Goal: Task Accomplishment & Management: Manage account settings

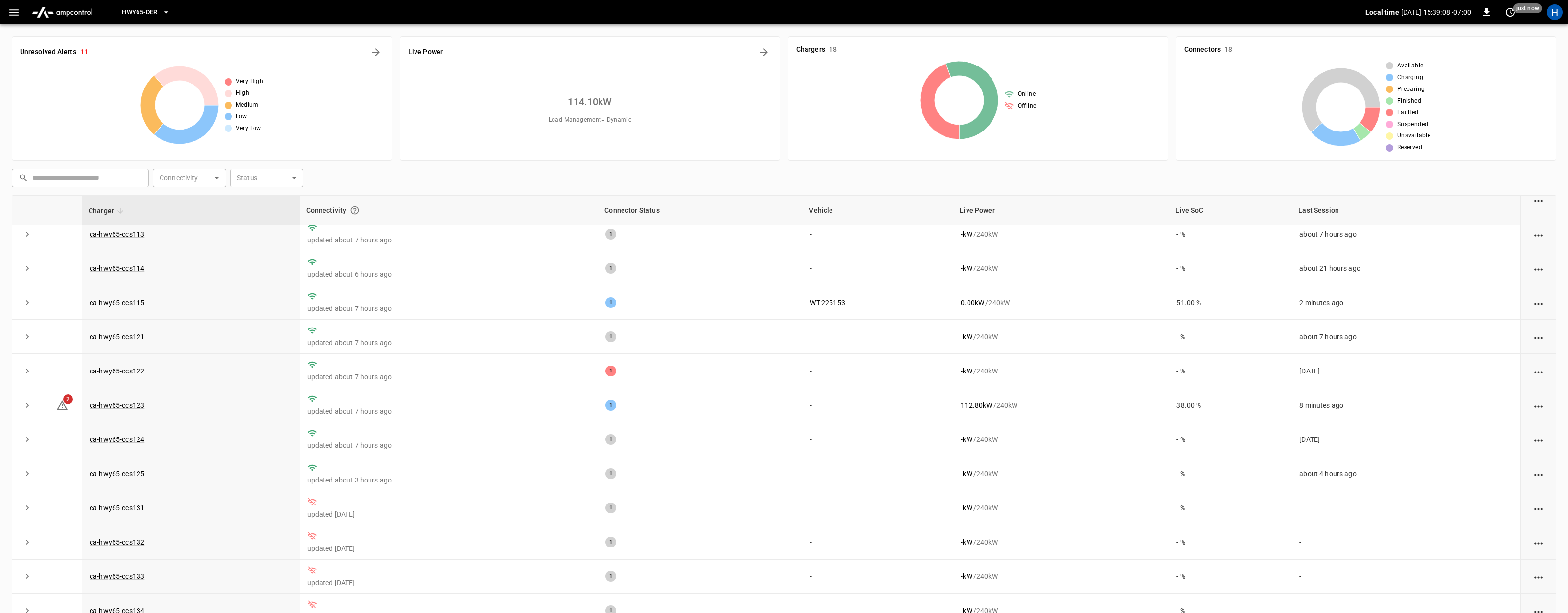
scroll to position [49, 0]
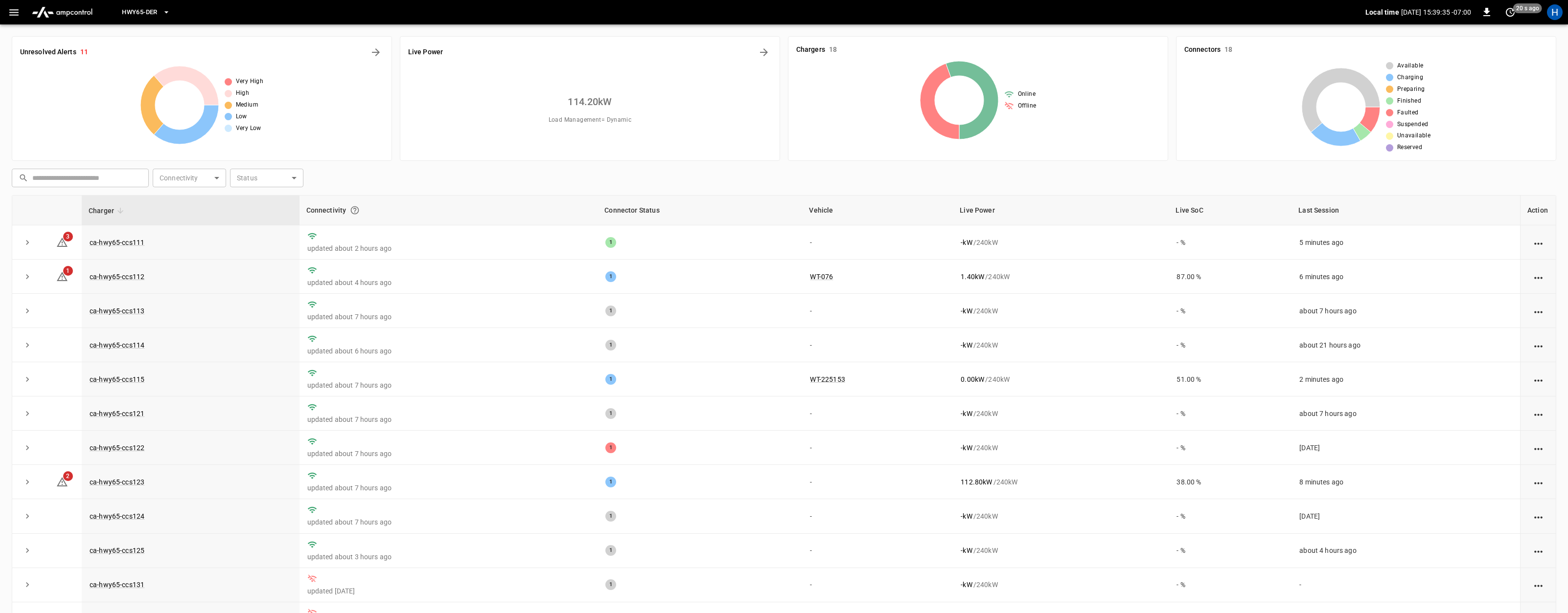
click at [136, 10] on span "HWY65-DER" at bounding box center [139, 12] width 35 height 11
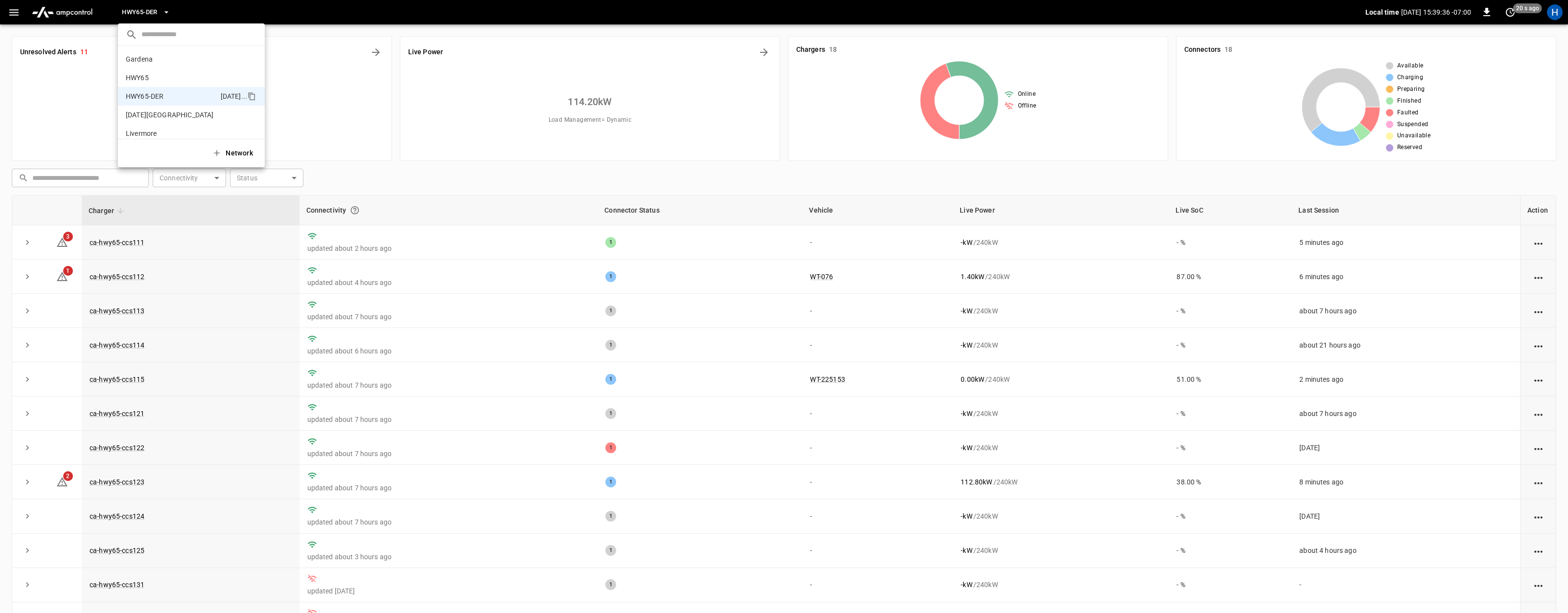
scroll to position [34, 0]
click at [20, 10] on div at bounding box center [784, 306] width 1568 height 613
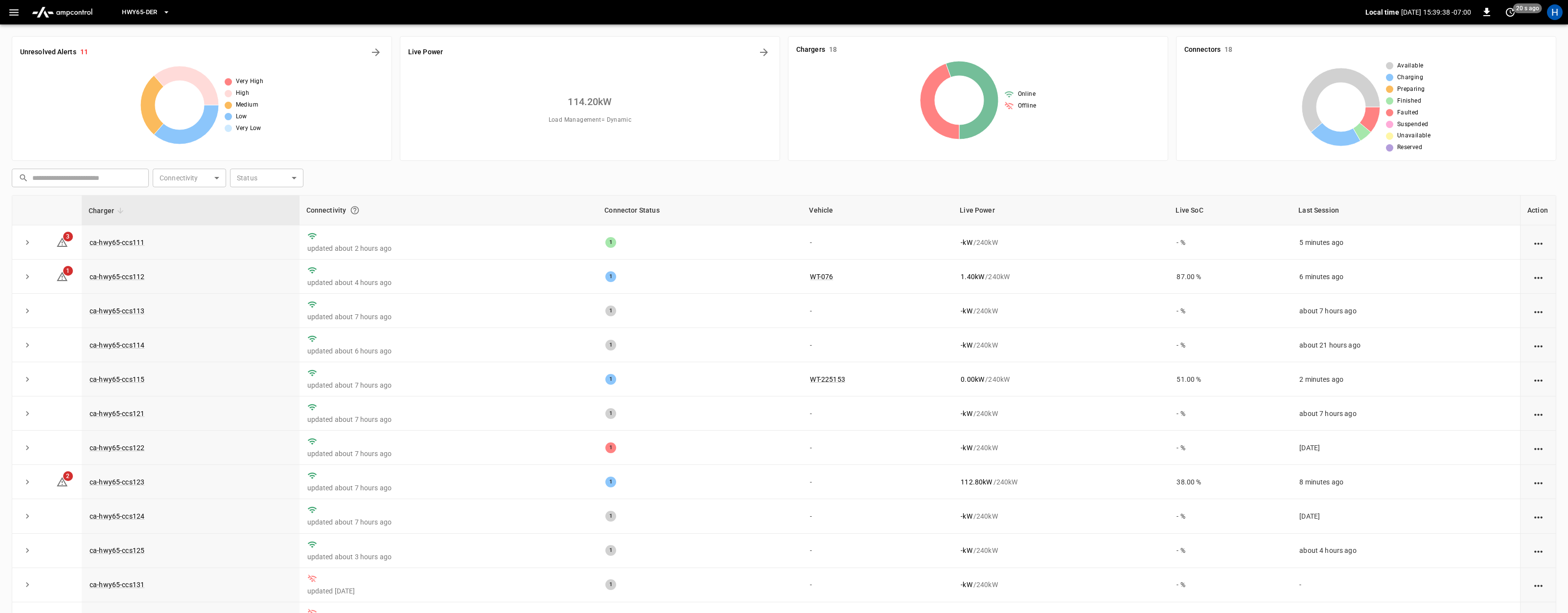
click at [52, 10] on img "menu" at bounding box center [62, 12] width 69 height 19
click at [72, 9] on img "menu" at bounding box center [62, 12] width 69 height 19
click at [60, 10] on img "menu" at bounding box center [62, 12] width 69 height 19
click at [160, 8] on button "HWY65-DER" at bounding box center [146, 12] width 56 height 19
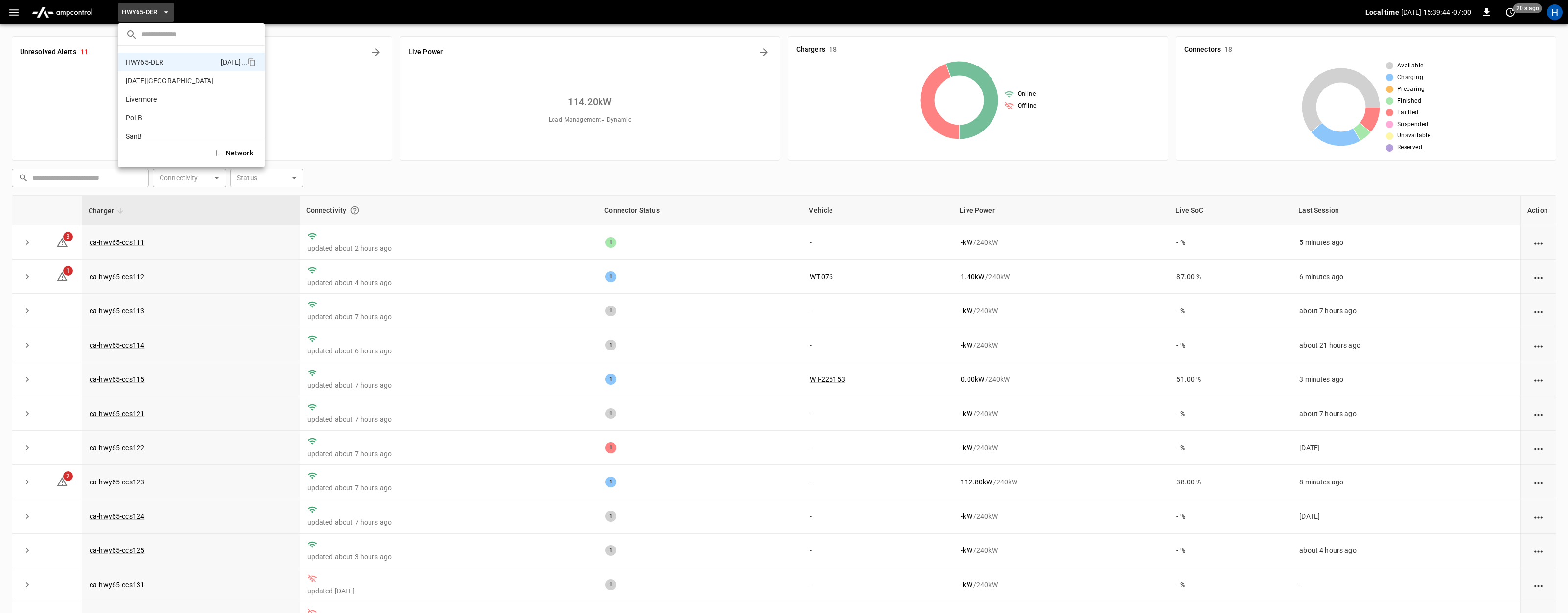
click at [538, 201] on div at bounding box center [784, 306] width 1568 height 613
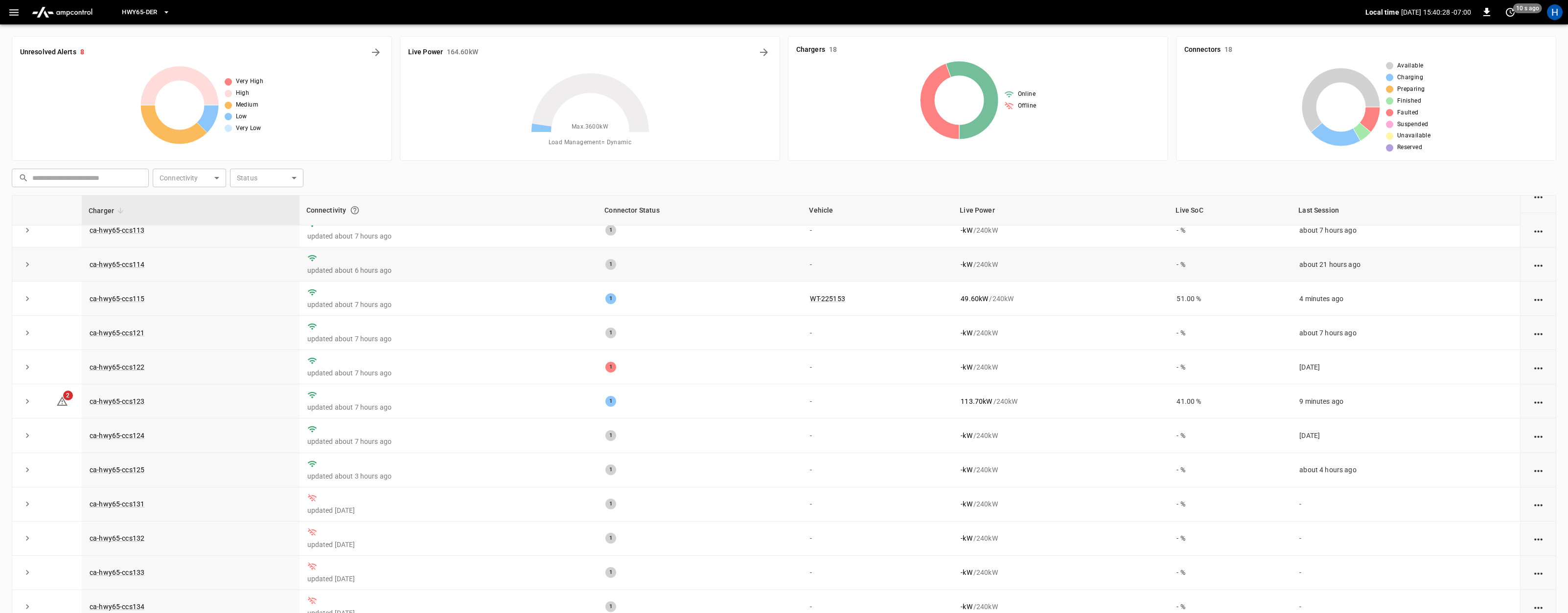
scroll to position [0, 0]
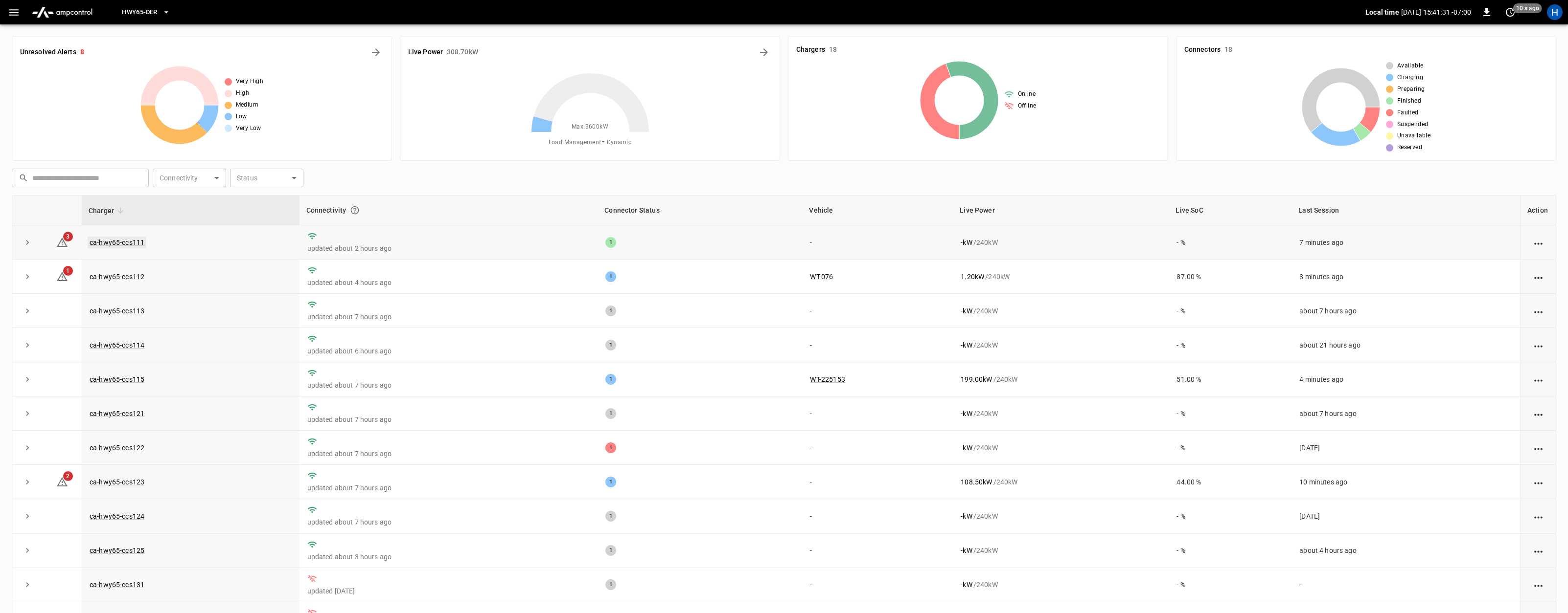
click at [114, 241] on link "ca-hwy65-ccs111" at bounding box center [116, 242] width 58 height 12
click at [1540, 278] on icon "action cell options" at bounding box center [1538, 278] width 12 height 12
click at [1538, 241] on div at bounding box center [784, 306] width 1568 height 613
click at [1534, 245] on icon "action cell options" at bounding box center [1538, 244] width 12 height 12
click at [1490, 158] on div at bounding box center [784, 306] width 1568 height 613
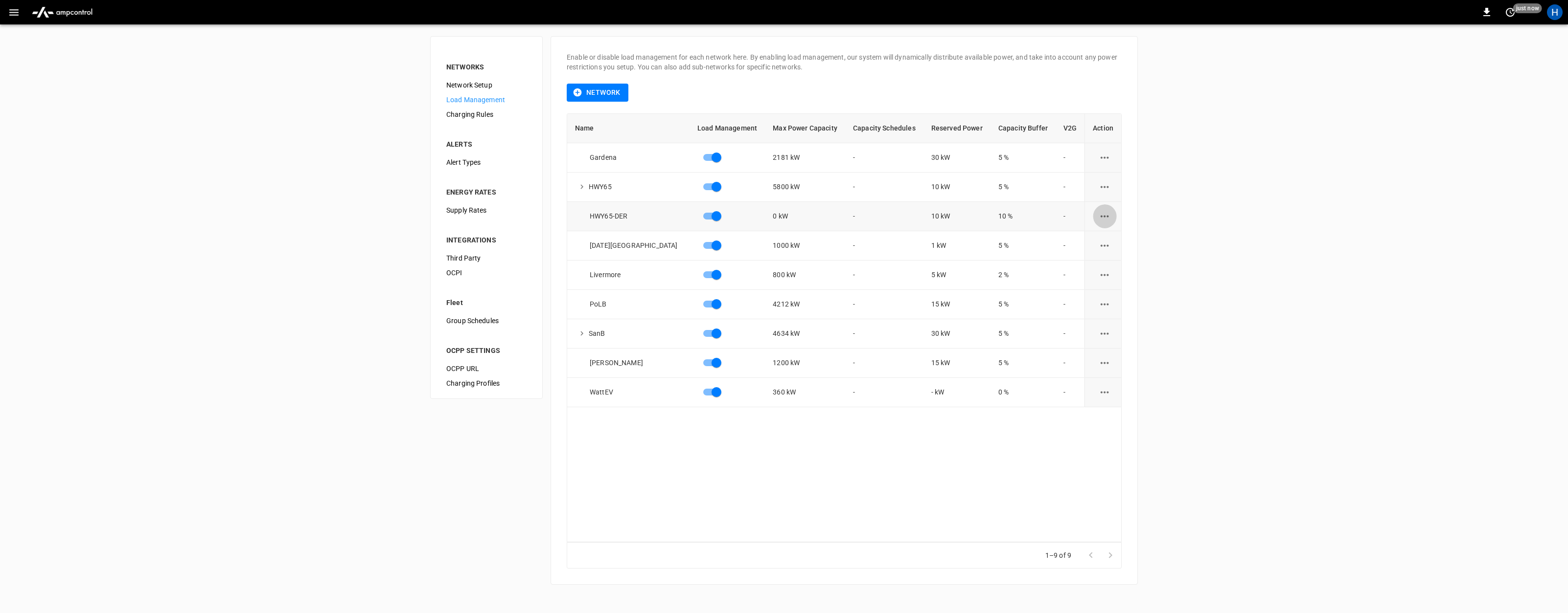
click at [1104, 219] on icon "load management options" at bounding box center [1104, 217] width 12 height 12
click at [1105, 241] on li "Edit" at bounding box center [1122, 240] width 69 height 16
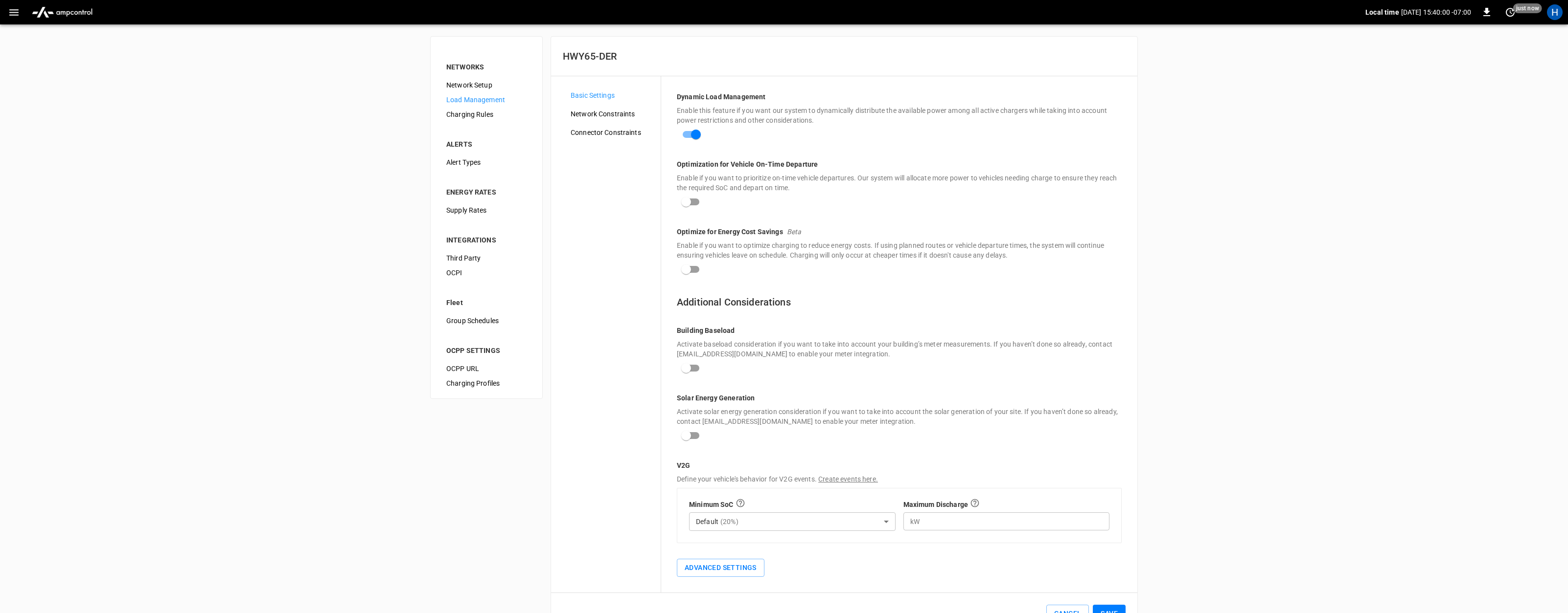
scroll to position [33, 0]
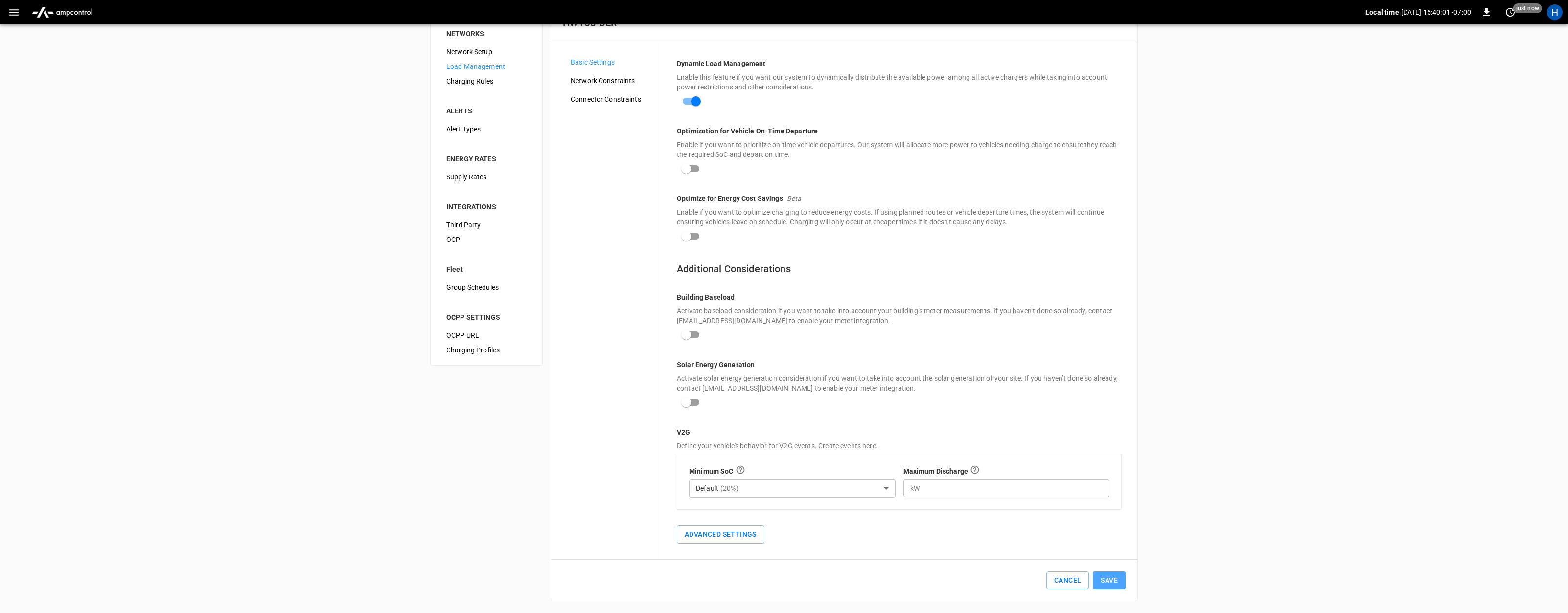
click at [1112, 580] on button "Save" at bounding box center [1109, 580] width 33 height 18
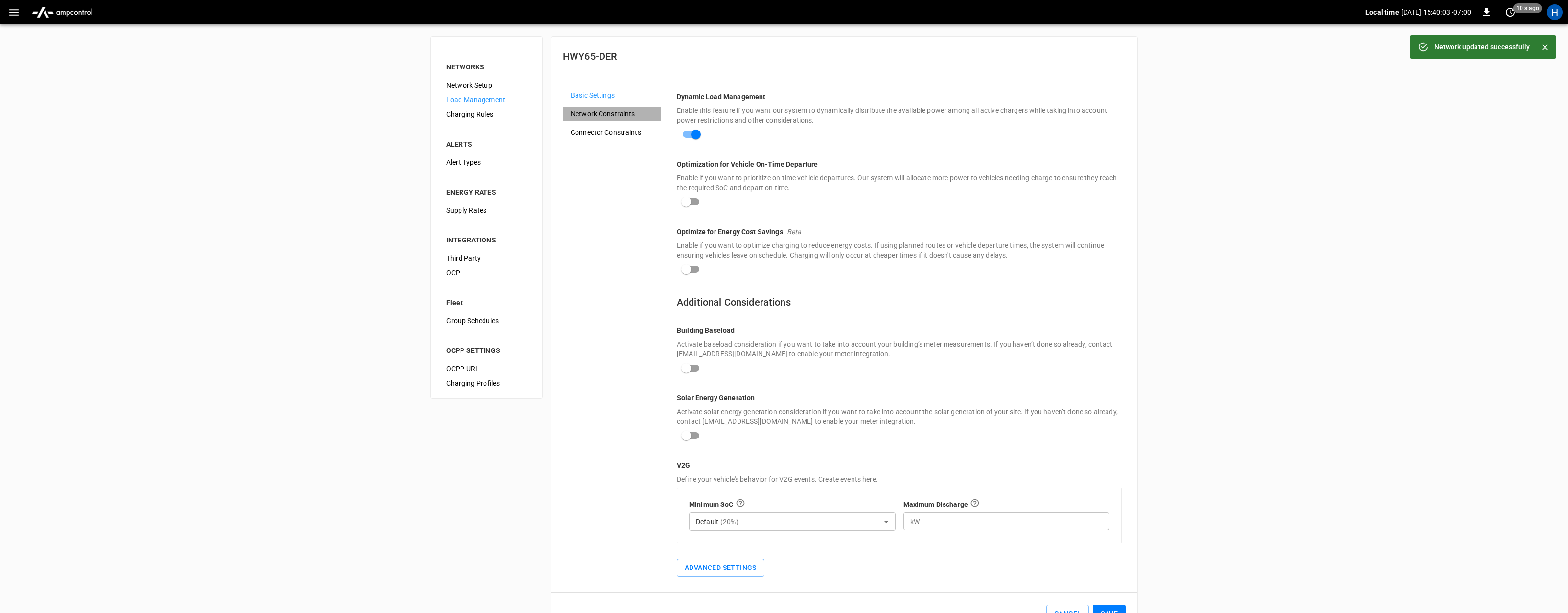
click at [608, 111] on span "Network Constraints" at bounding box center [611, 114] width 82 height 10
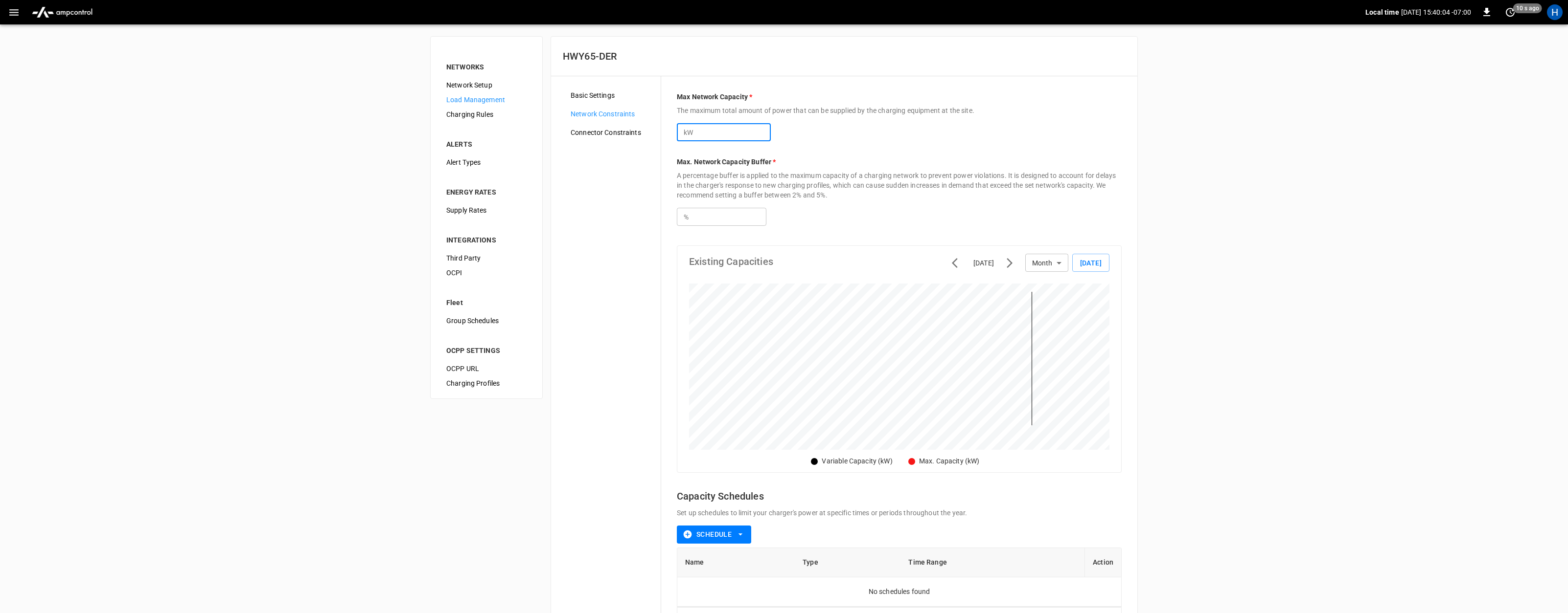
drag, startPoint x: 705, startPoint y: 131, endPoint x: 673, endPoint y: 131, distance: 32.0
click at [673, 131] on div "Max Network Capacity * The maximum total amount of power that can be supplied b…" at bounding box center [899, 363] width 476 height 573
type input "****"
click at [880, 154] on div "Max Network Capacity * The maximum total amount of power that can be supplied b…" at bounding box center [899, 363] width 476 height 573
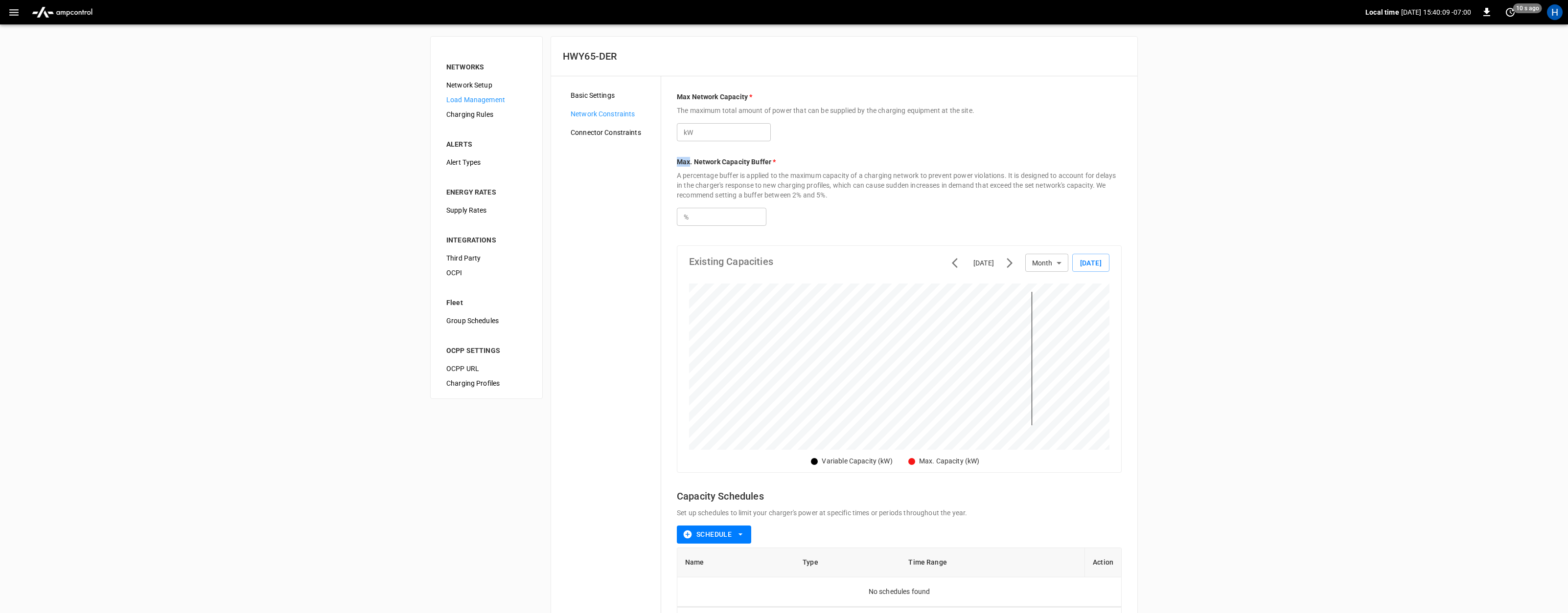
scroll to position [90, 0]
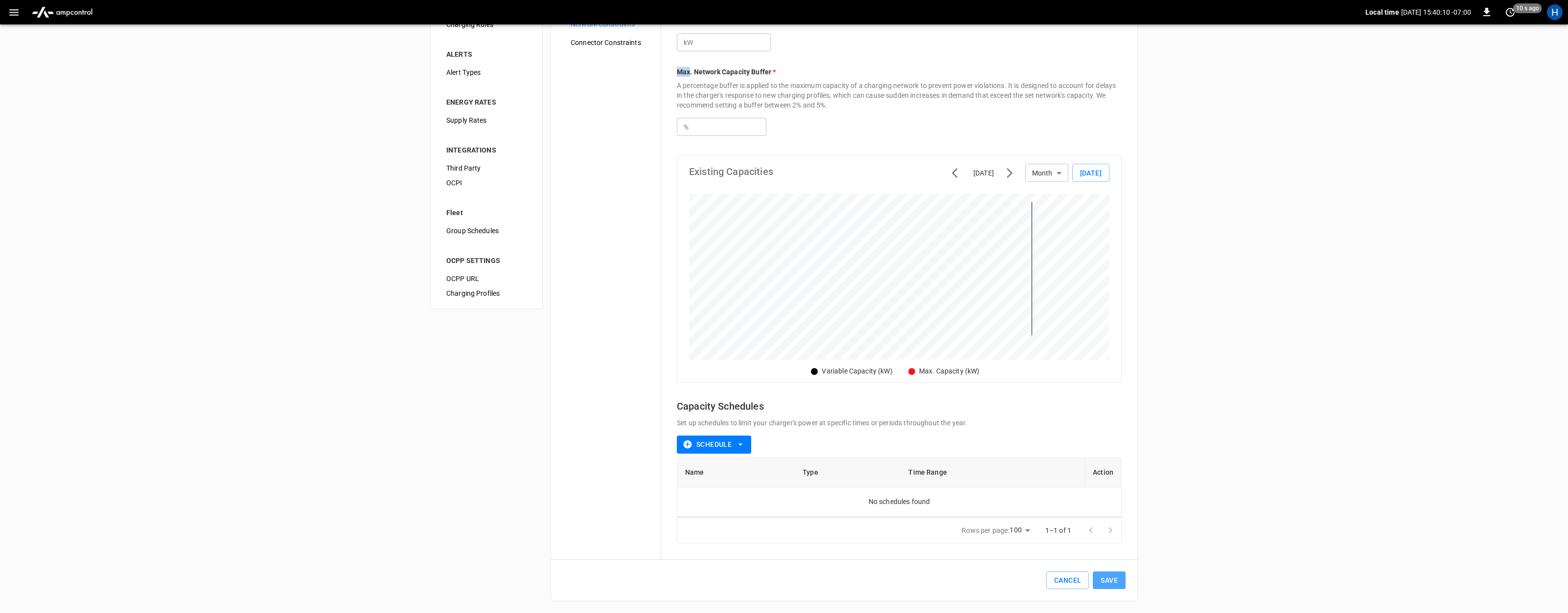
click at [1107, 575] on button "Save" at bounding box center [1109, 580] width 33 height 18
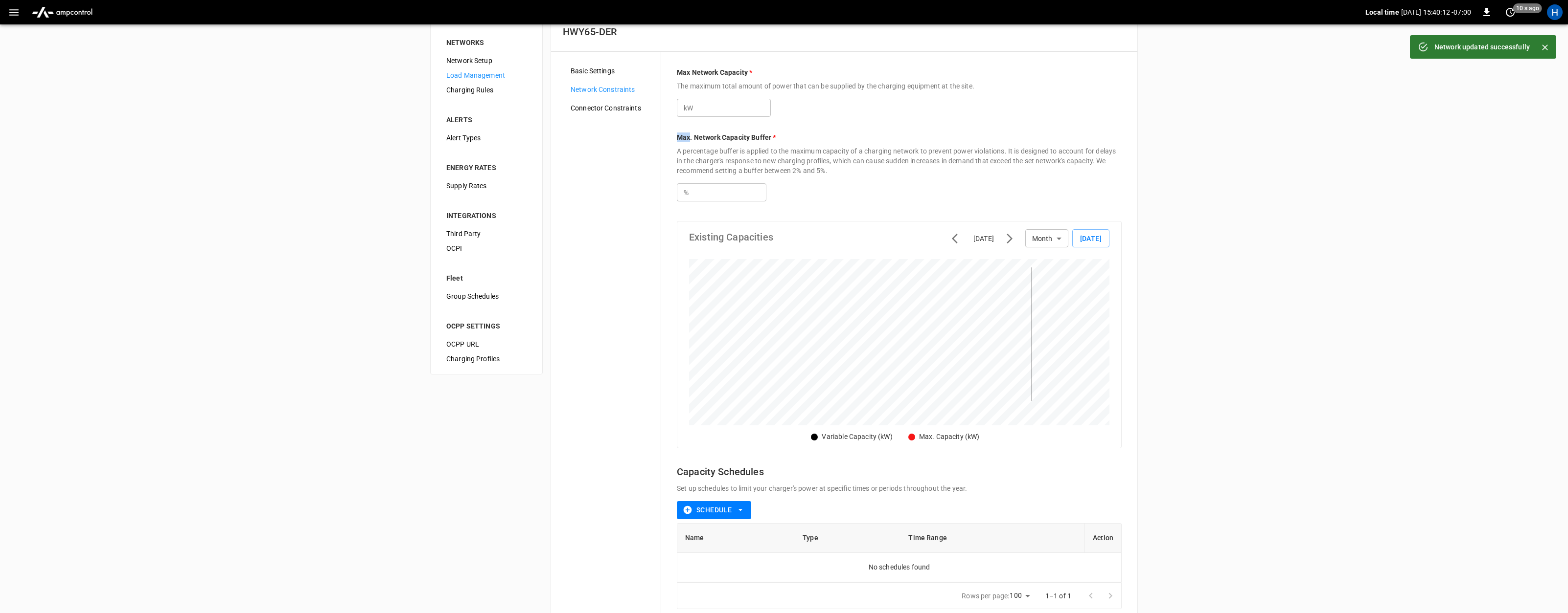
scroll to position [9, 0]
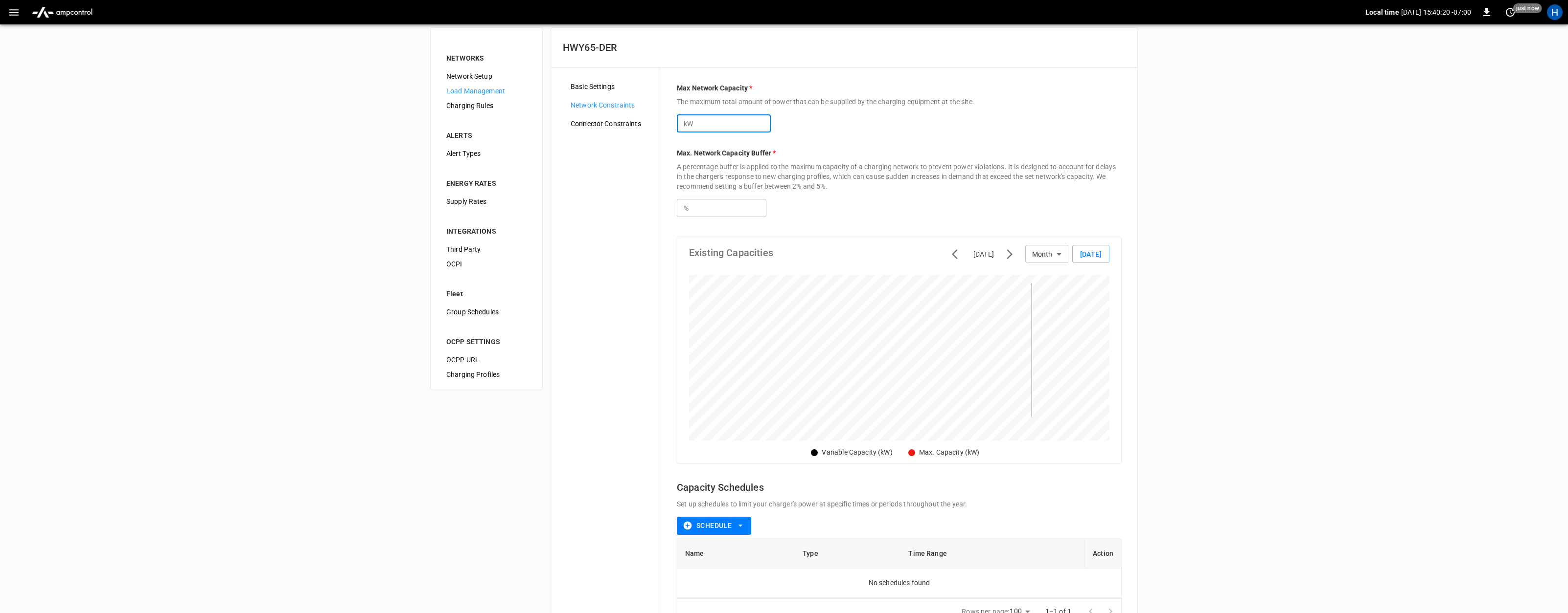
click at [714, 120] on input "****" at bounding box center [733, 123] width 76 height 18
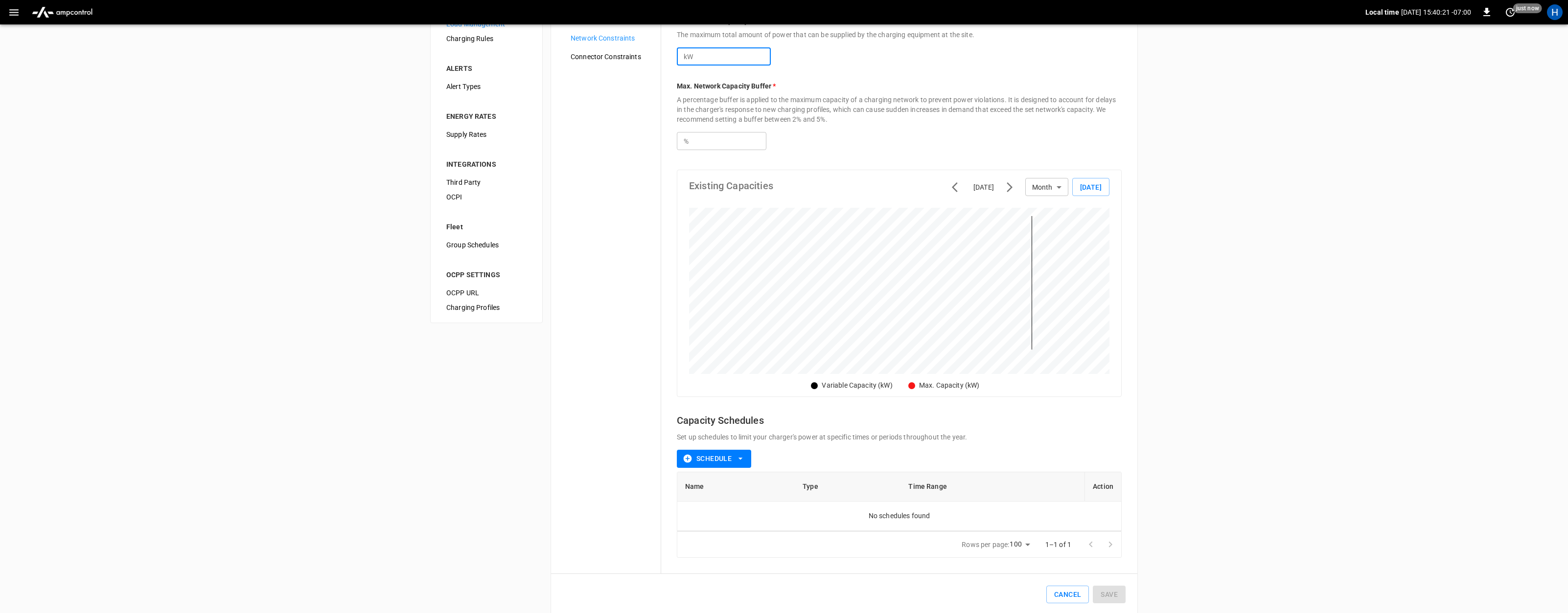
scroll to position [90, 0]
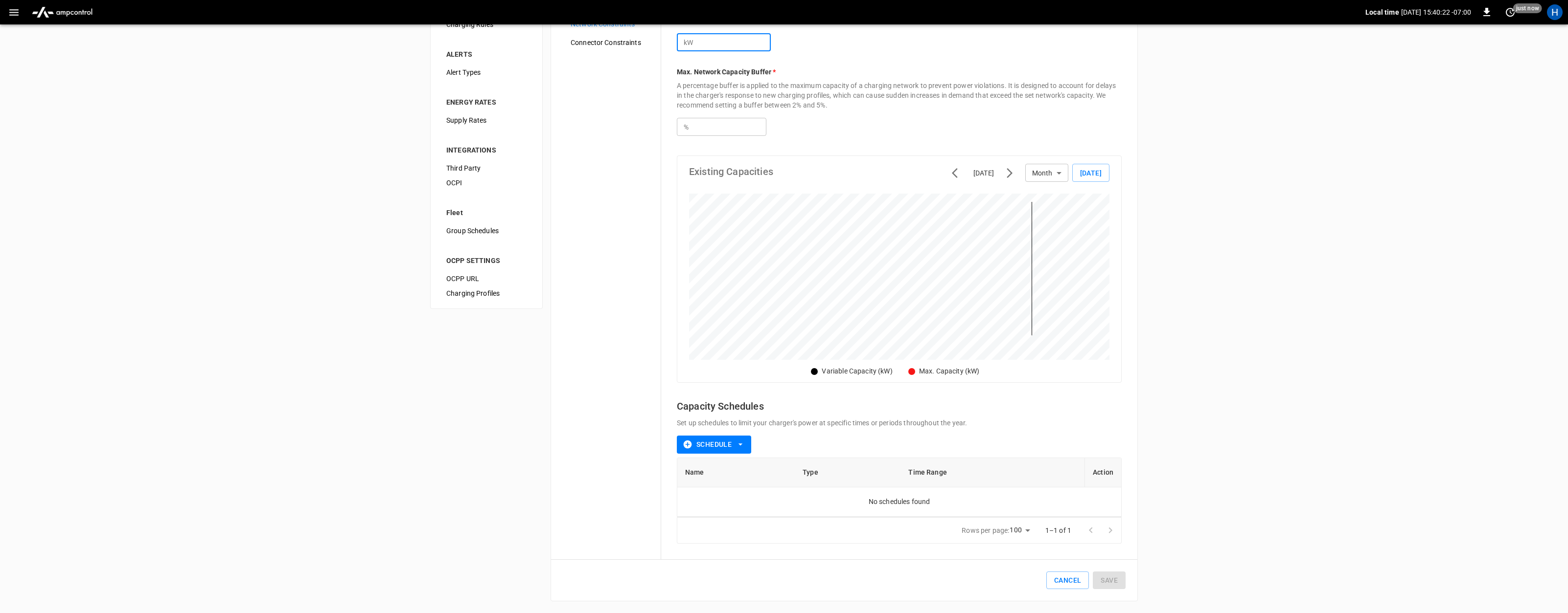
click at [1227, 455] on div "NETWORKS Network Setup Load Management Charging Rules ALERTS Alert Types ENERGY…" at bounding box center [784, 273] width 1568 height 678
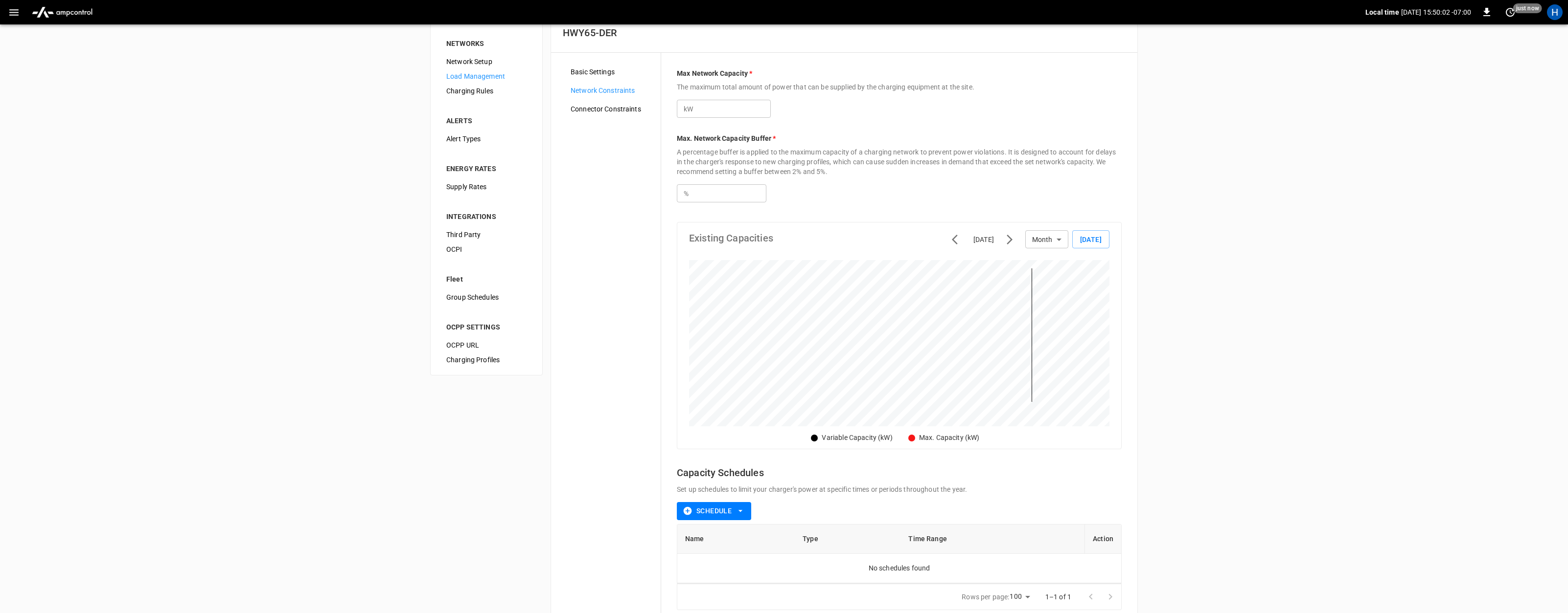
scroll to position [0, 0]
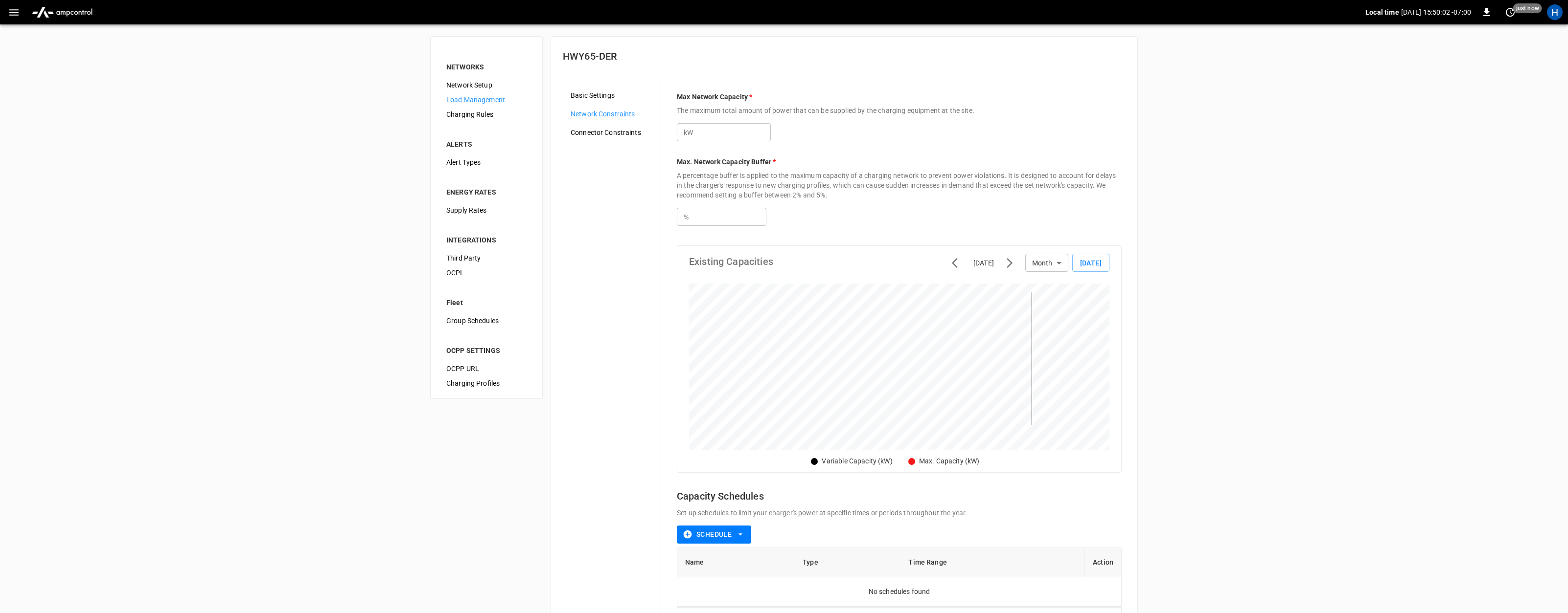
click at [591, 98] on span "Basic Settings" at bounding box center [611, 95] width 82 height 10
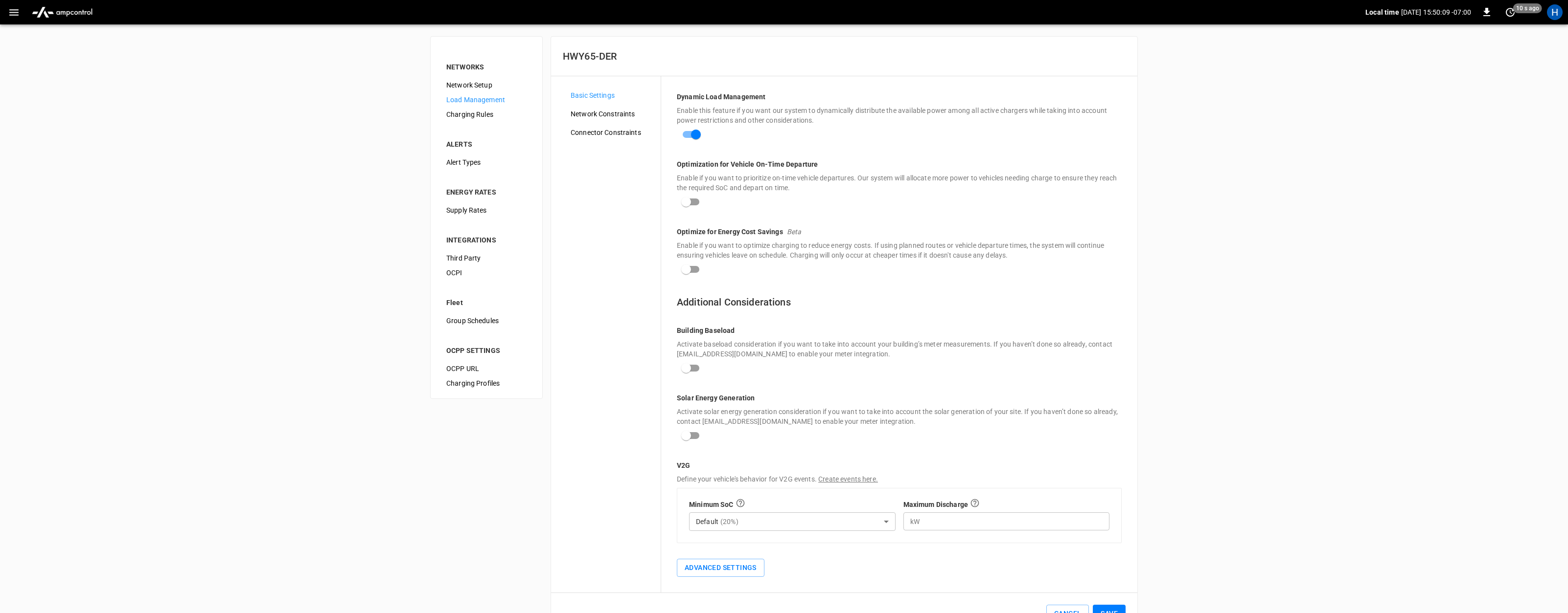
click at [472, 81] on span "Network Setup" at bounding box center [486, 85] width 80 height 10
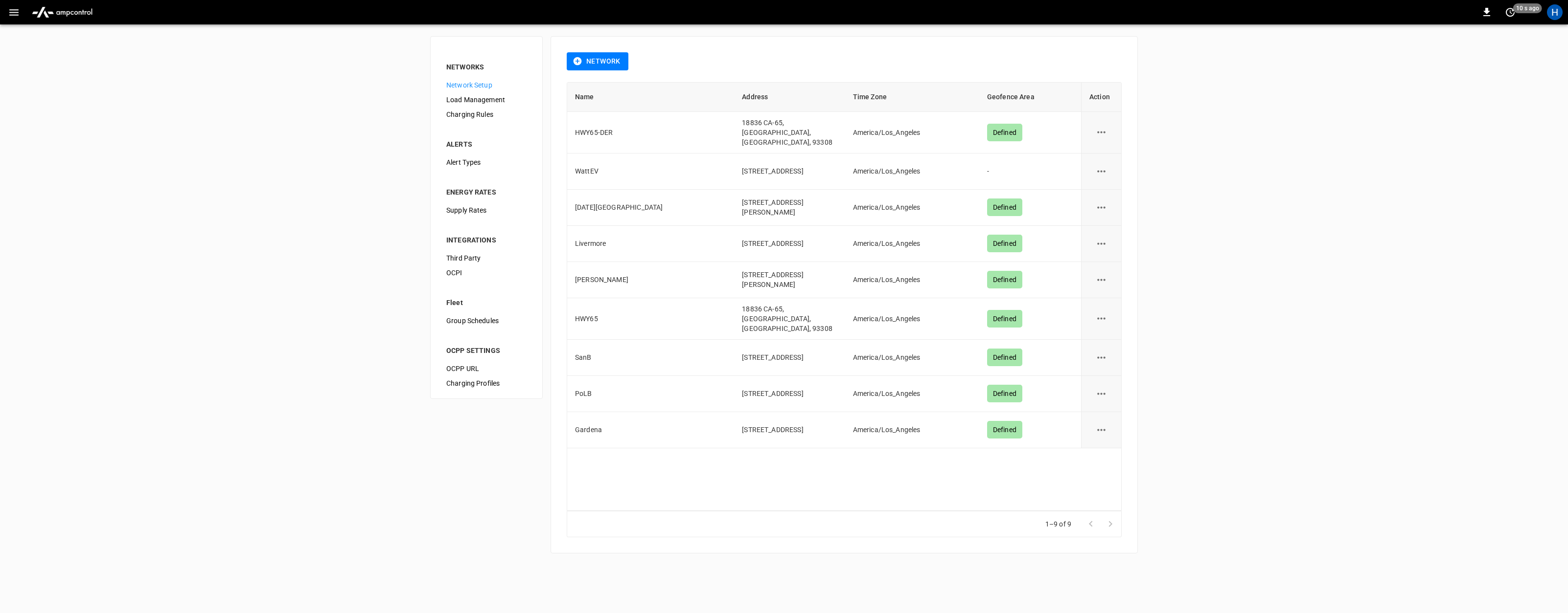
click at [467, 69] on div "NETWORKS" at bounding box center [486, 67] width 80 height 10
click at [472, 99] on span "Load Management" at bounding box center [486, 100] width 80 height 10
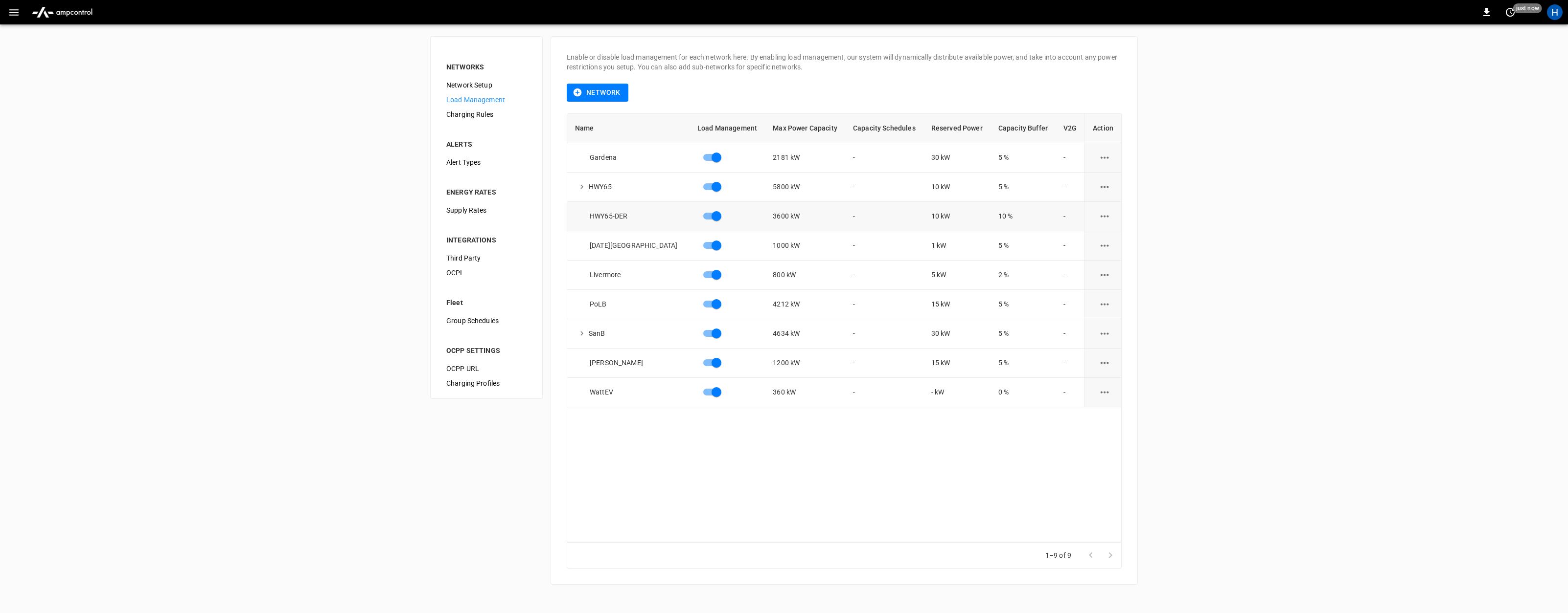
click at [1099, 217] on icon "load management options" at bounding box center [1104, 217] width 12 height 12
click at [1103, 241] on li "Edit" at bounding box center [1122, 240] width 69 height 16
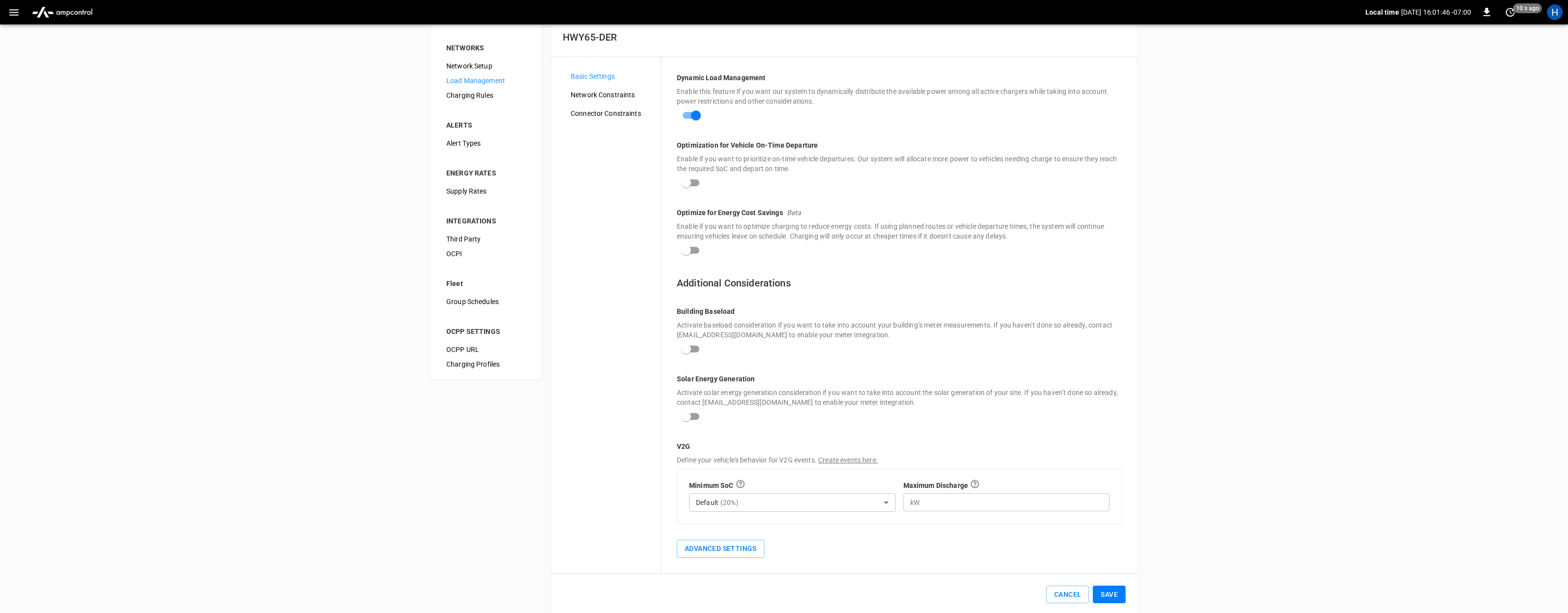
scroll to position [33, 0]
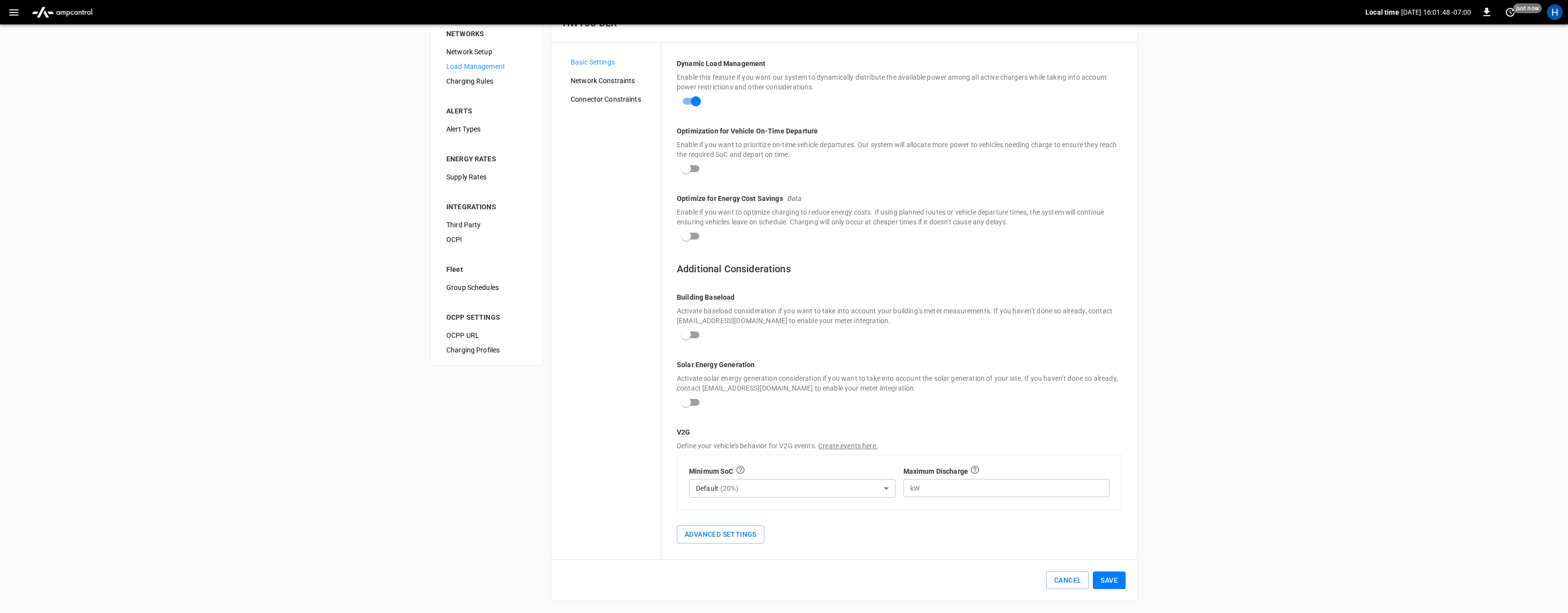
click at [604, 81] on span "Network Constraints" at bounding box center [611, 80] width 82 height 10
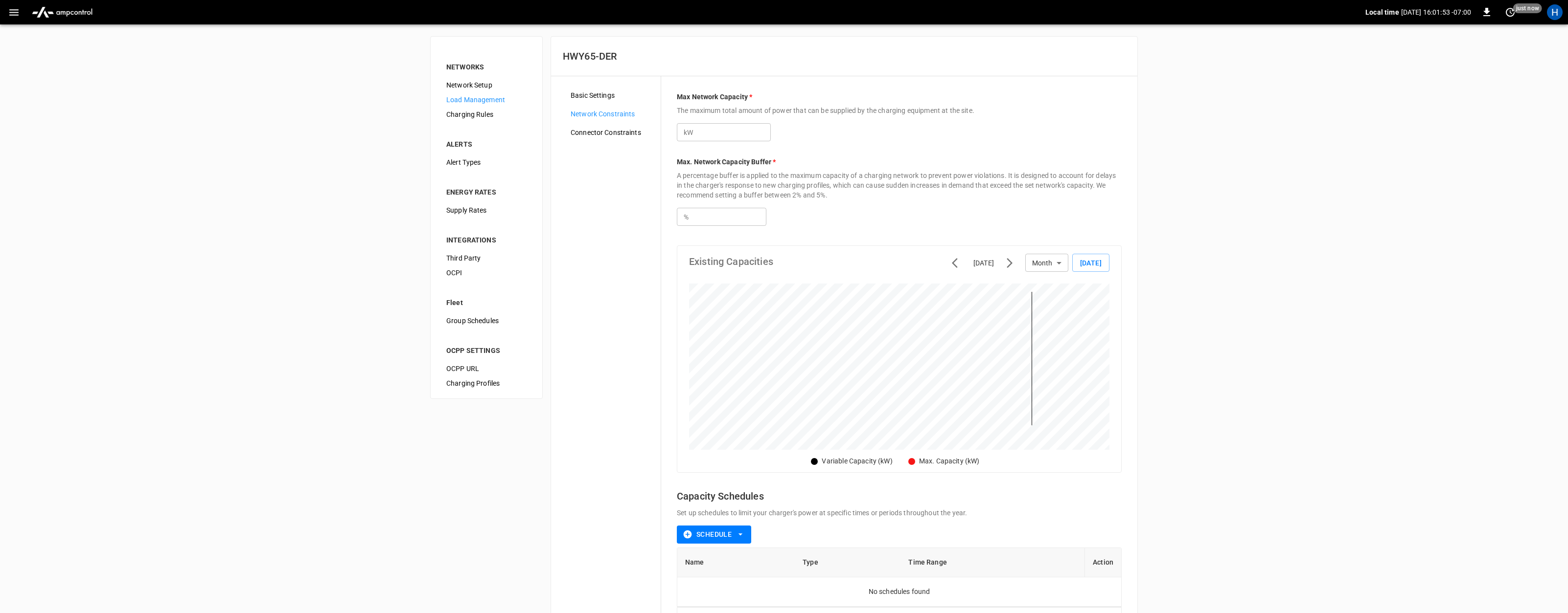
click at [615, 135] on span "Connector Constraints" at bounding box center [611, 132] width 82 height 10
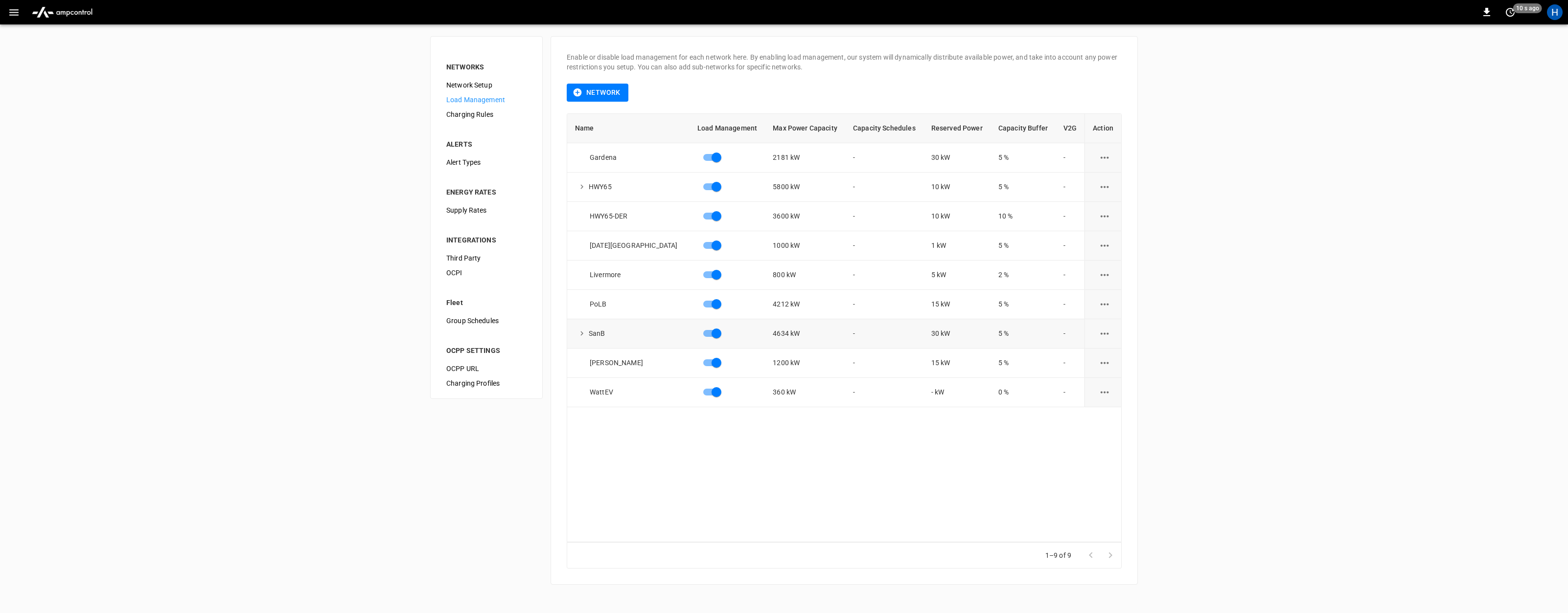
click at [595, 329] on div "SanB" at bounding box center [632, 333] width 115 height 14
click at [1100, 334] on icon "load management options" at bounding box center [1104, 333] width 9 height 2
click at [1100, 351] on li "Edit" at bounding box center [1122, 358] width 69 height 16
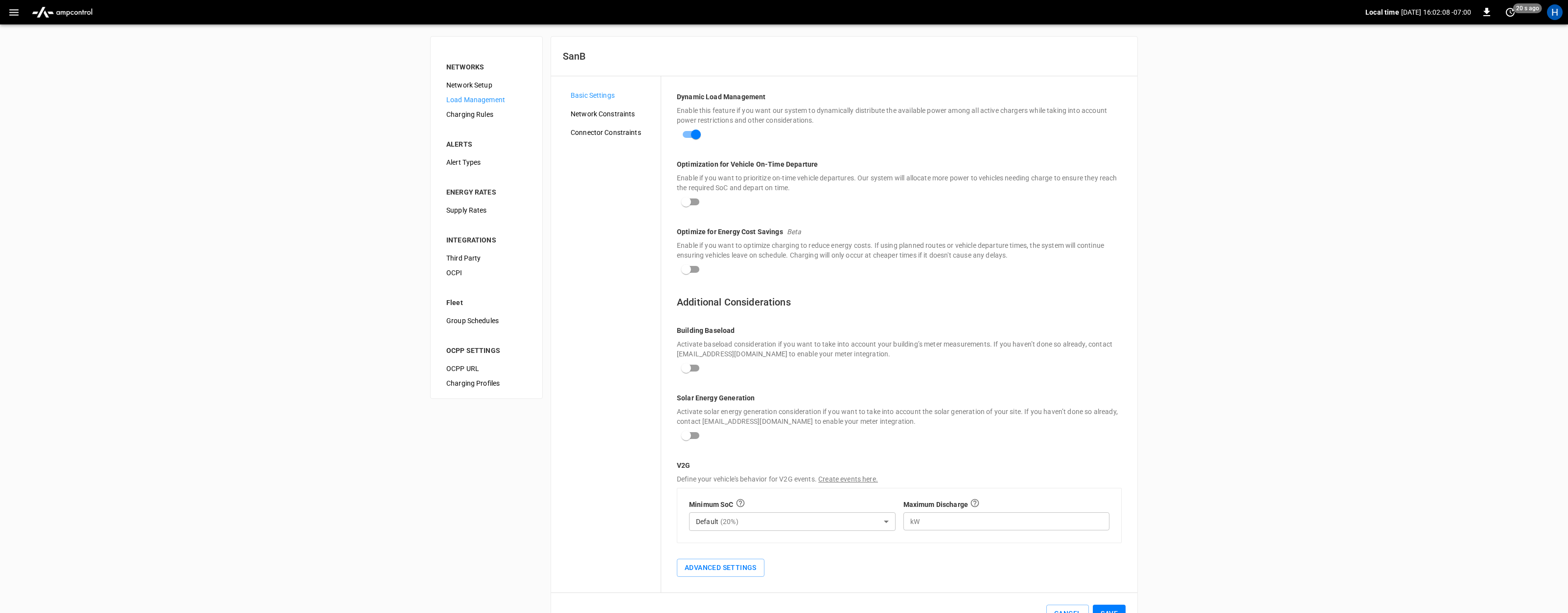
click at [613, 115] on span "Network Constraints" at bounding box center [611, 114] width 82 height 10
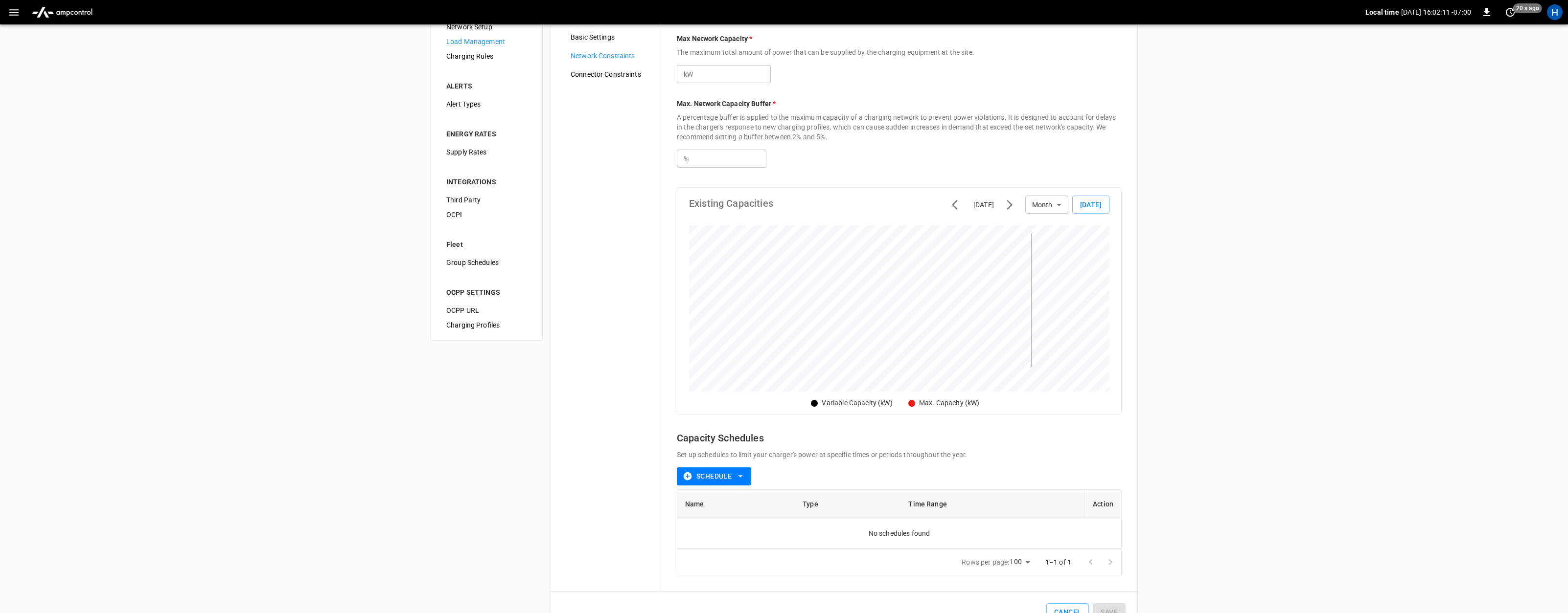
scroll to position [5, 0]
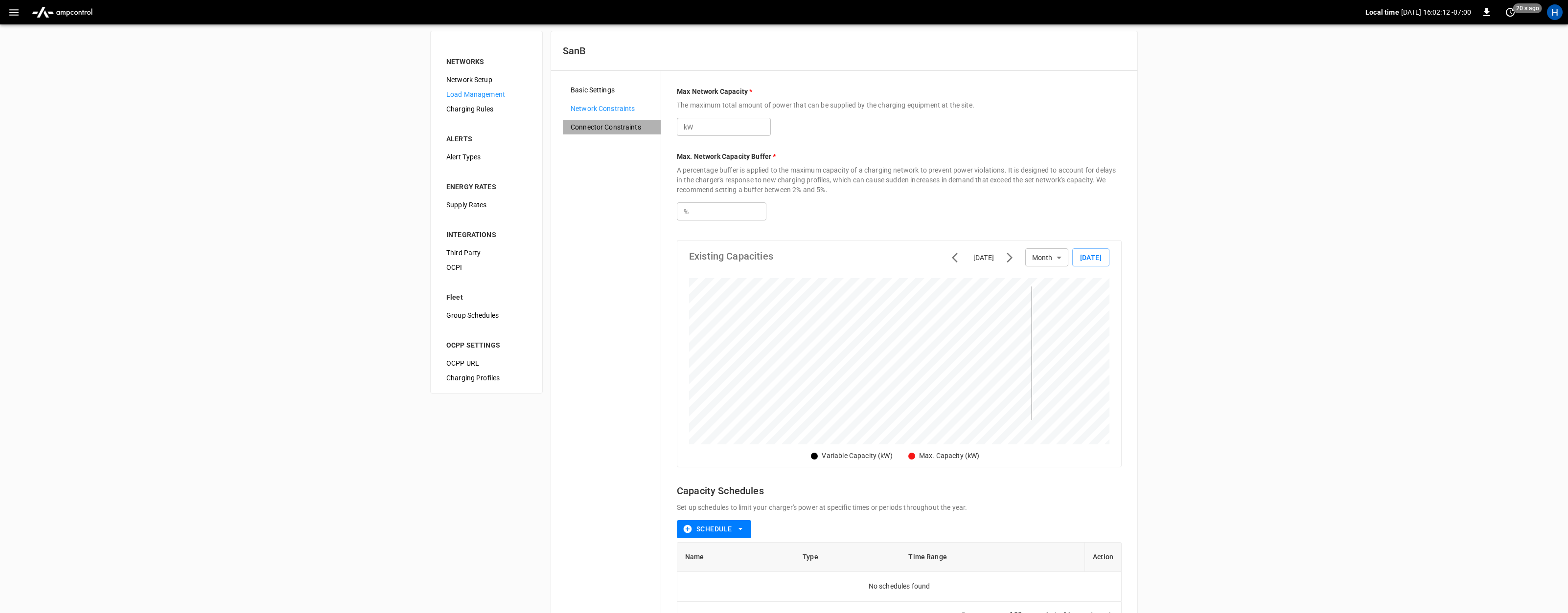
click at [611, 127] on span "Connector Constraints" at bounding box center [611, 127] width 82 height 10
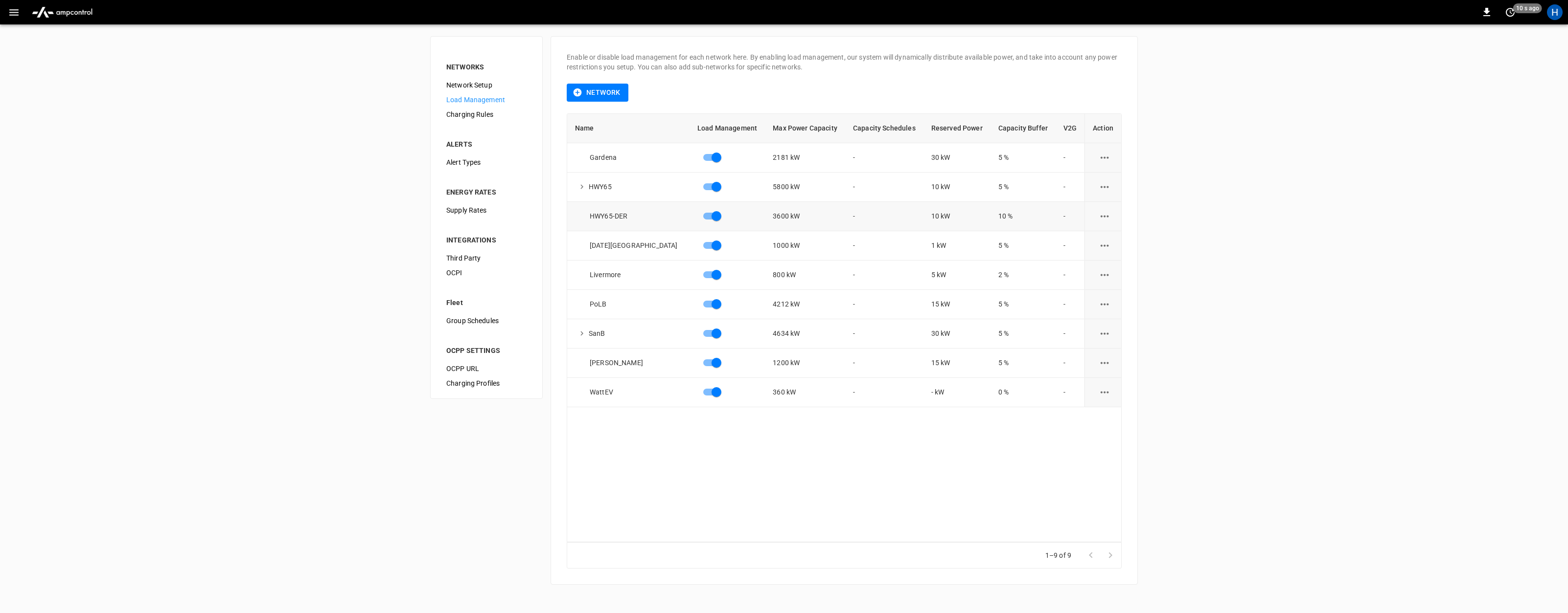
click at [613, 215] on div "HWY65-DER" at bounding box center [632, 216] width 115 height 10
click at [1098, 213] on icon "load management options" at bounding box center [1104, 217] width 12 height 12
click at [1104, 236] on li "Edit" at bounding box center [1122, 240] width 69 height 16
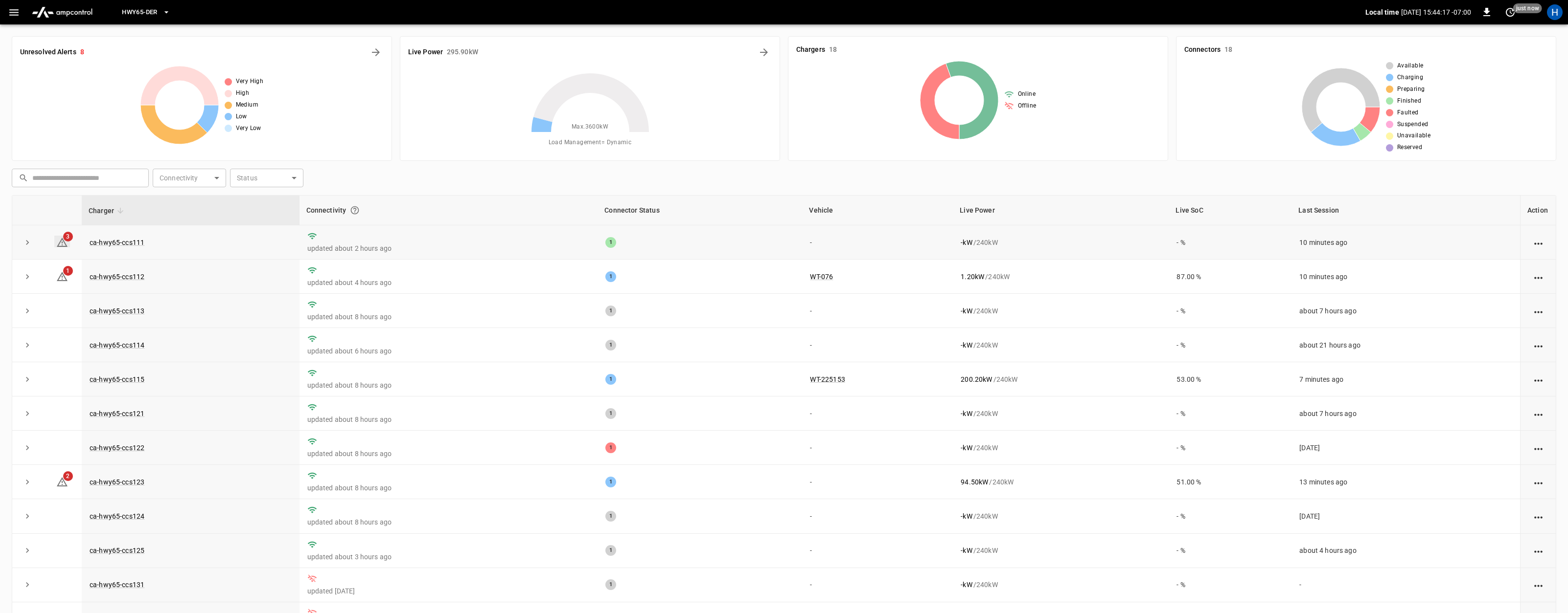
click at [65, 241] on icon at bounding box center [62, 242] width 12 height 12
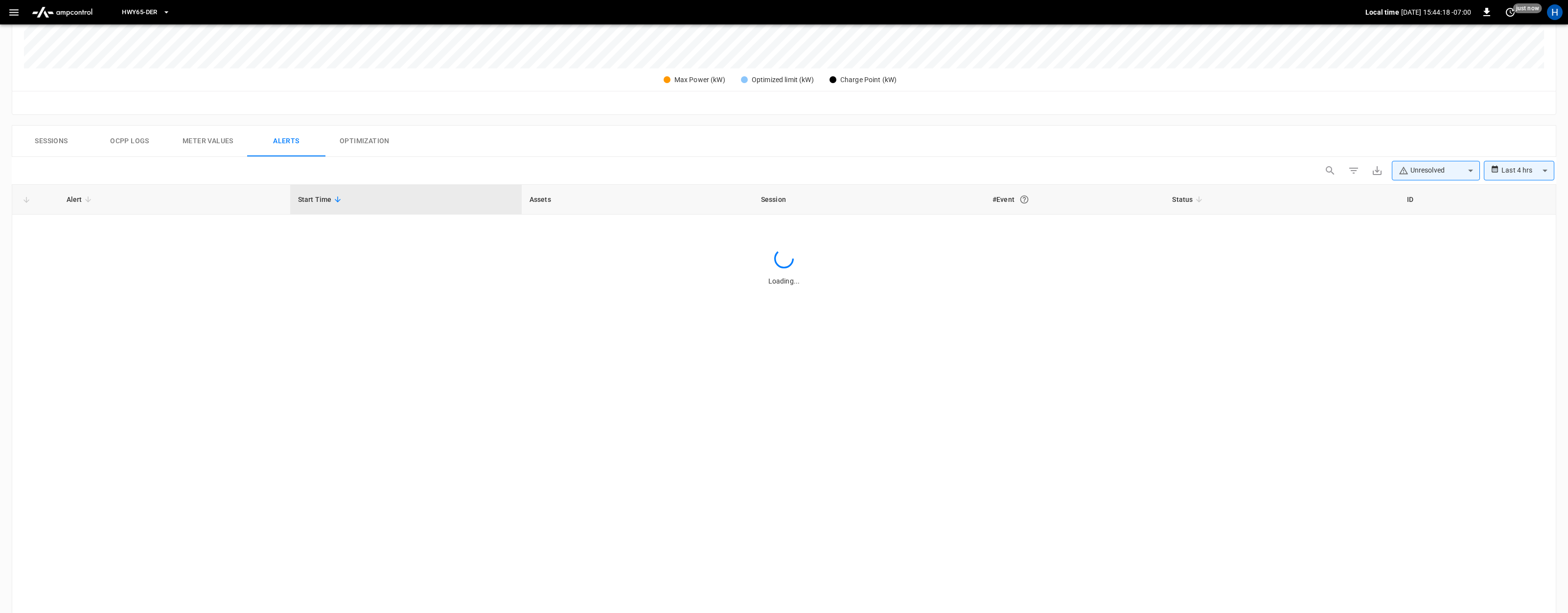
scroll to position [418, 0]
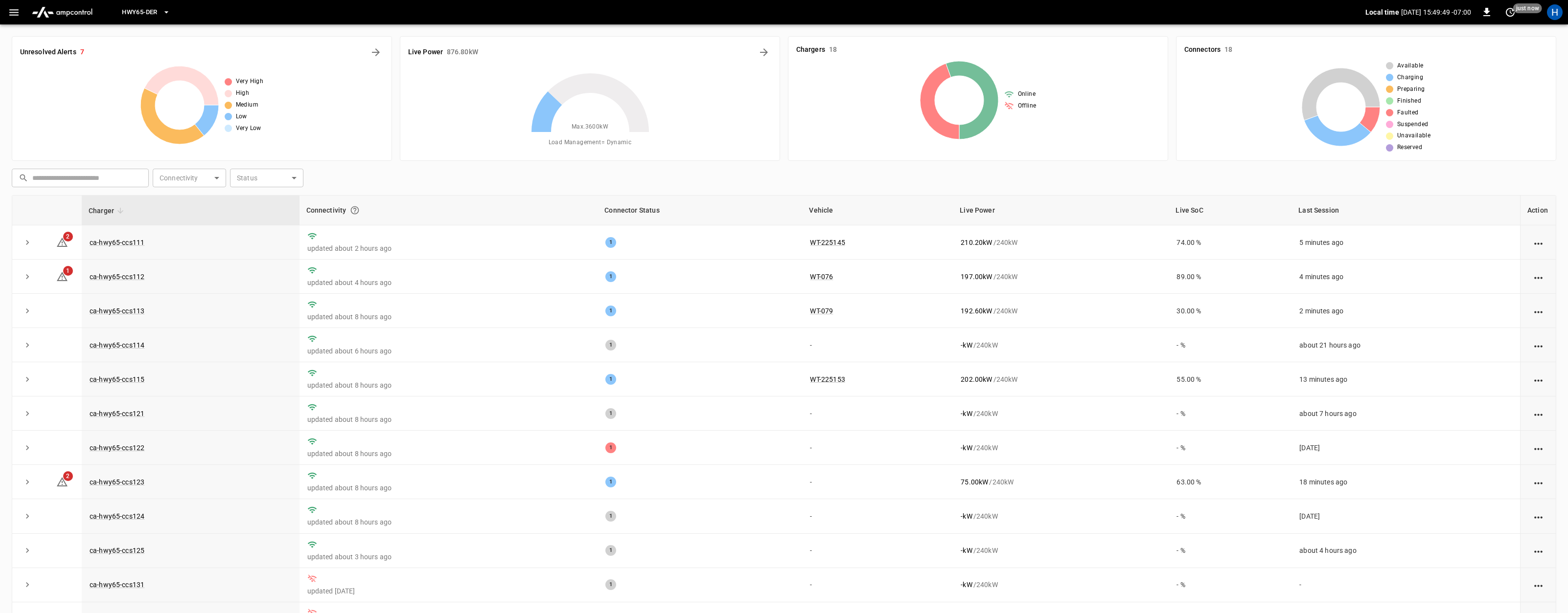
click at [139, 9] on span "HWY65-DER" at bounding box center [139, 12] width 35 height 11
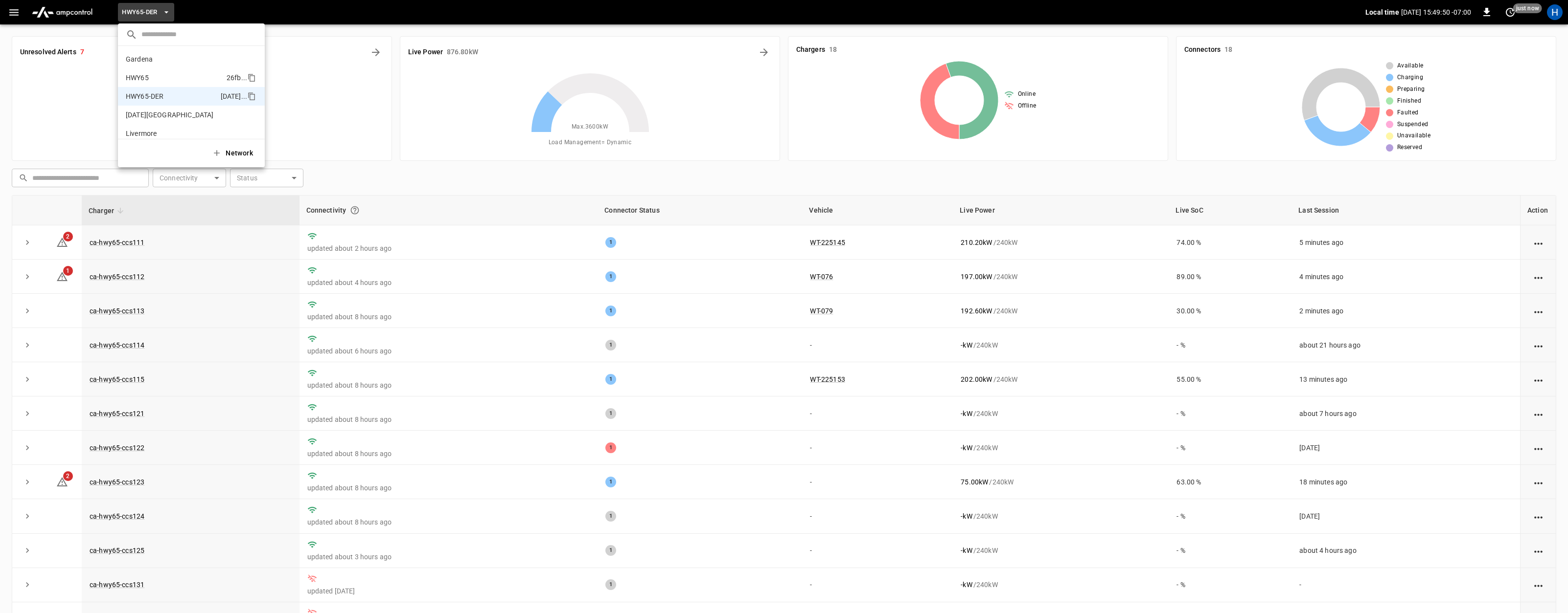
scroll to position [34, 0]
click at [1477, 221] on div at bounding box center [784, 306] width 1568 height 613
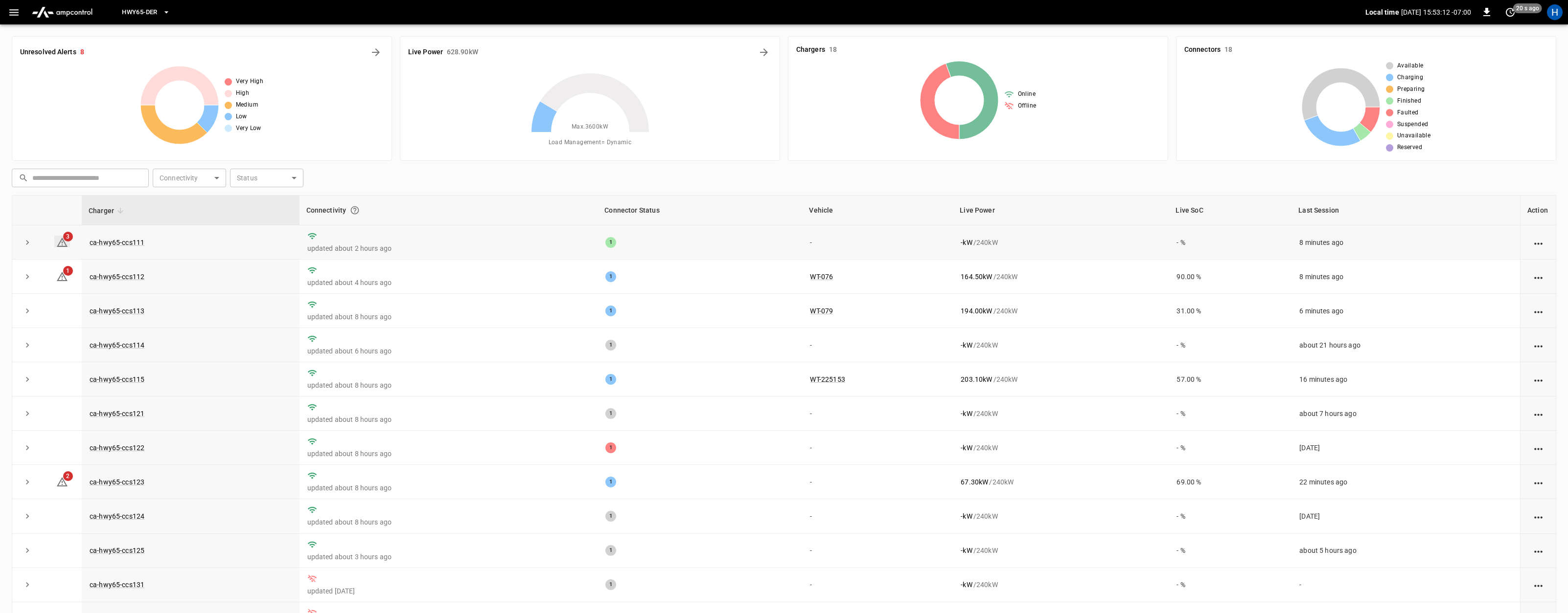
click at [65, 234] on span "3" at bounding box center [68, 237] width 10 height 10
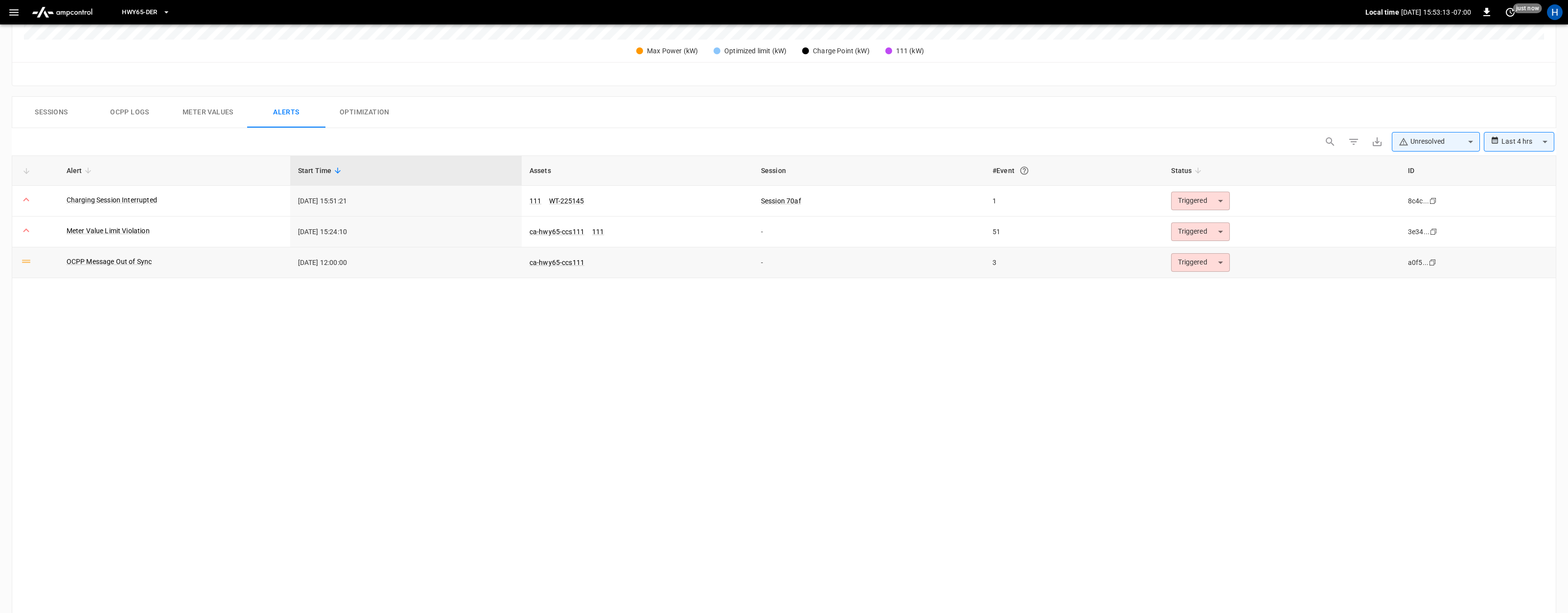
scroll to position [410, 0]
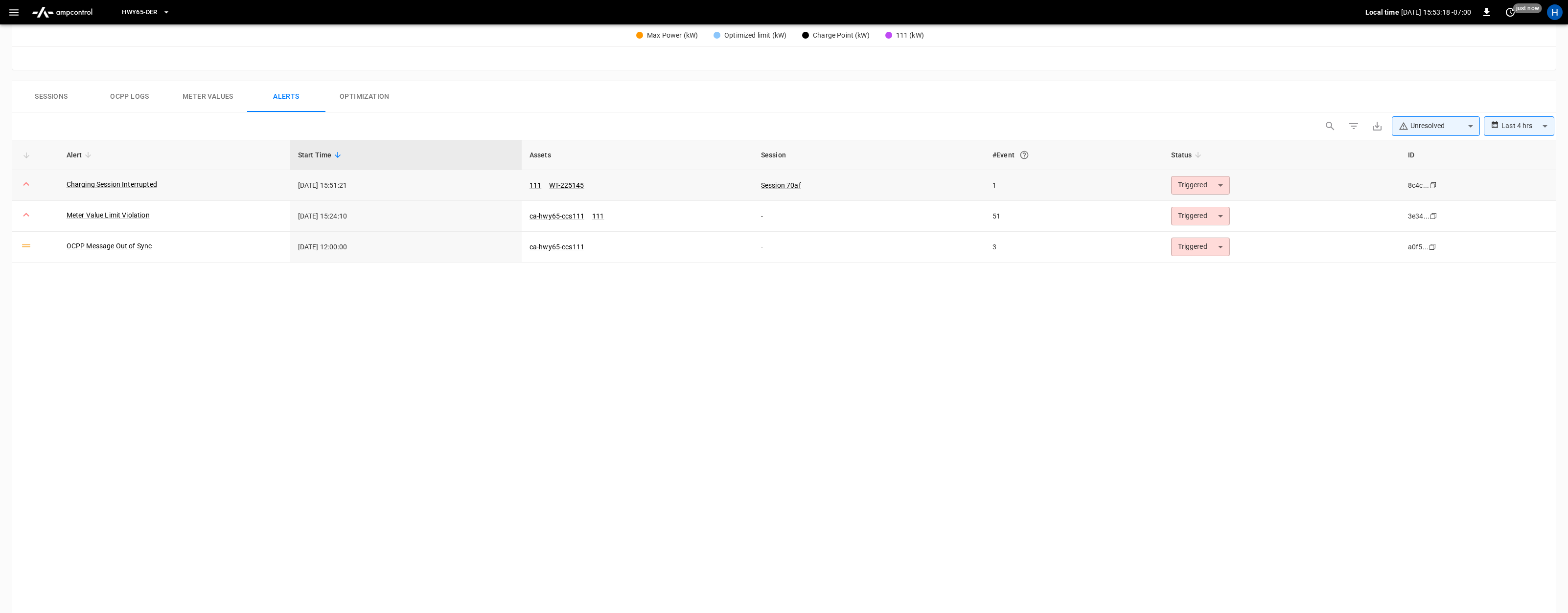
click at [27, 181] on icon at bounding box center [26, 185] width 12 height 12
click at [76, 181] on link "Charging Session Interrupted" at bounding box center [111, 185] width 94 height 14
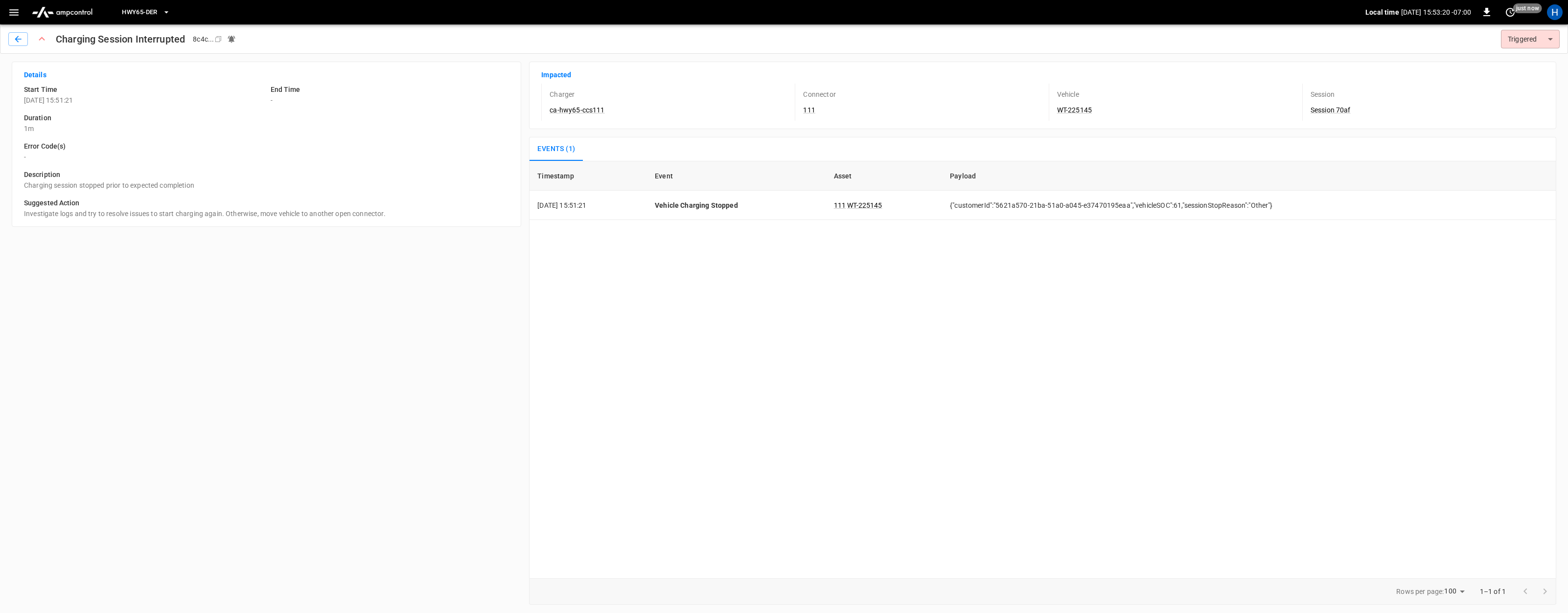
click at [745, 252] on div "Timestamp Event Asset Payload 2025-08-27 15:51:21 Vehicle Charging Stopped 111 …" at bounding box center [1043, 370] width 1027 height 417
type input "********"
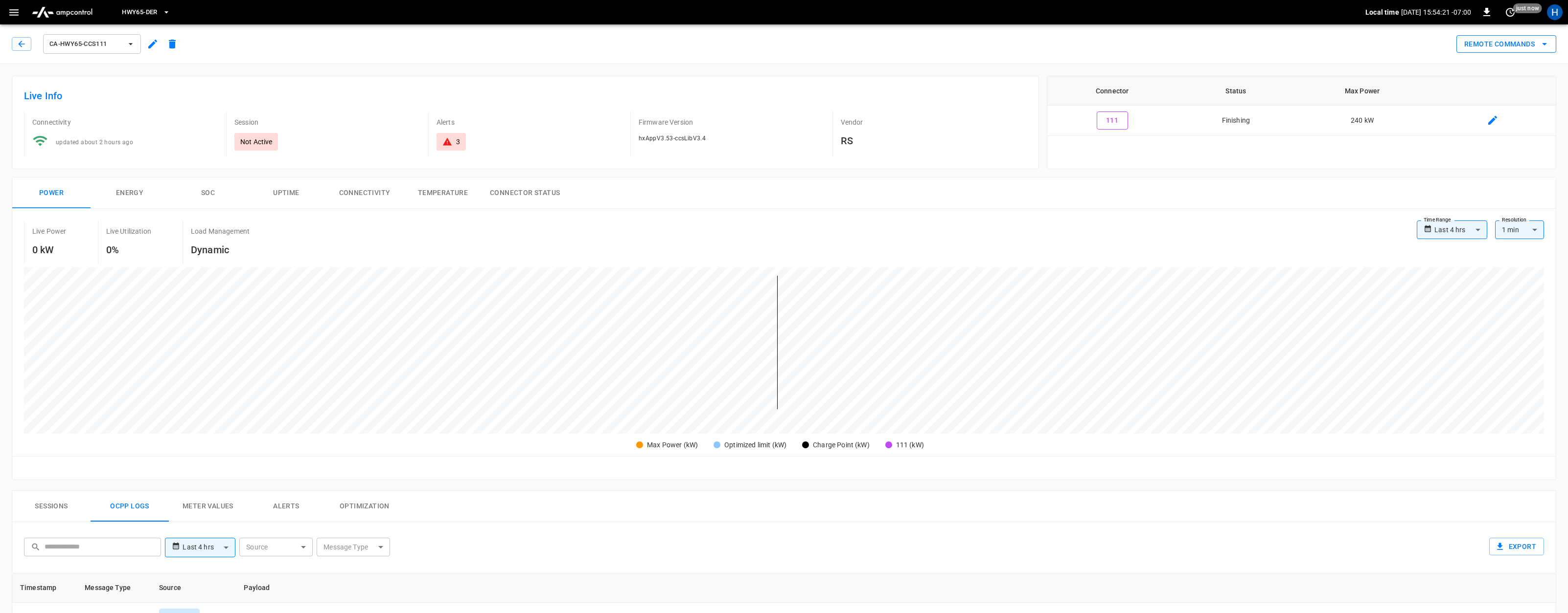
click at [1496, 44] on button "Remote Commands" at bounding box center [1506, 44] width 100 height 18
click at [1472, 113] on li "Remote Start" at bounding box center [1497, 113] width 83 height 16
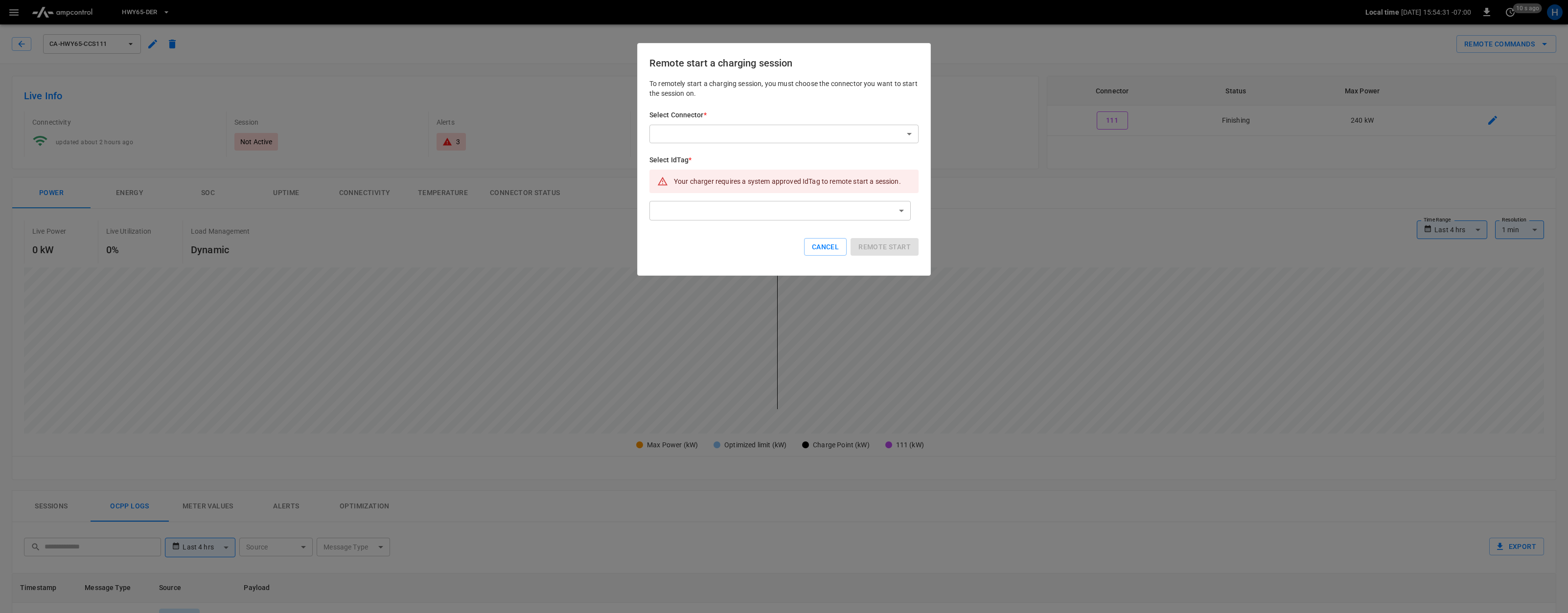
click at [803, 137] on body "**********" at bounding box center [784, 520] width 1568 height 1040
click at [720, 157] on li "111 (Finishing)" at bounding box center [783, 155] width 269 height 16
type input "**********"
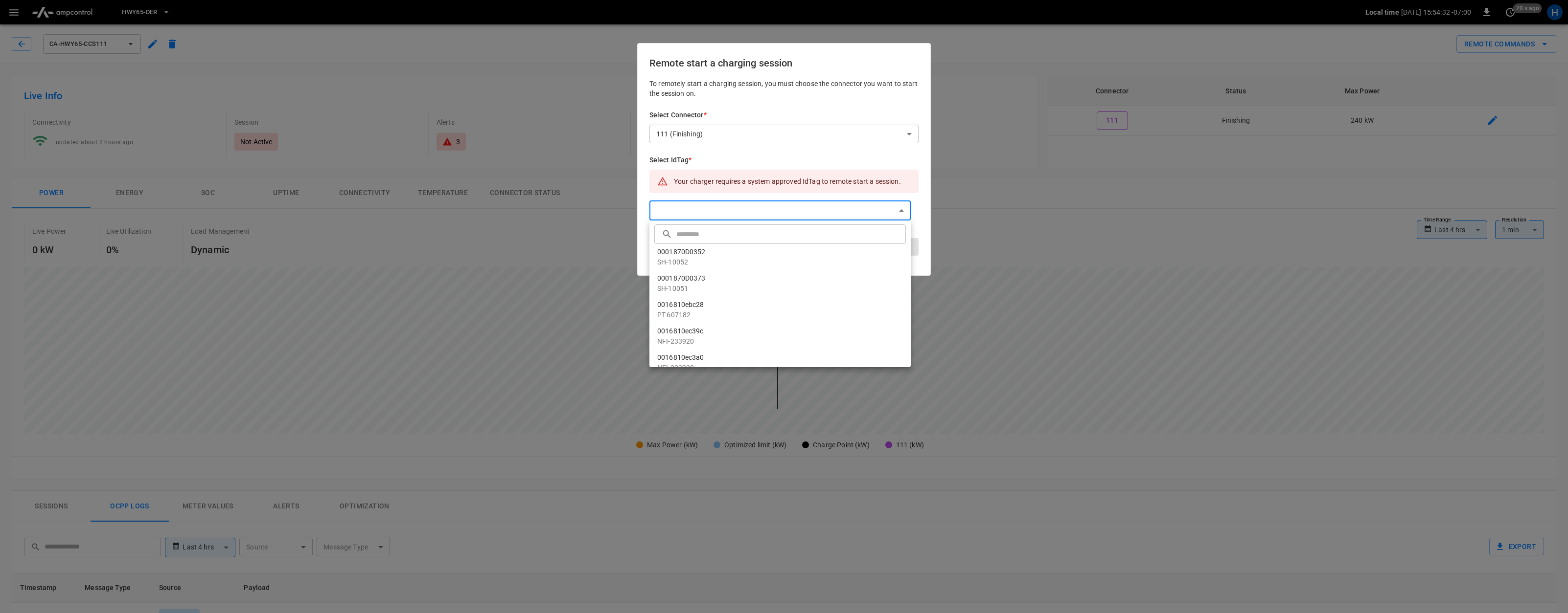
click at [699, 210] on body "**********" at bounding box center [784, 520] width 1568 height 1040
click at [680, 227] on input "text" at bounding box center [789, 234] width 227 height 26
type input "******"
click at [696, 259] on p "WT-225145" at bounding box center [779, 259] width 245 height 10
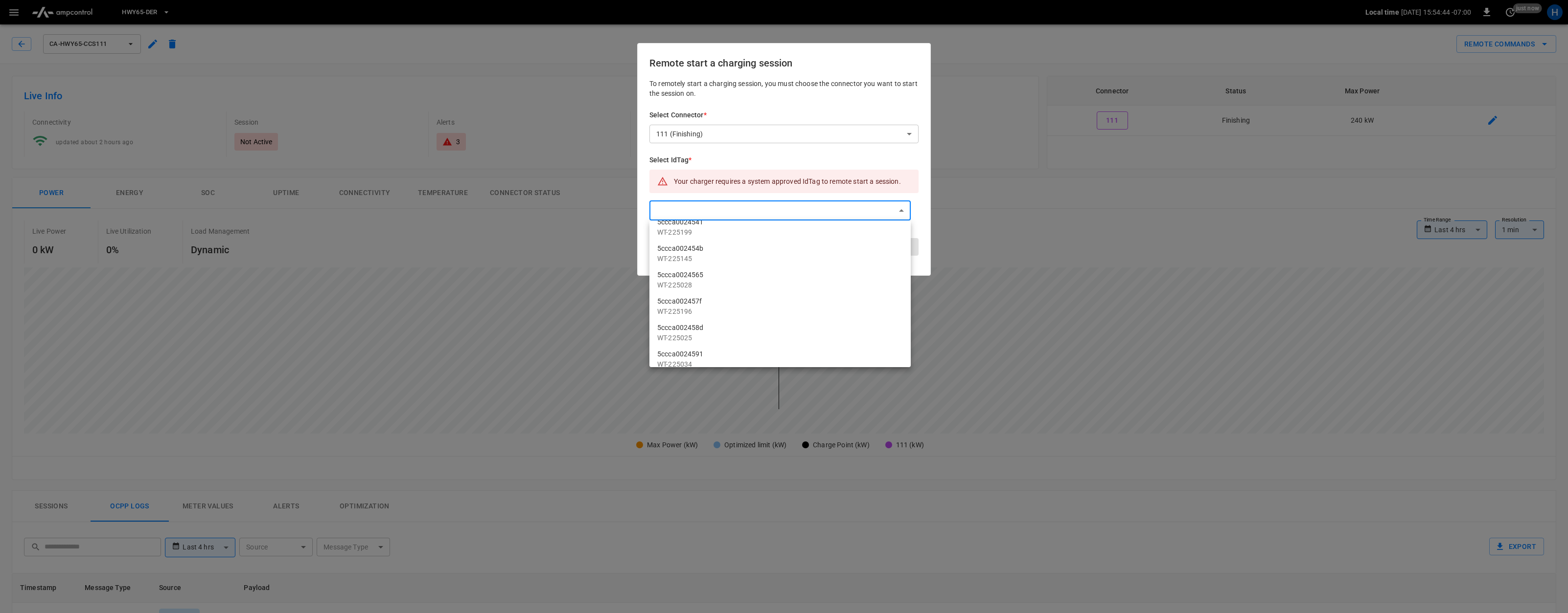
type input "**********"
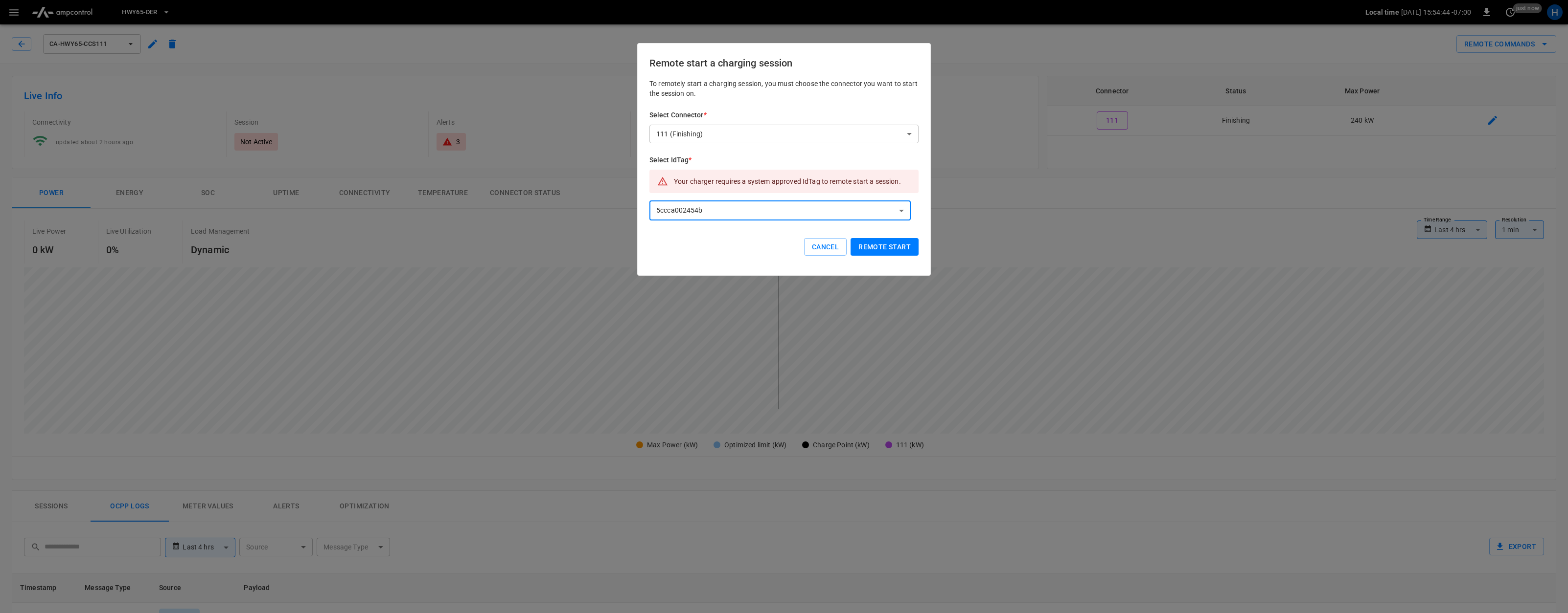
scroll to position [0, 0]
click at [888, 248] on button "Remote start" at bounding box center [884, 247] width 68 height 18
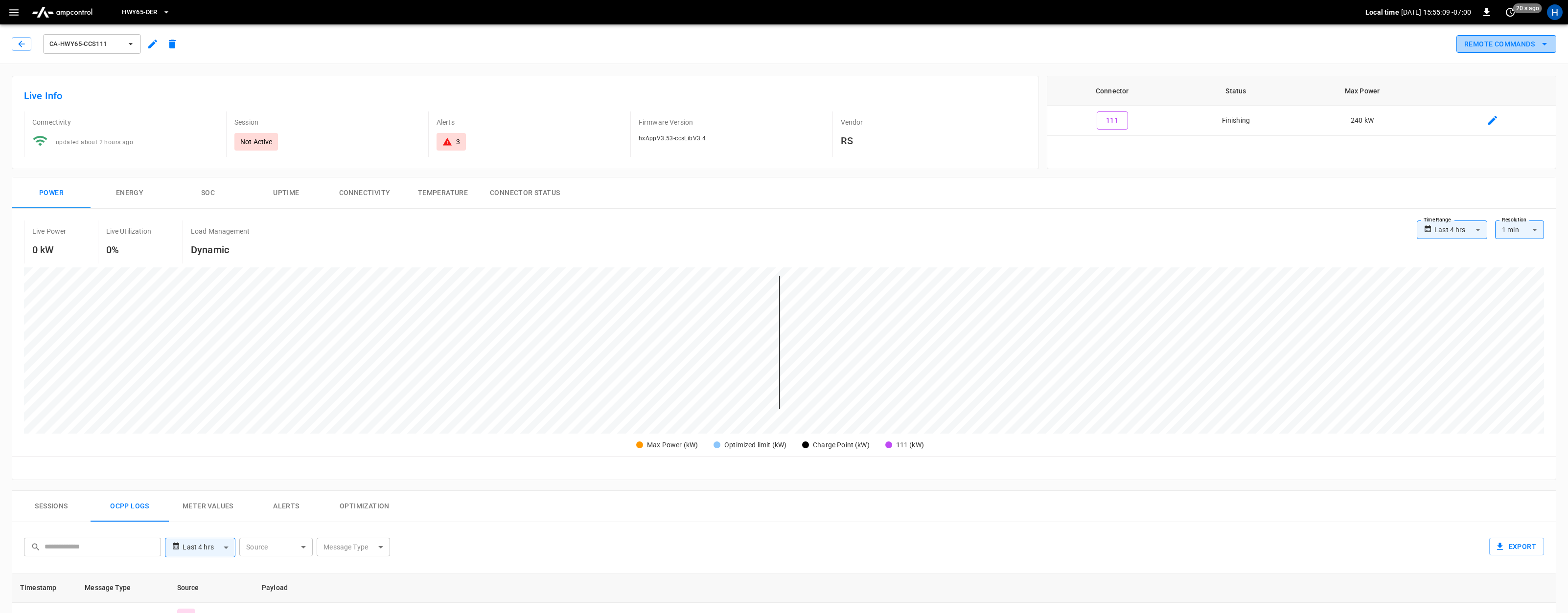
click at [1511, 45] on button "Remote Commands" at bounding box center [1506, 44] width 100 height 18
drag, startPoint x: 638, startPoint y: 138, endPoint x: 705, endPoint y: 141, distance: 67.1
click at [705, 141] on div at bounding box center [784, 306] width 1568 height 613
drag, startPoint x: 706, startPoint y: 139, endPoint x: 635, endPoint y: 140, distance: 71.0
click at [635, 140] on div "Firmware Version hxAppV3.53-ccsLibV3.4" at bounding box center [727, 134] width 194 height 45
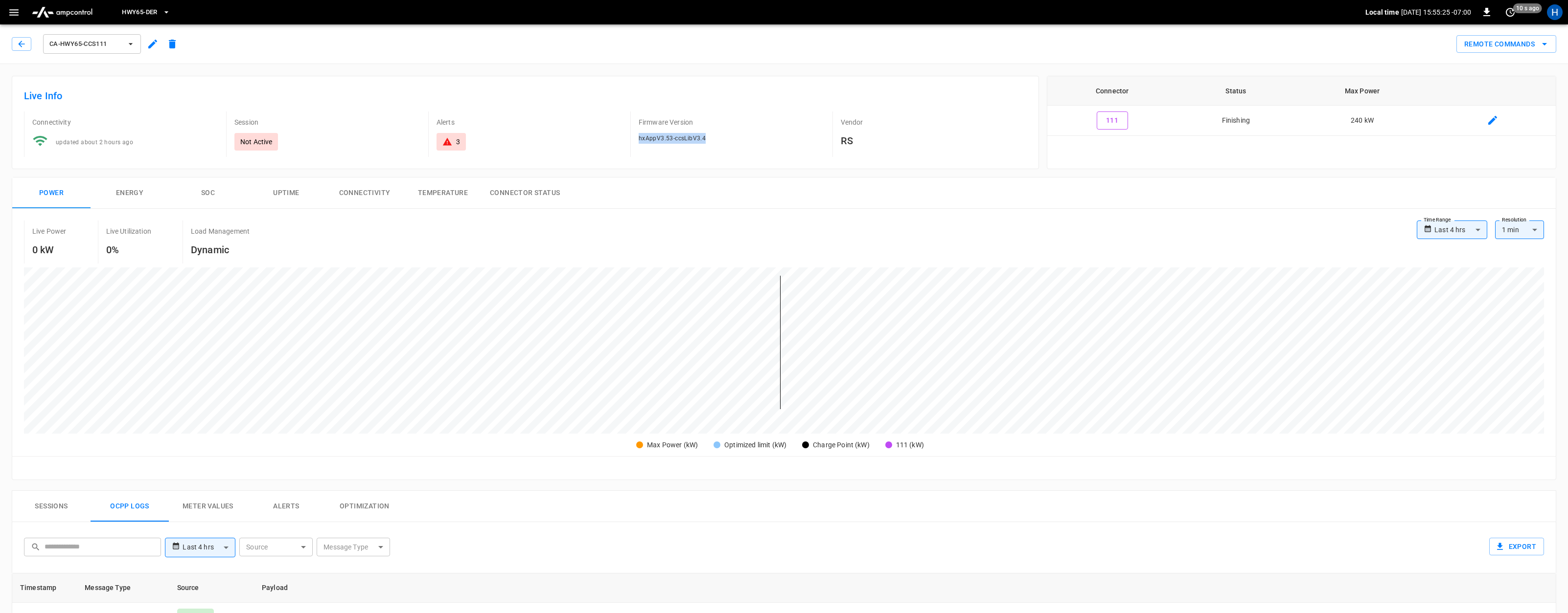
copy span "hxAppV3.53-ccsLibV3.4"
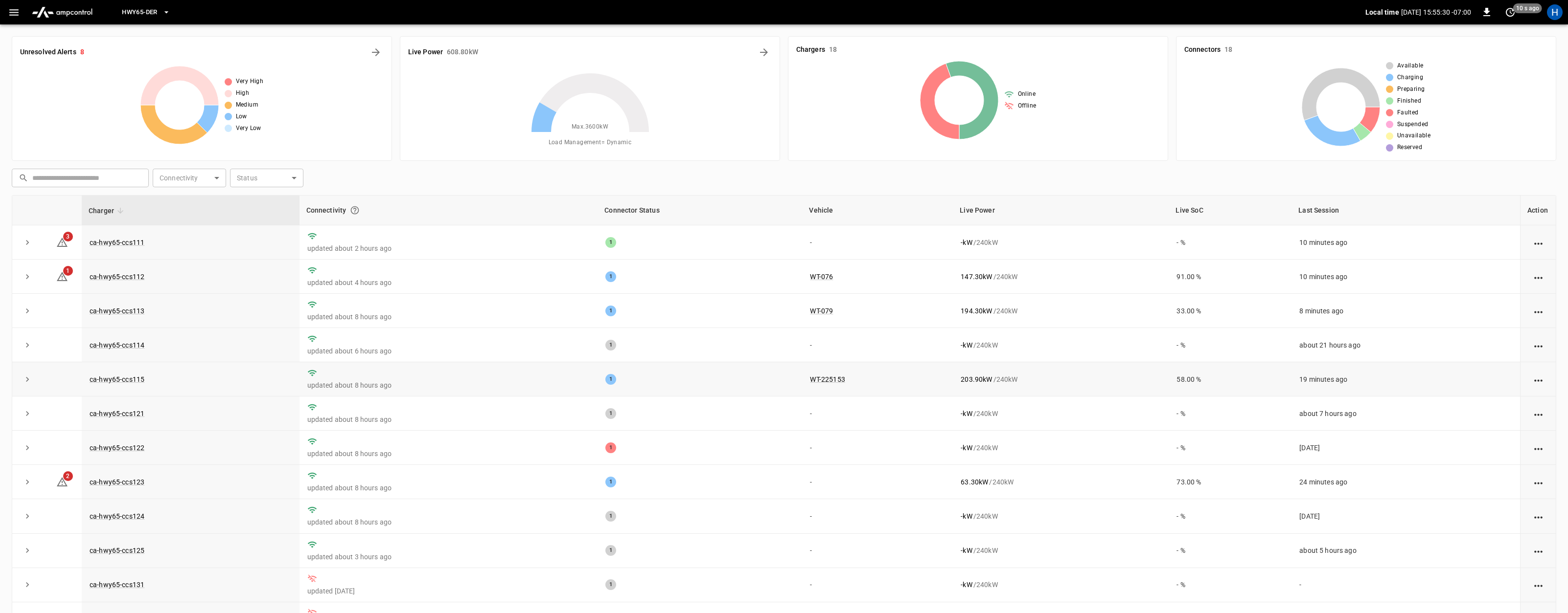
click at [125, 384] on td "ca-hwy65-ccs115" at bounding box center [190, 379] width 217 height 34
click at [125, 380] on link "ca-hwy65-ccs115" at bounding box center [116, 379] width 58 height 12
click at [1536, 413] on icon "action cell options" at bounding box center [1538, 414] width 12 height 12
click at [813, 246] on div at bounding box center [784, 306] width 1568 height 613
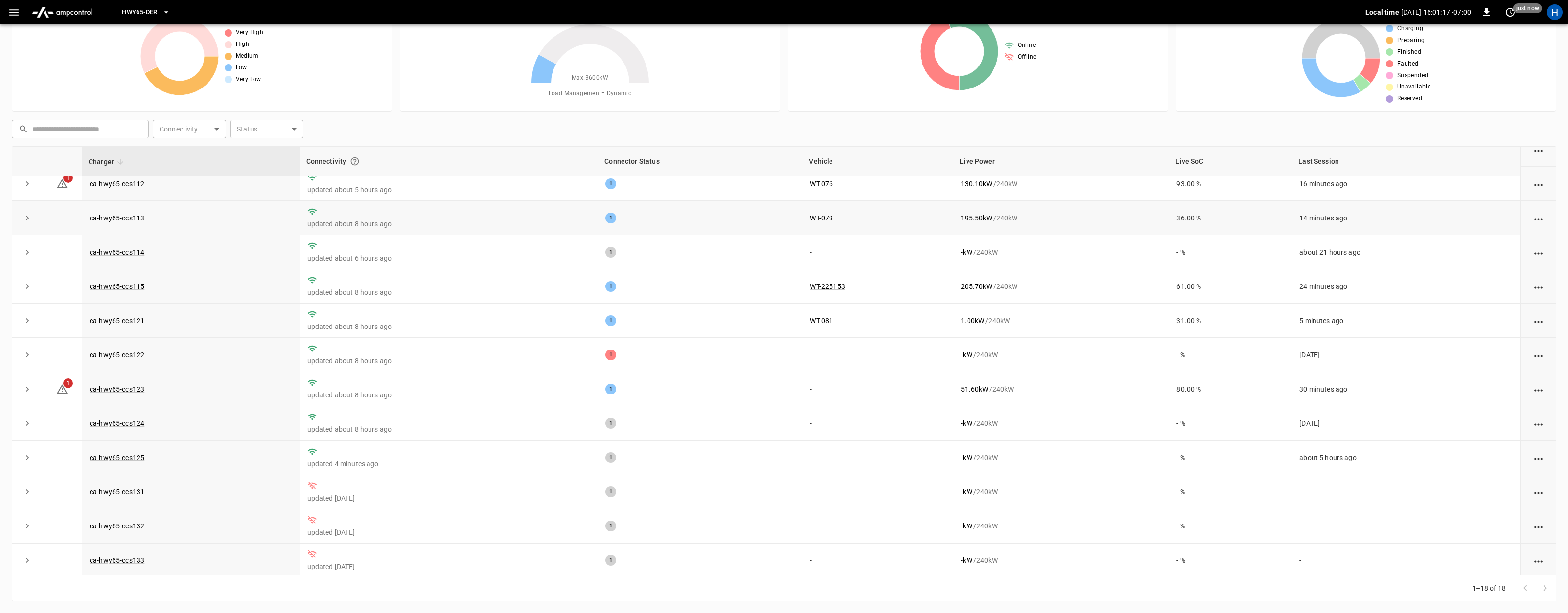
scroll to position [0, 0]
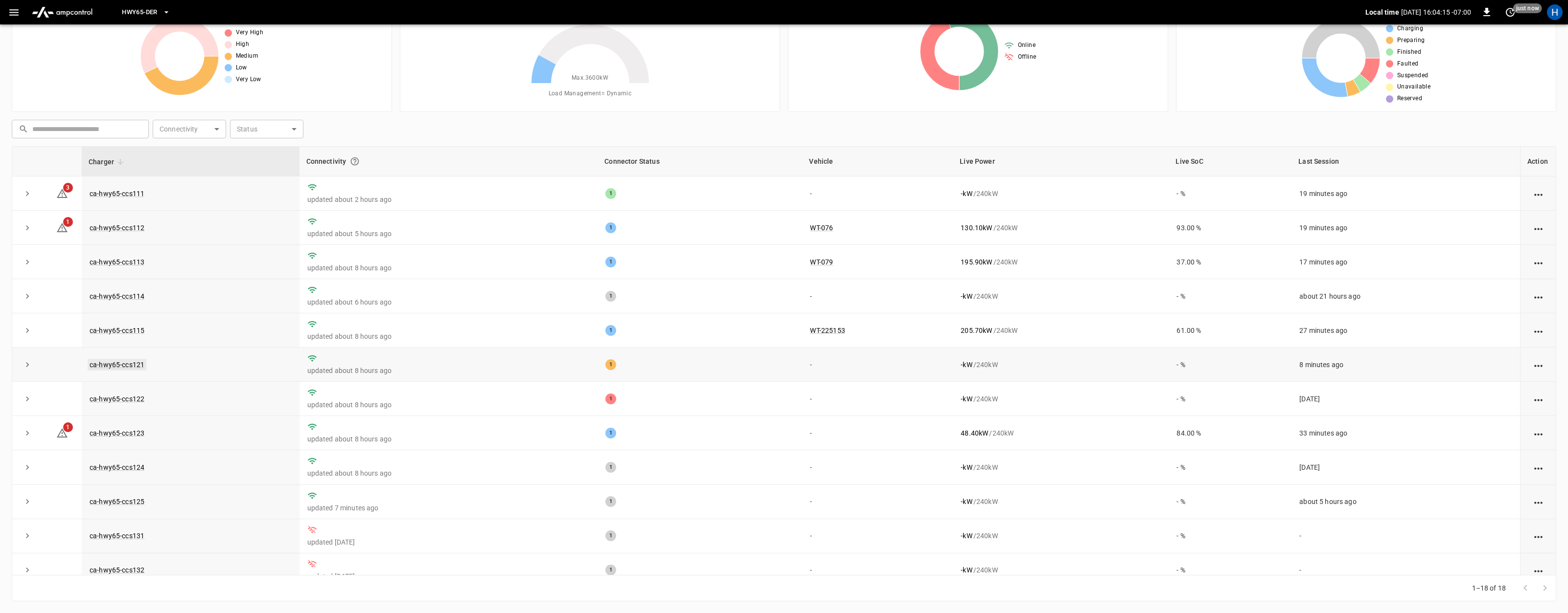
click at [130, 365] on link "ca-hwy65-ccs121" at bounding box center [116, 365] width 58 height 12
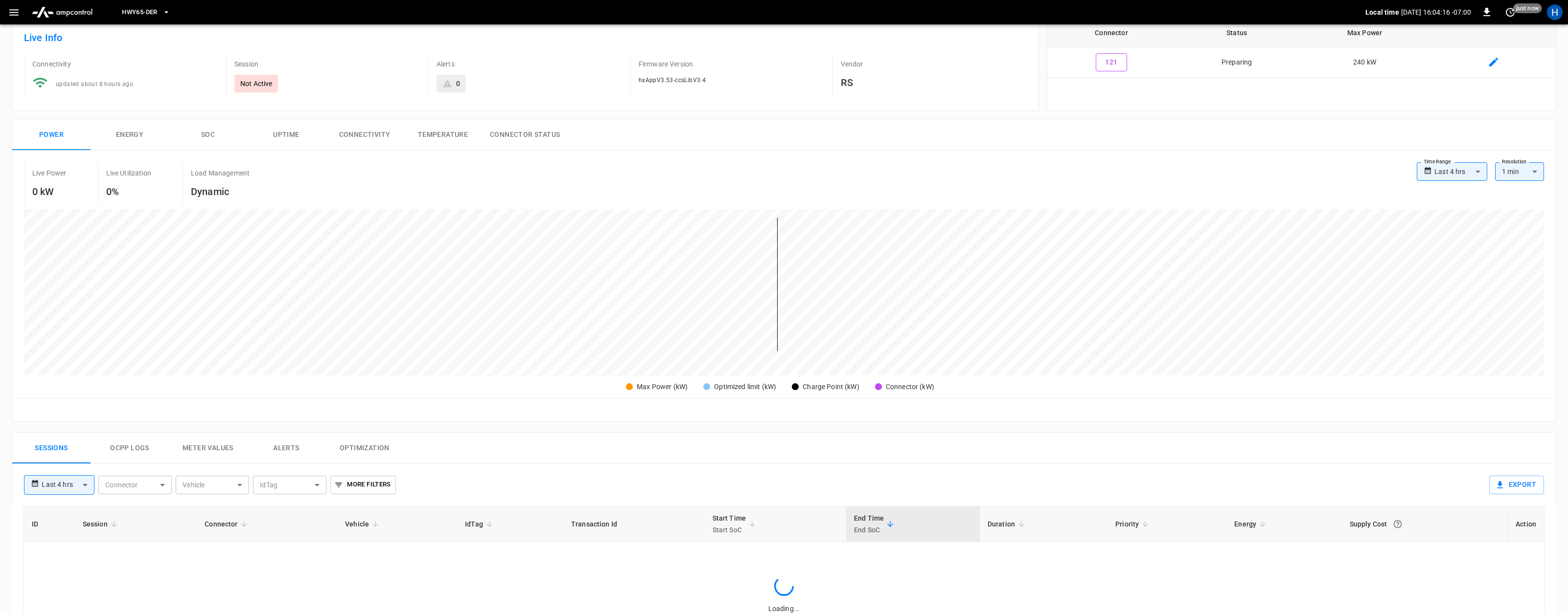
scroll to position [197, 0]
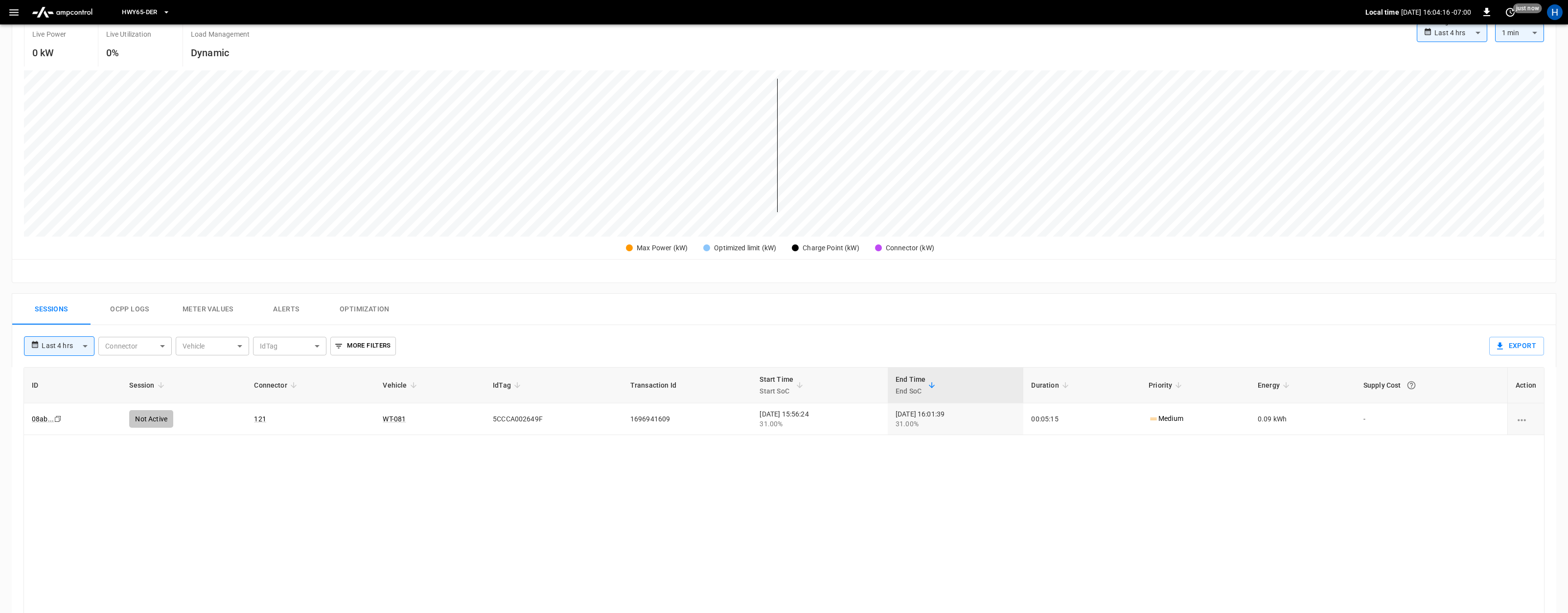
click at [136, 311] on button "Ocpp logs" at bounding box center [129, 309] width 78 height 31
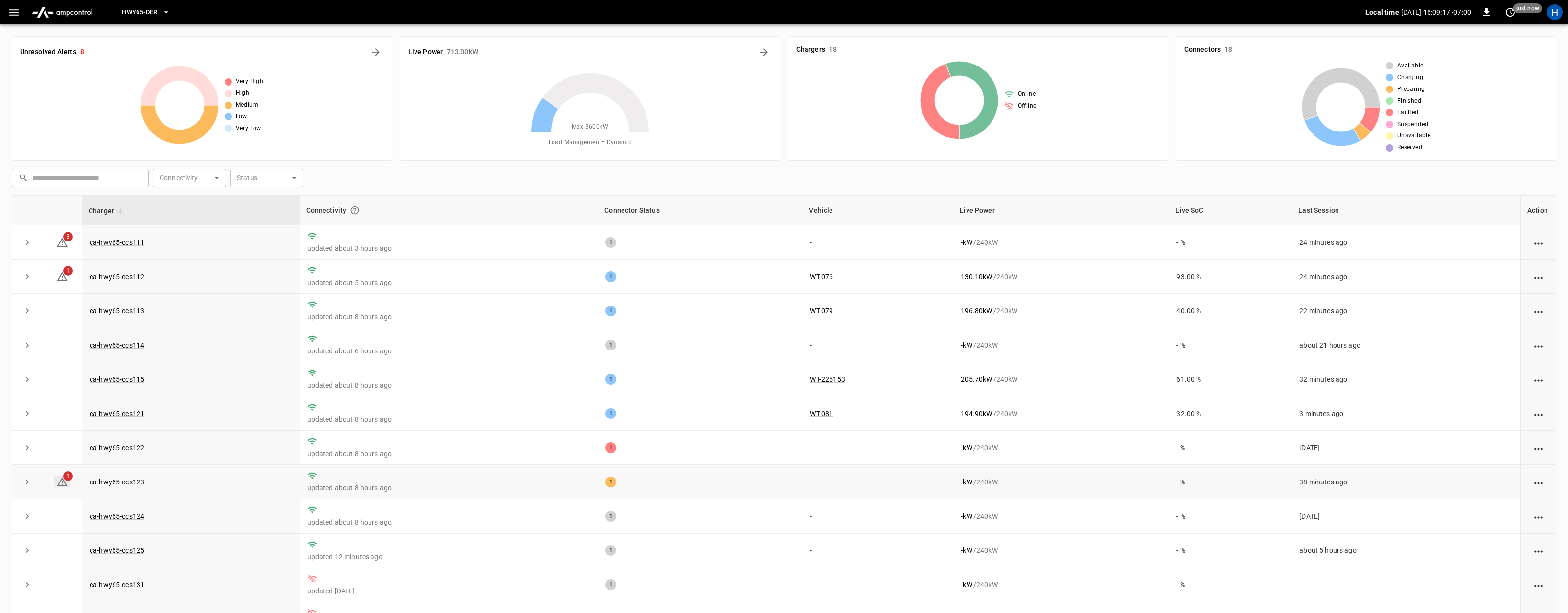
click at [65, 477] on span "1" at bounding box center [68, 476] width 10 height 10
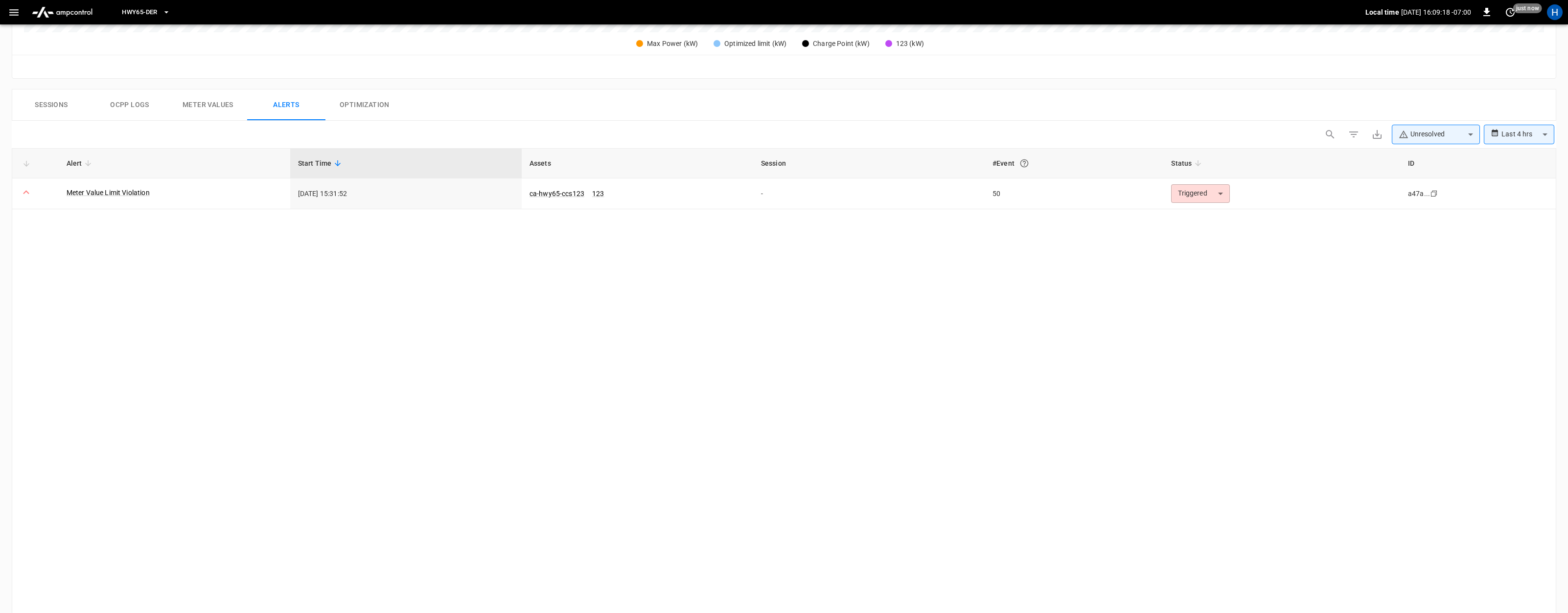
scroll to position [410, 0]
click at [1199, 183] on body "**********" at bounding box center [784, 136] width 1568 height 1091
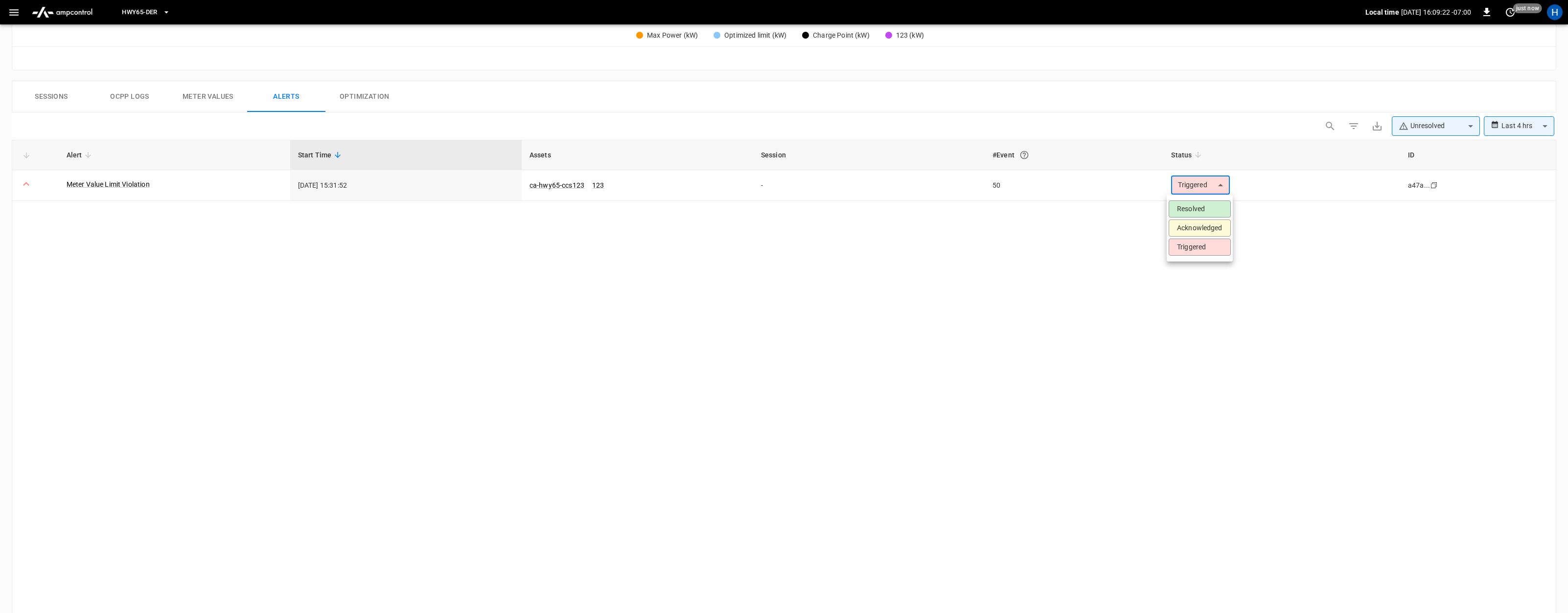
click at [1187, 207] on li "Resolved" at bounding box center [1199, 209] width 62 height 17
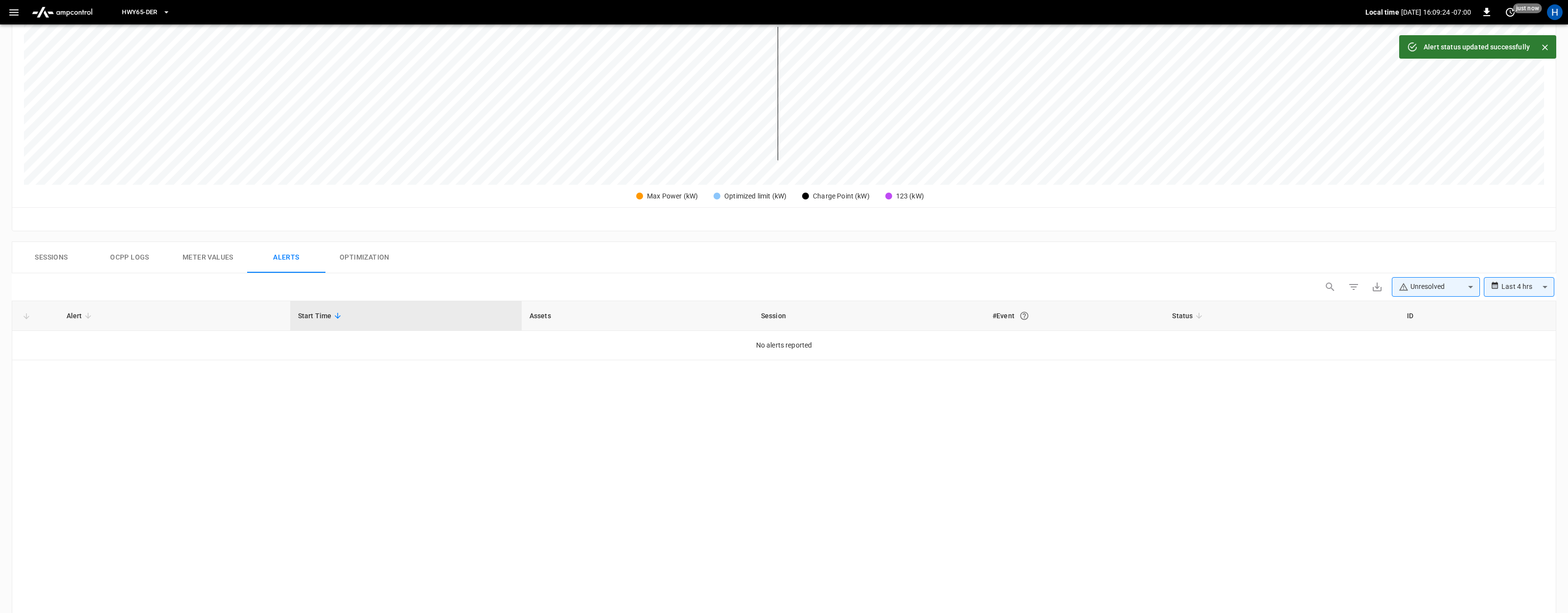
scroll to position [230, 0]
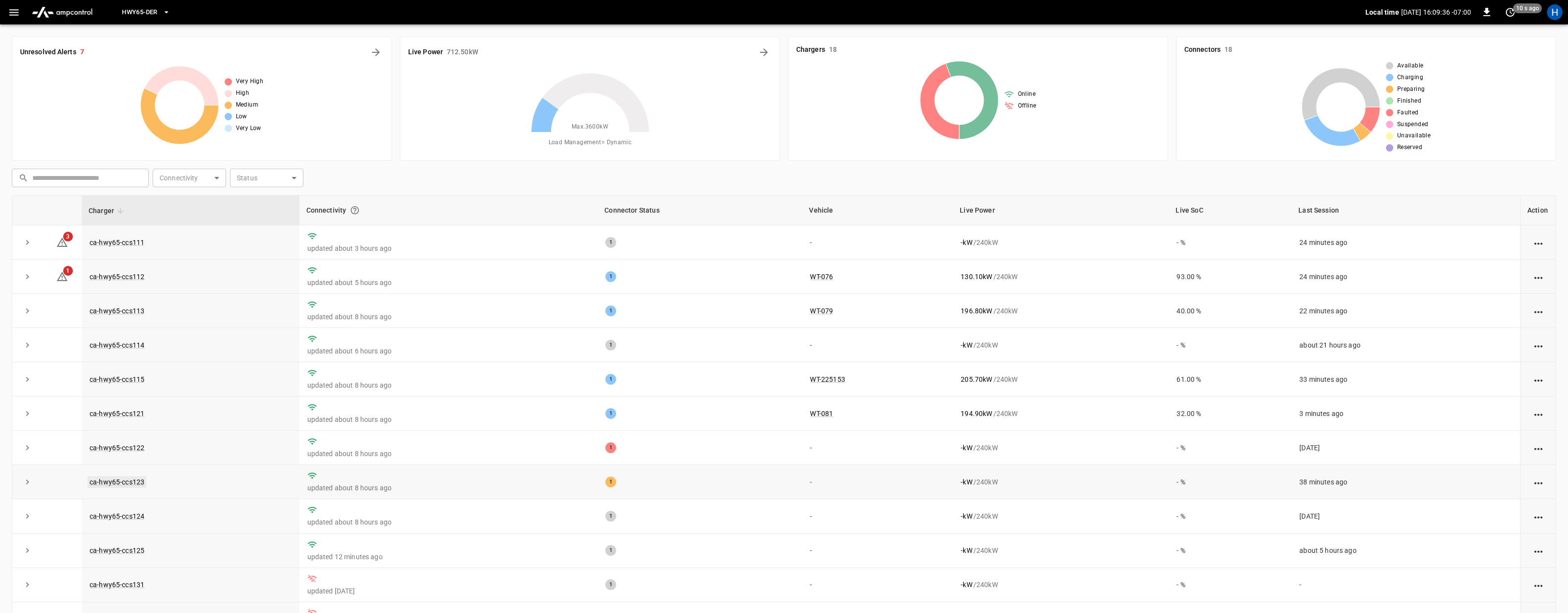
click at [132, 483] on link "ca-hwy65-ccs123" at bounding box center [116, 481] width 58 height 12
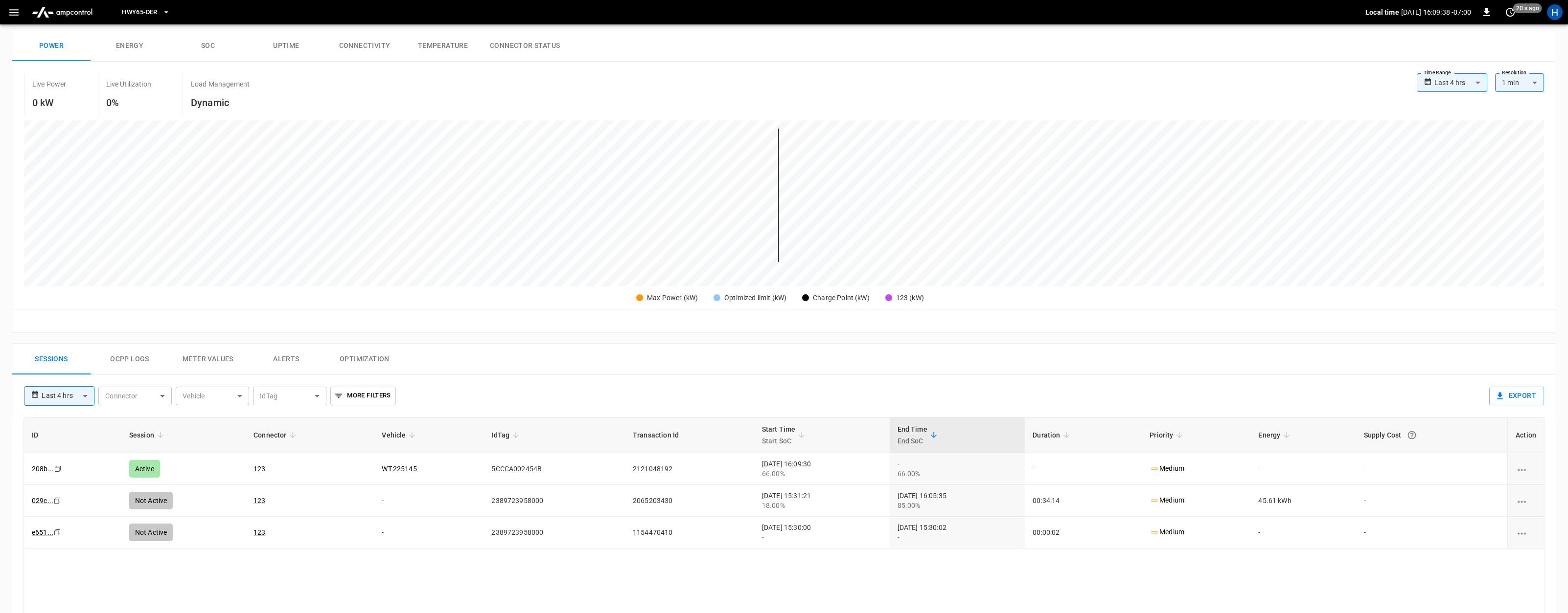
scroll to position [253, 0]
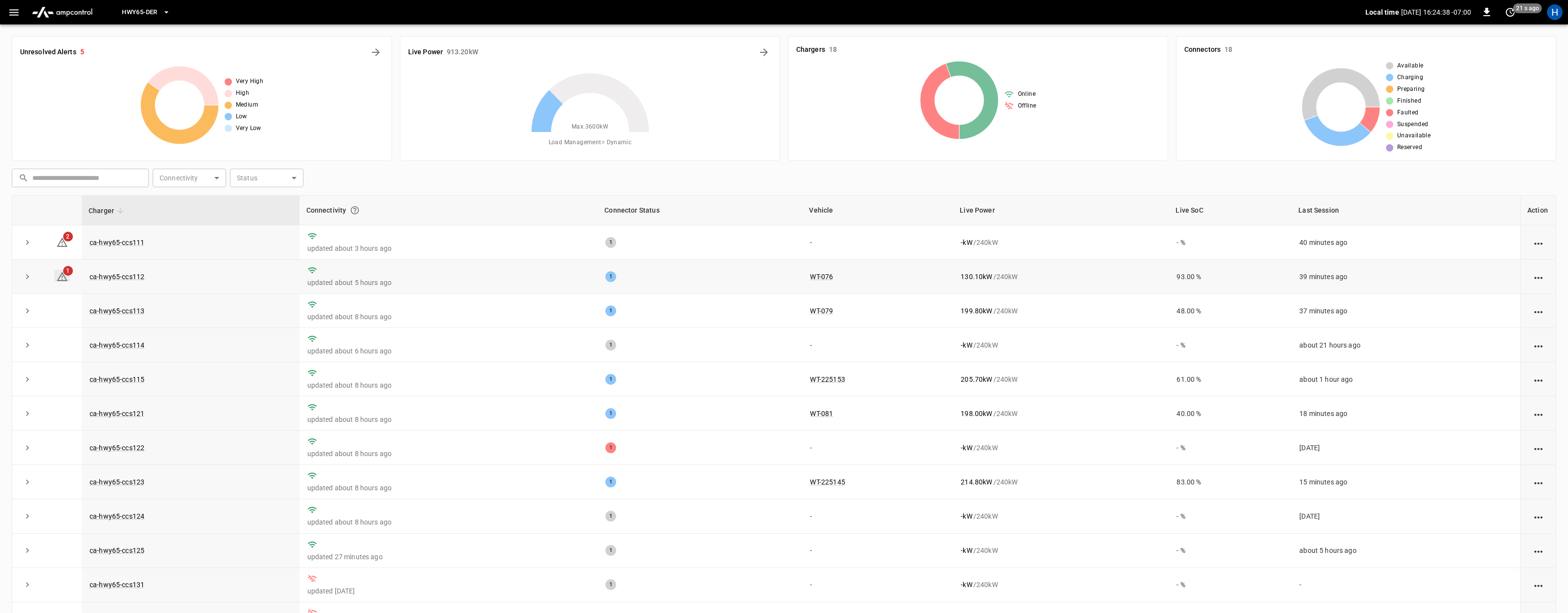
click at [65, 275] on icon at bounding box center [62, 277] width 12 height 12
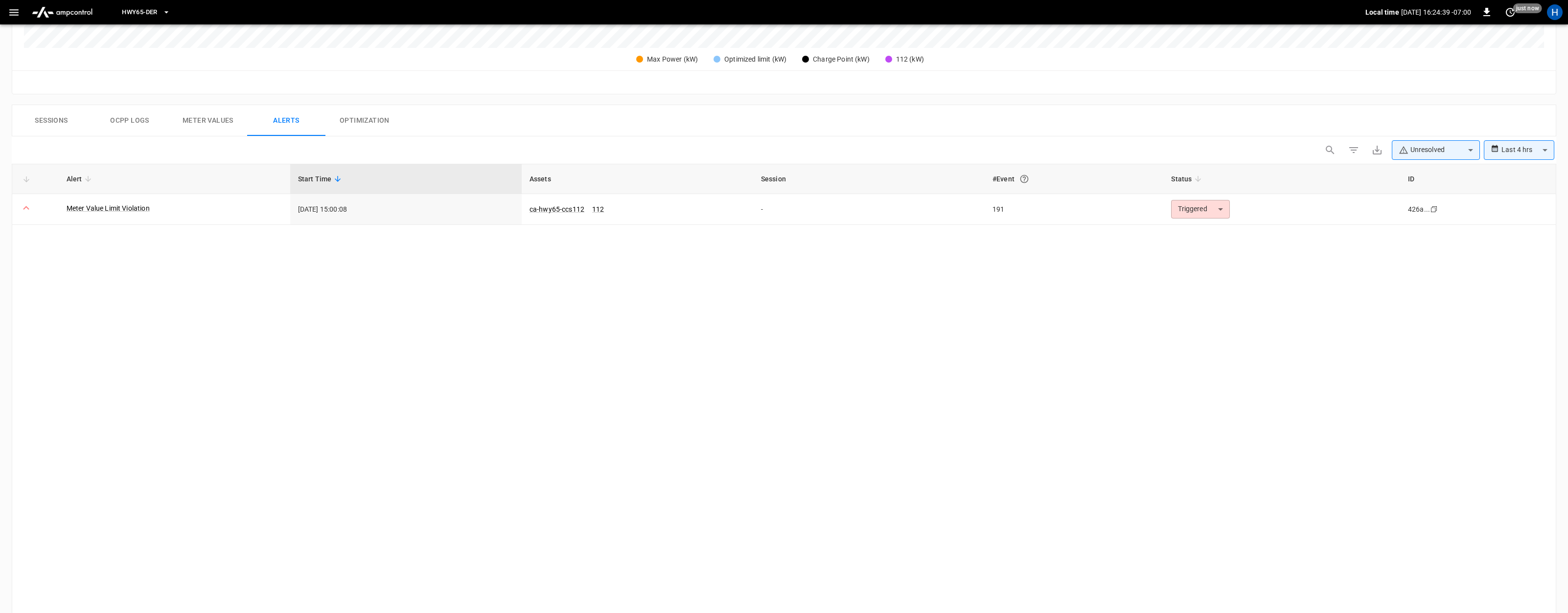
scroll to position [410, 0]
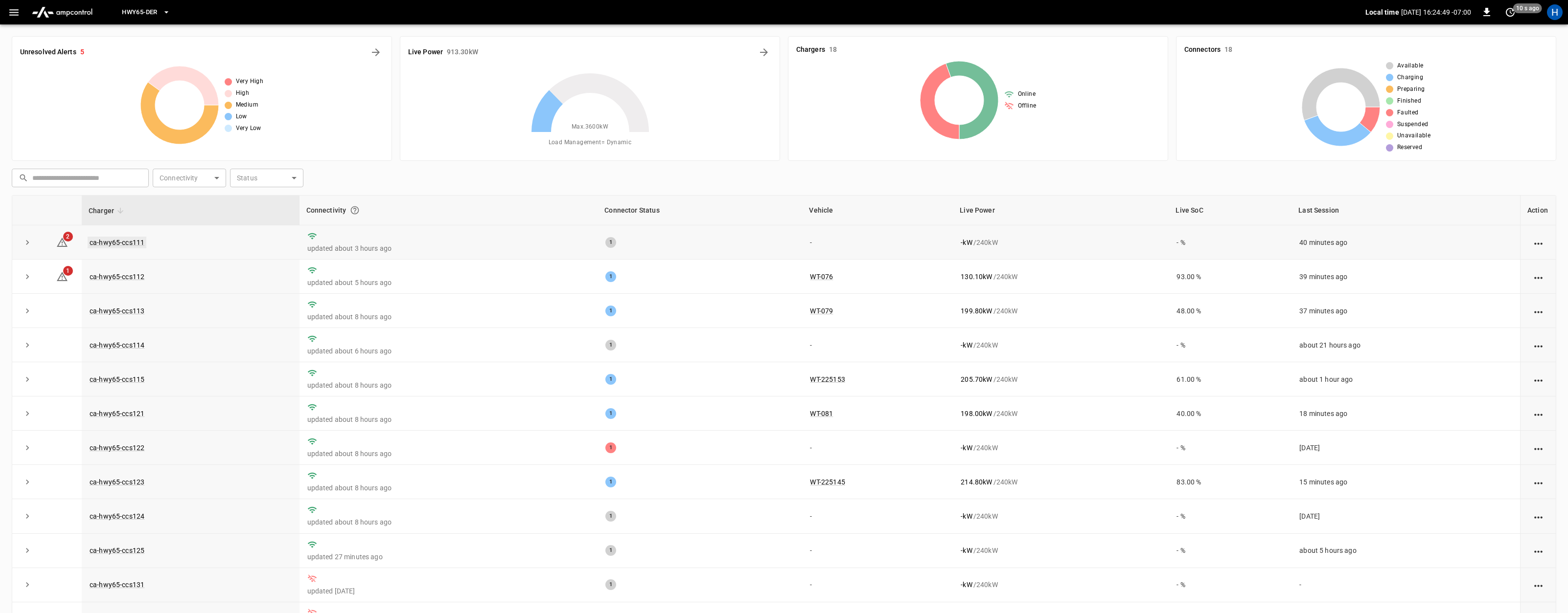
click at [108, 240] on link "ca-hwy65-ccs111" at bounding box center [116, 242] width 58 height 12
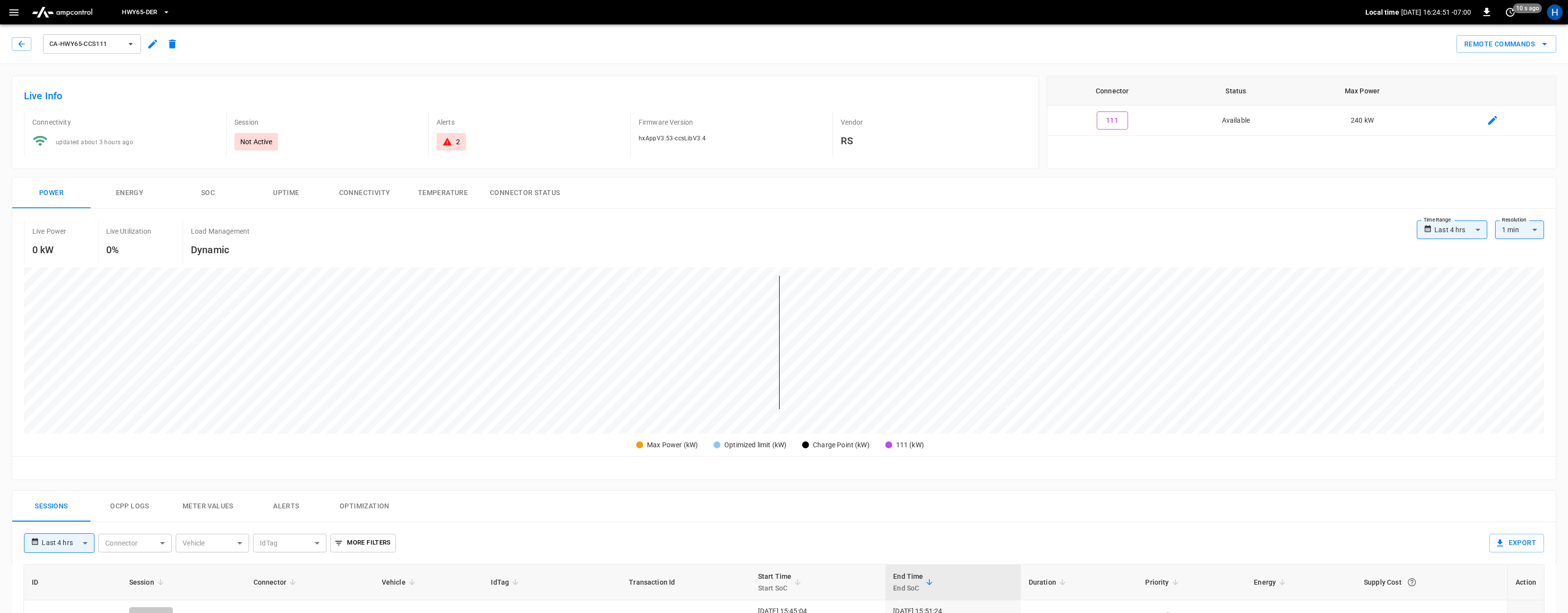
click at [451, 141] on icon at bounding box center [447, 142] width 10 height 10
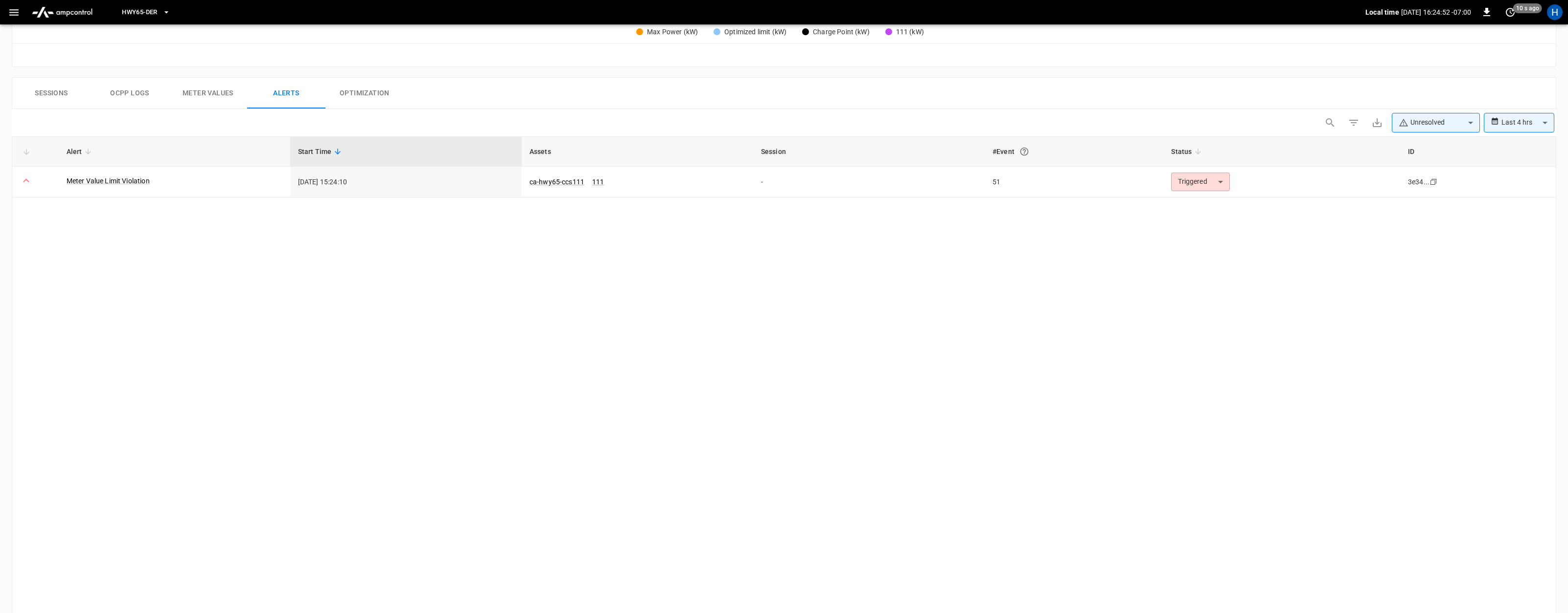
scroll to position [418, 0]
click at [1206, 178] on body "**********" at bounding box center [784, 127] width 1568 height 1091
click at [1206, 200] on li "Resolved" at bounding box center [1199, 201] width 62 height 17
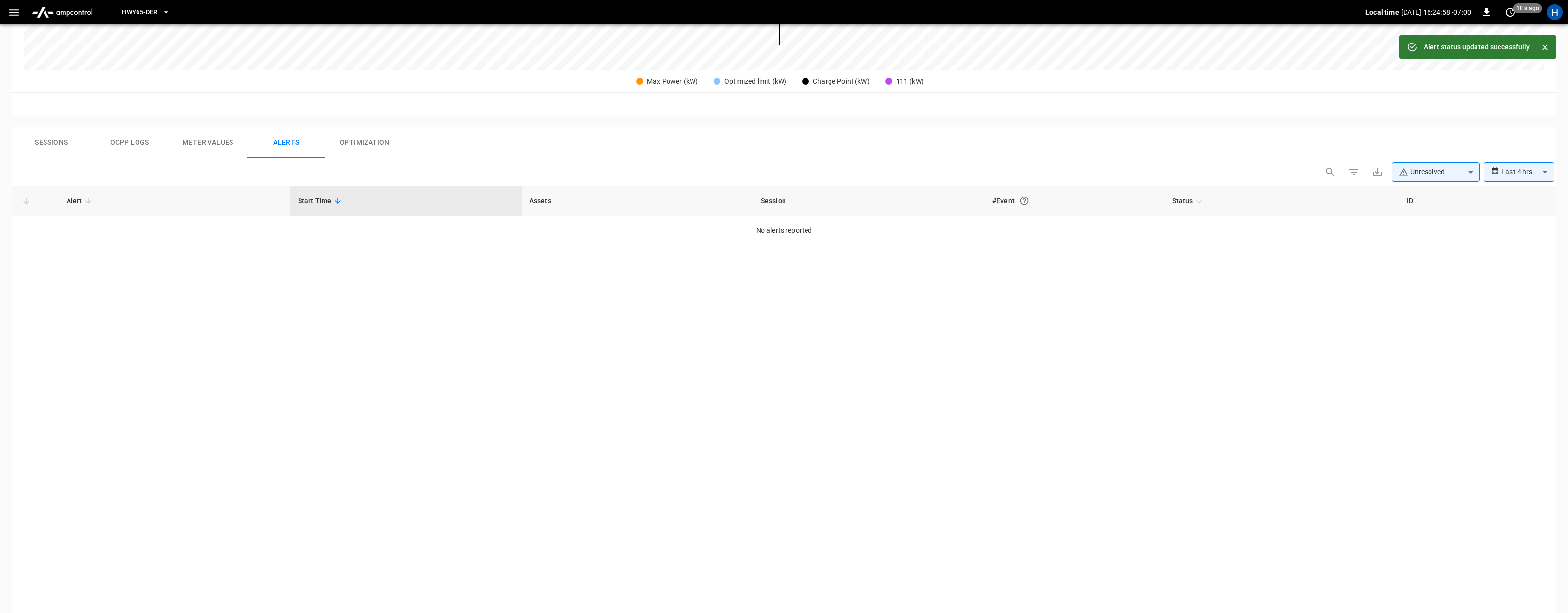
scroll to position [265, 0]
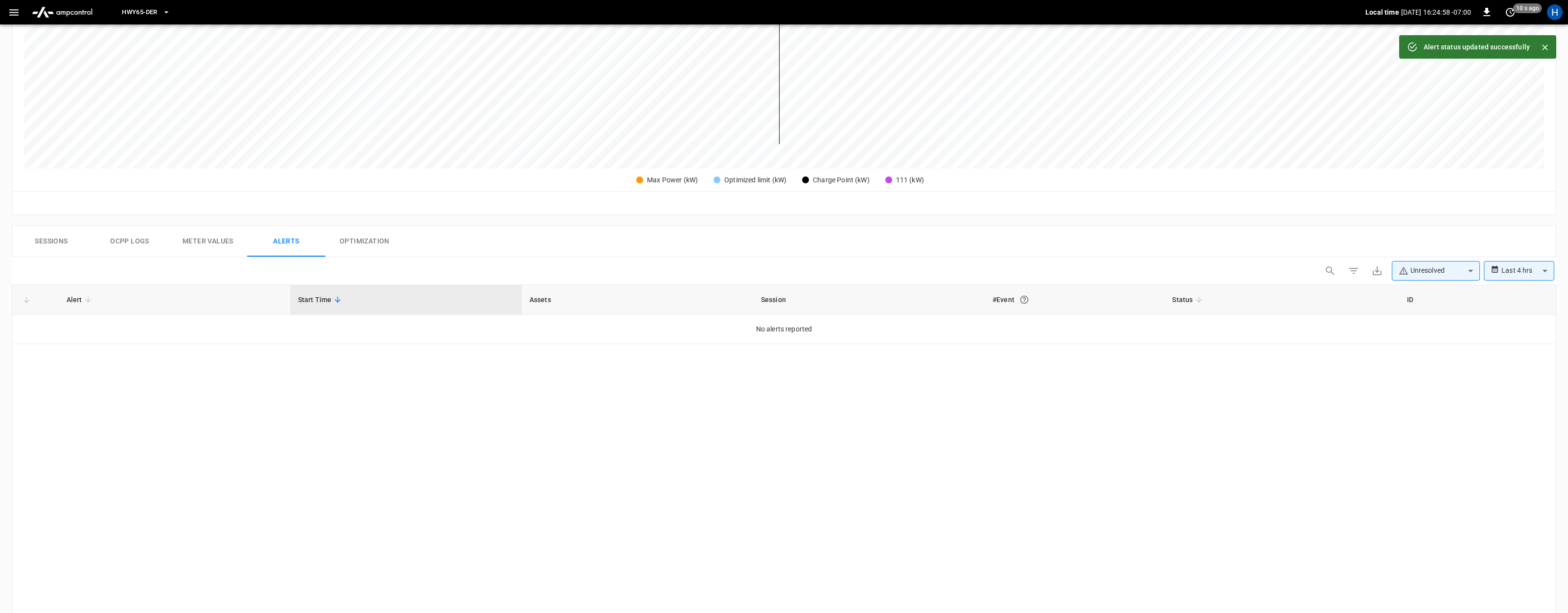
click at [44, 245] on button "Sessions" at bounding box center [51, 241] width 78 height 31
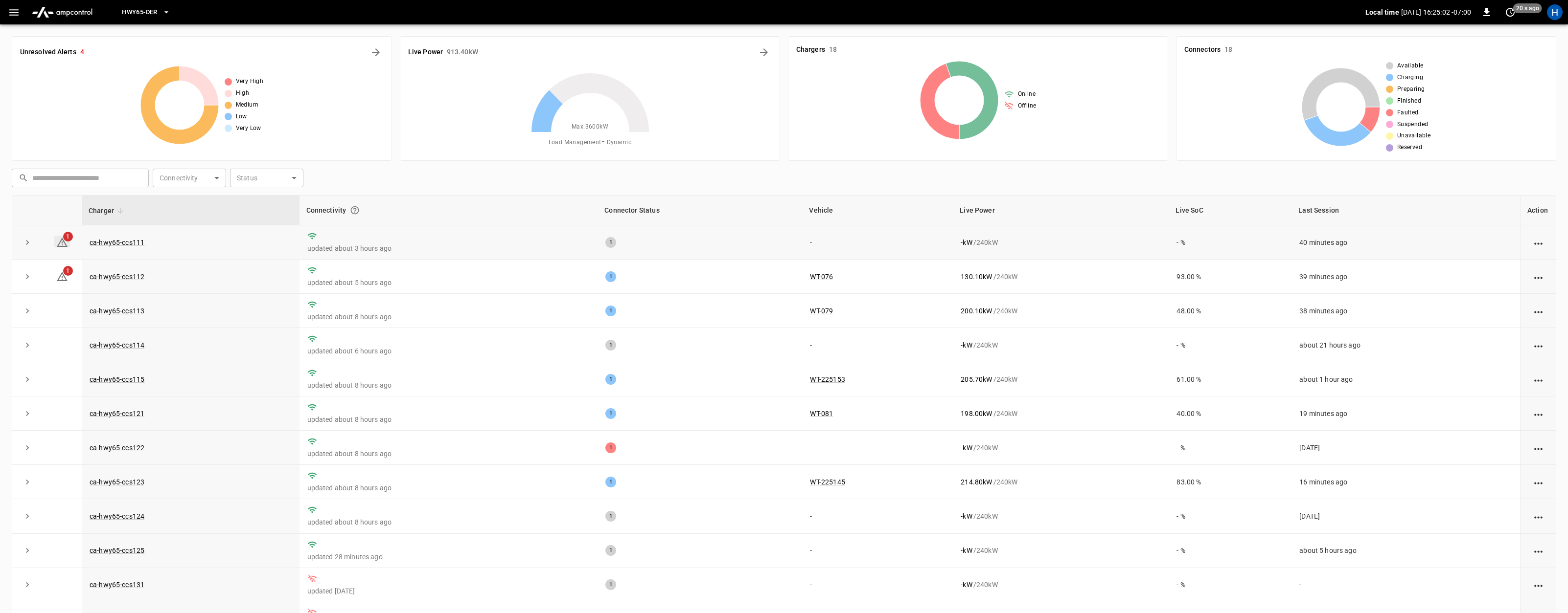
click at [62, 241] on icon at bounding box center [62, 242] width 12 height 12
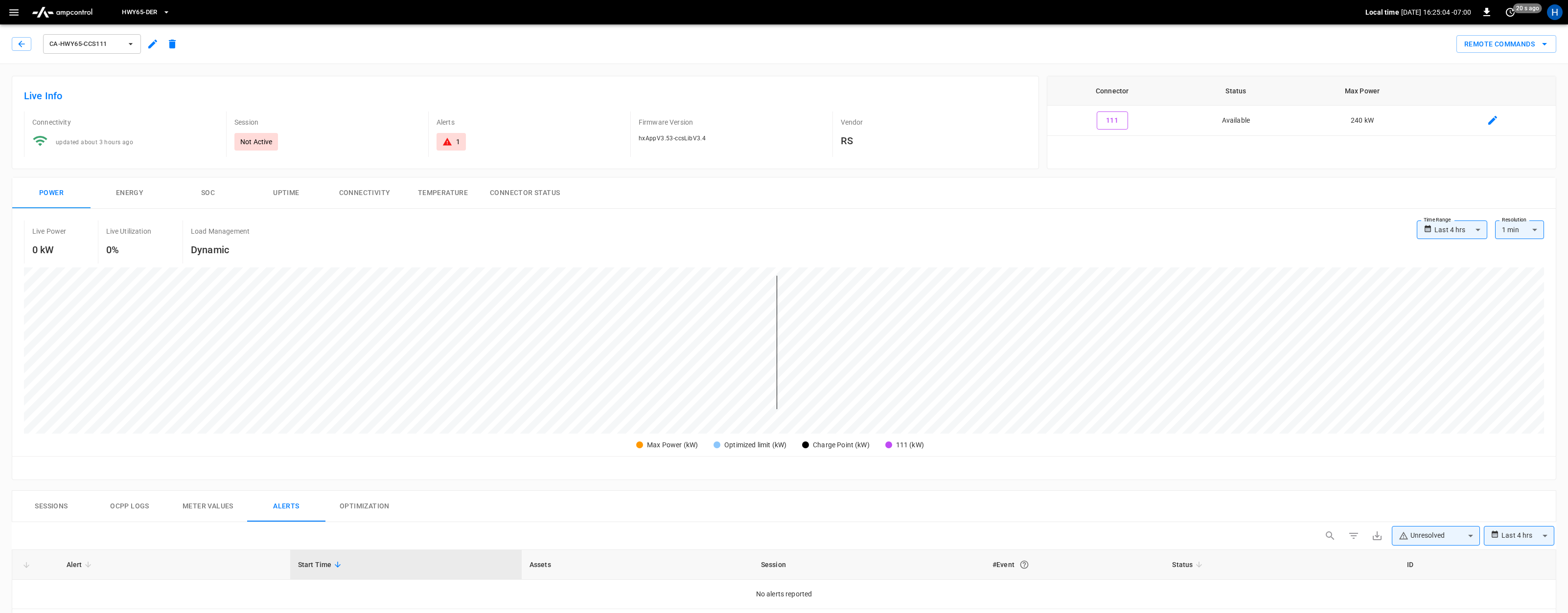
click at [451, 137] on icon at bounding box center [447, 142] width 10 height 10
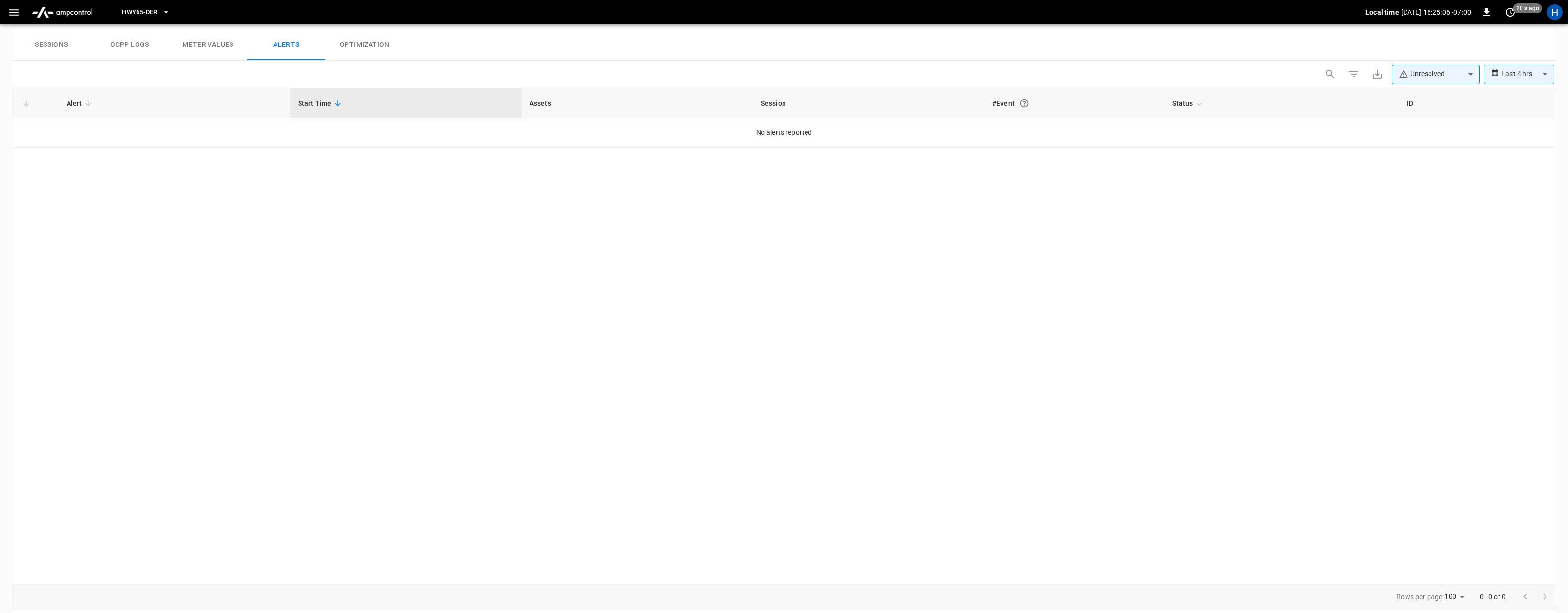
scroll to position [375, 0]
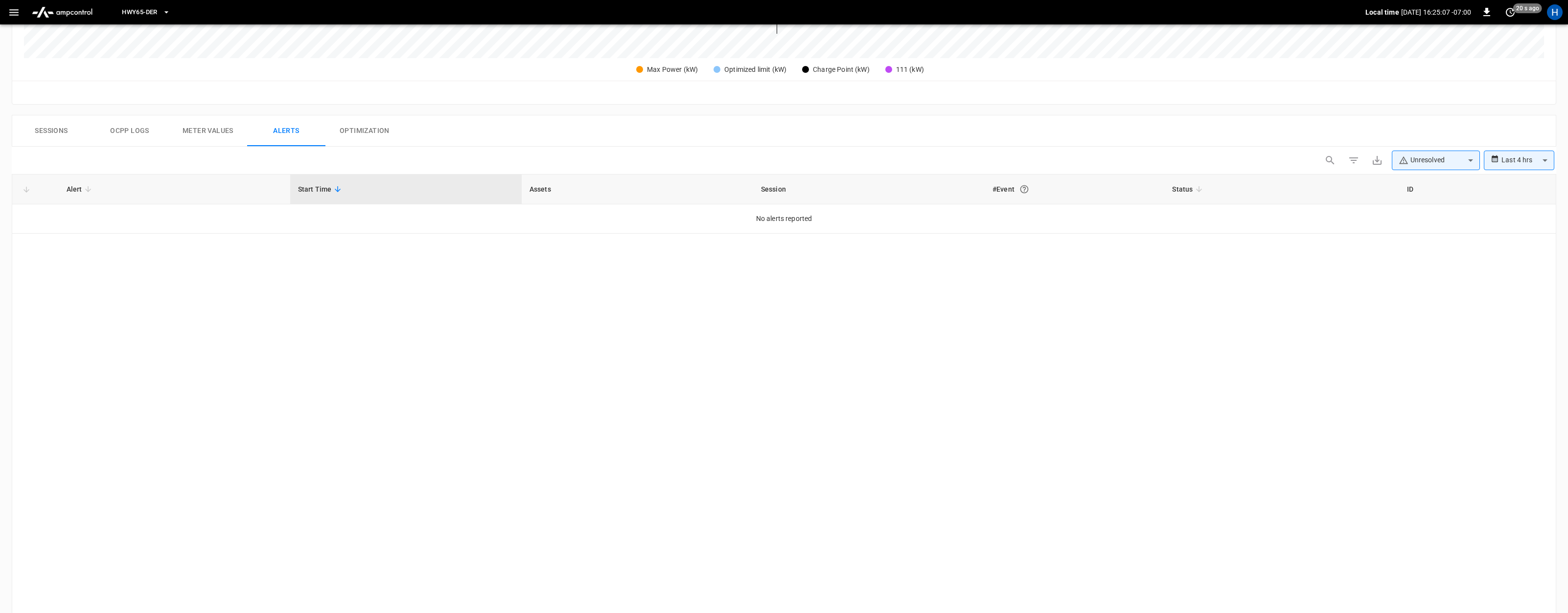
click at [216, 136] on button "Meter Values" at bounding box center [208, 131] width 78 height 31
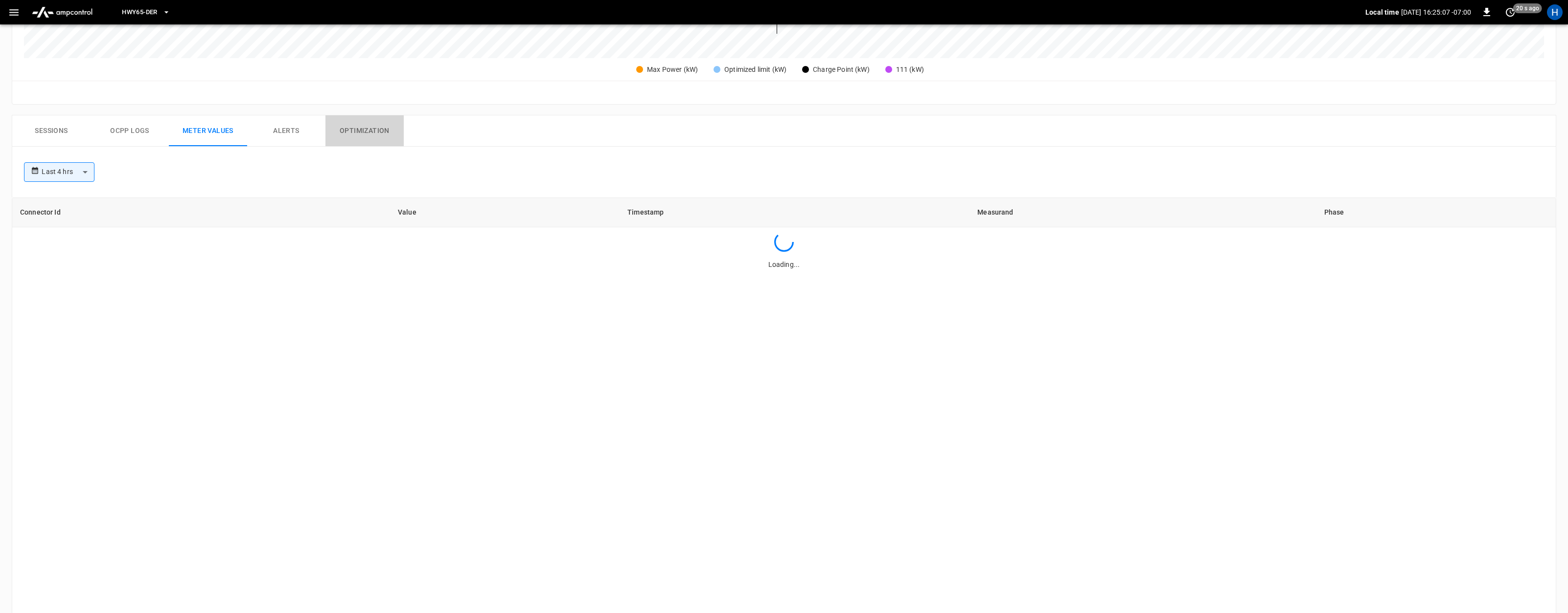
click at [356, 127] on button "Optimization" at bounding box center [364, 131] width 78 height 31
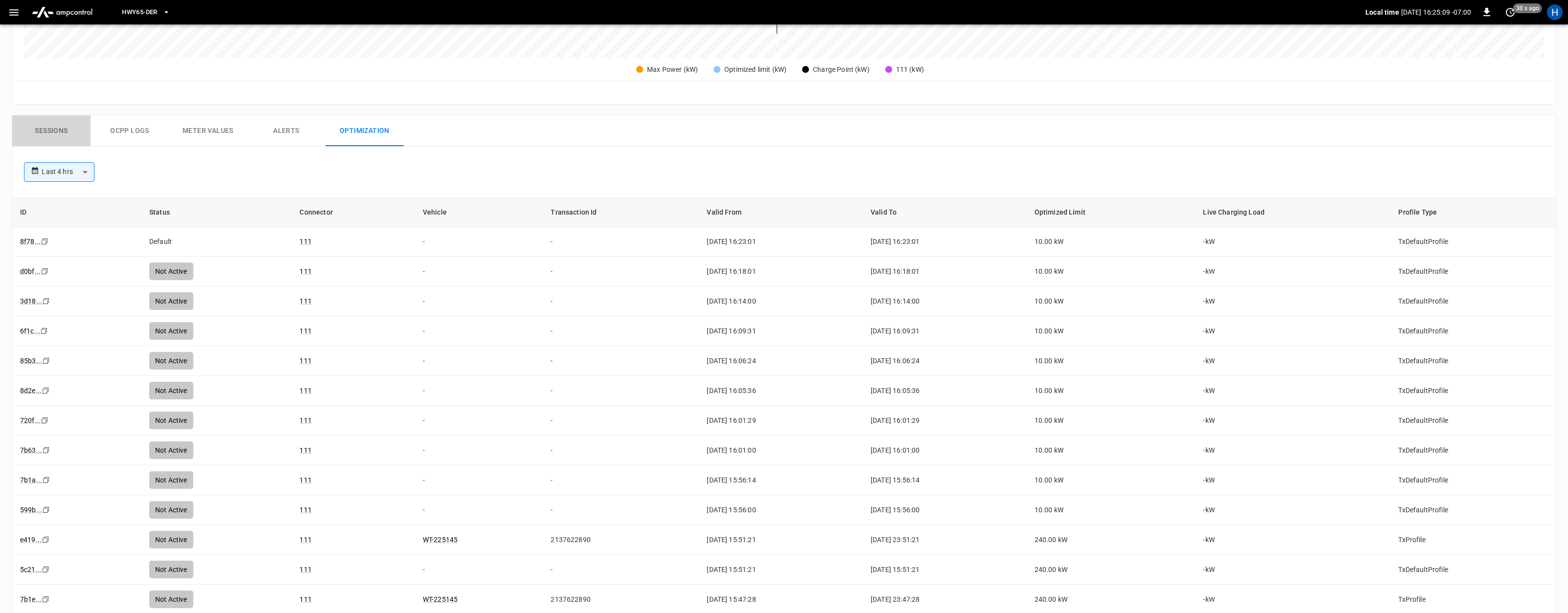
click at [51, 135] on button "Sessions" at bounding box center [51, 131] width 78 height 31
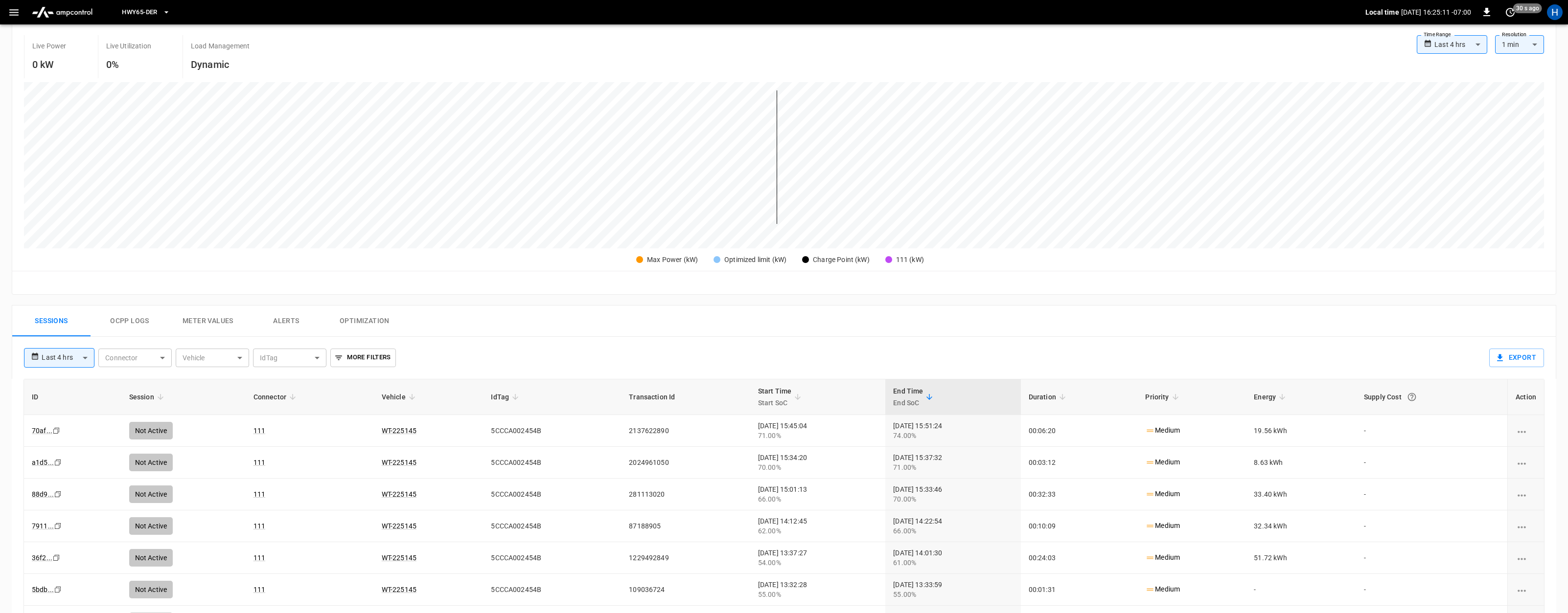
scroll to position [185, 0]
click at [225, 325] on button "Meter Values" at bounding box center [208, 322] width 78 height 31
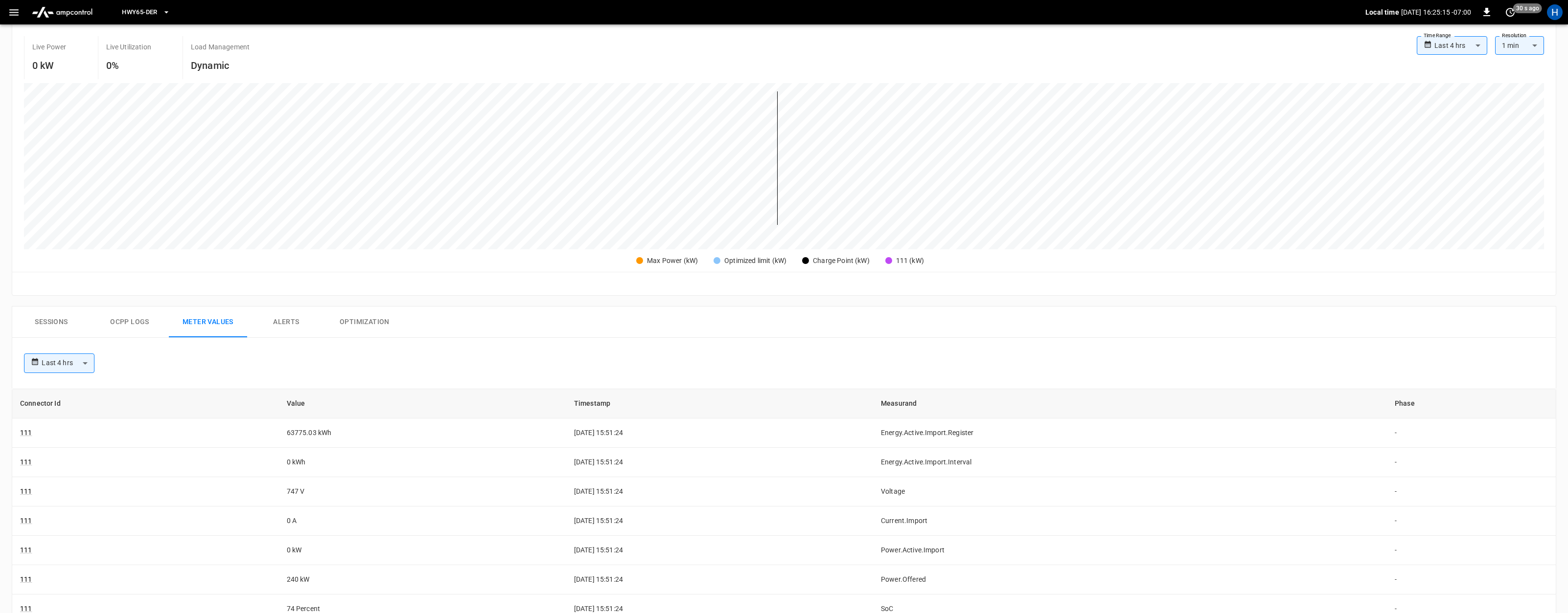
click at [292, 321] on button "Alerts" at bounding box center [286, 322] width 78 height 31
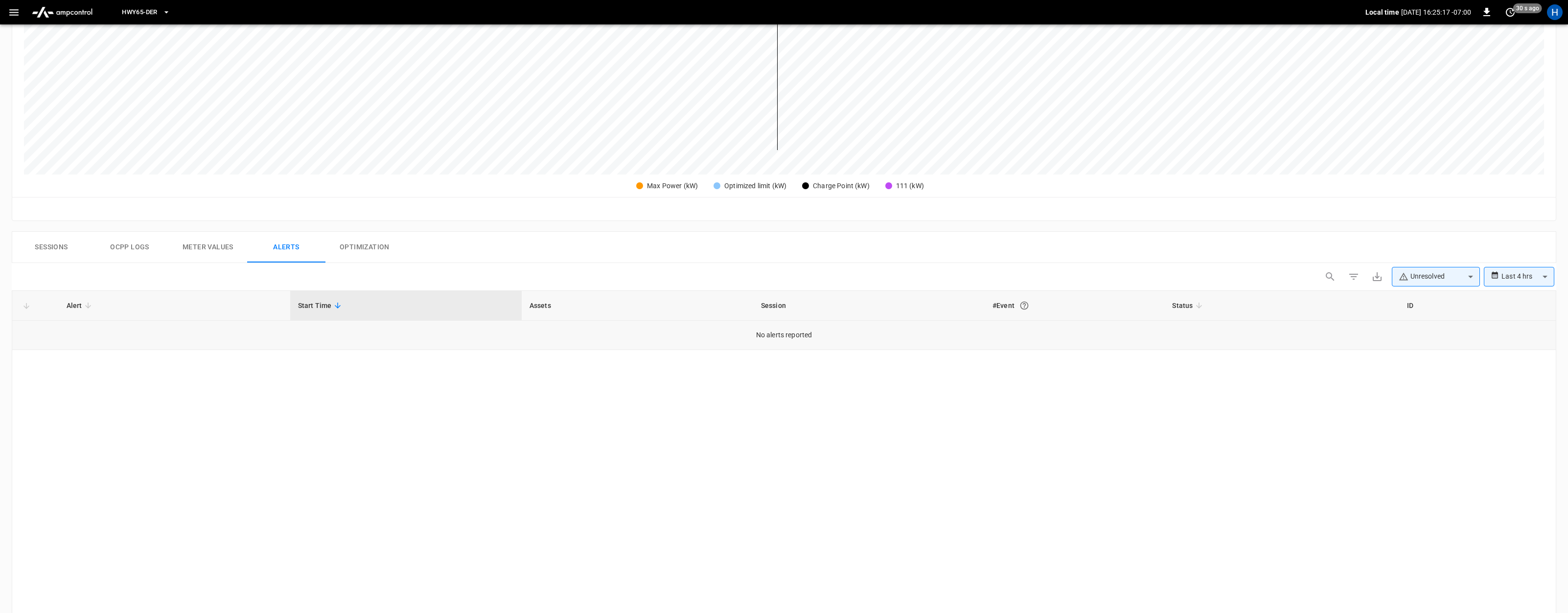
scroll to position [288, 0]
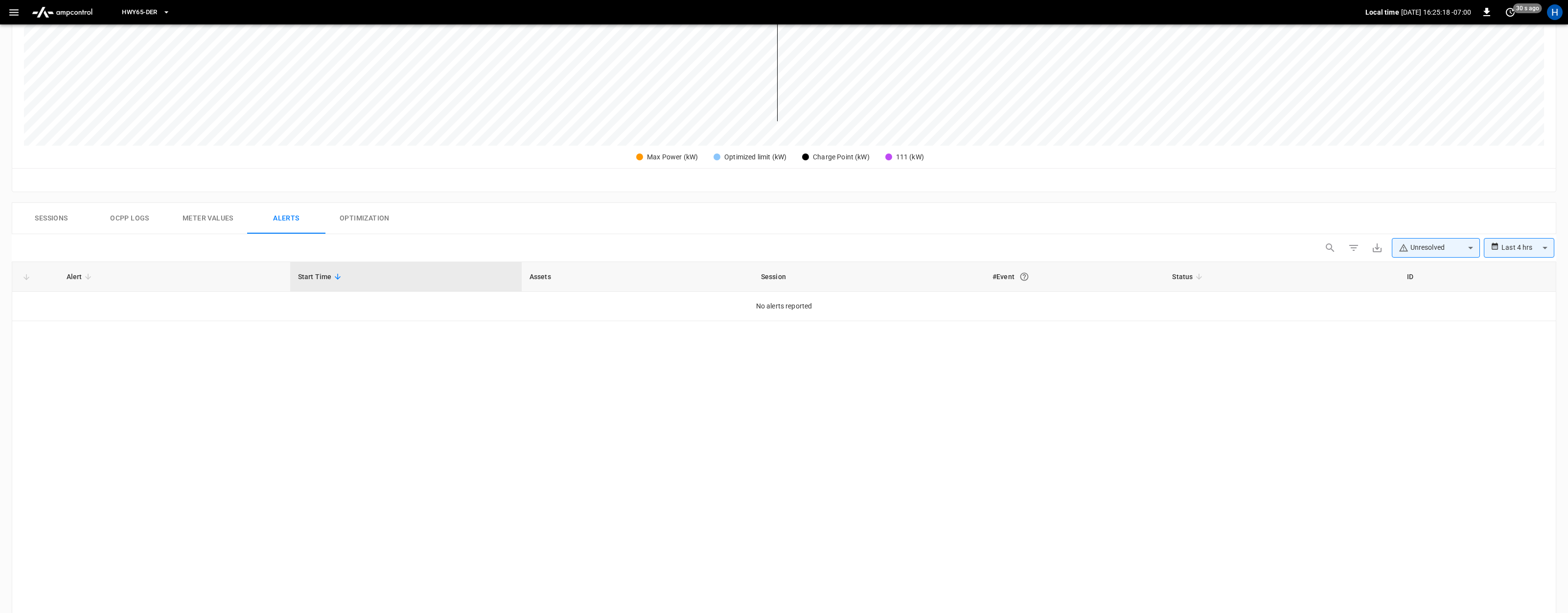
click at [1463, 252] on body "**********" at bounding box center [784, 257] width 1568 height 1091
click at [1435, 273] on li "Resolved" at bounding box center [1436, 271] width 88 height 19
type input "**********"
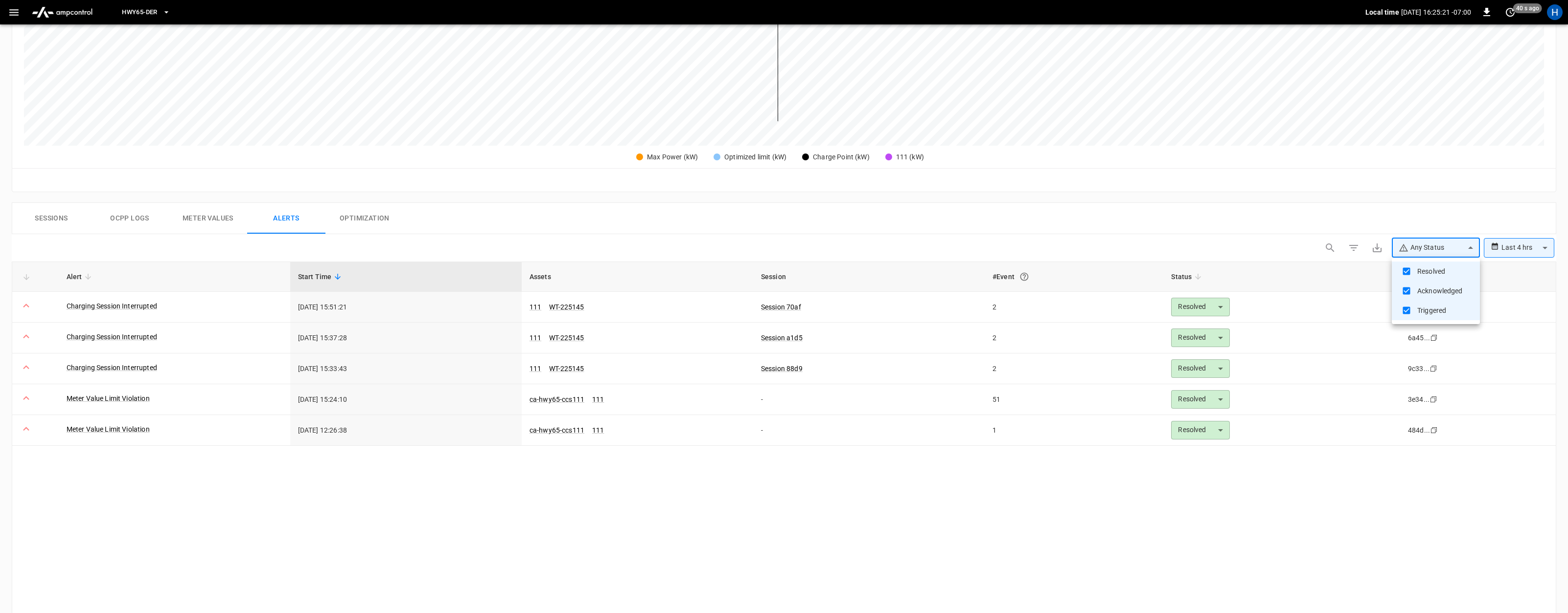
click at [1197, 306] on div at bounding box center [784, 306] width 1568 height 613
click at [1211, 305] on body "**********" at bounding box center [784, 257] width 1568 height 1091
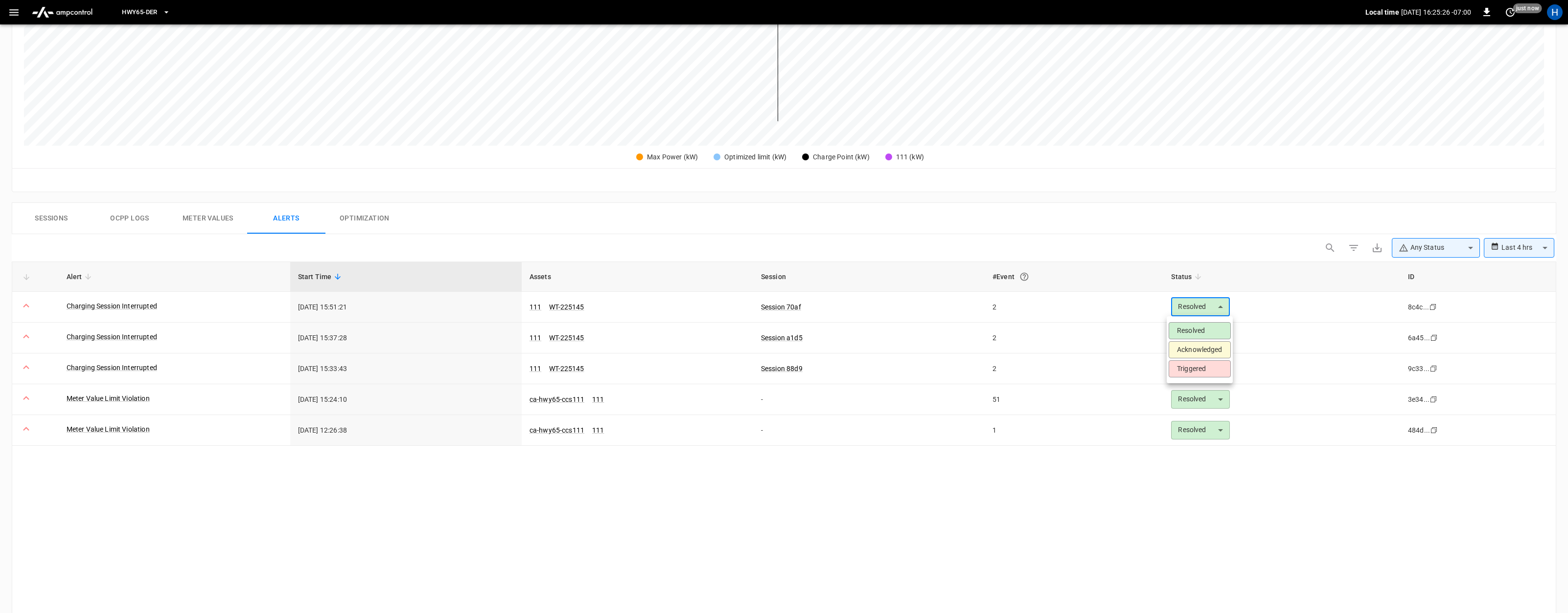
click at [1246, 241] on div at bounding box center [784, 306] width 1568 height 613
click at [1184, 396] on body "**********" at bounding box center [784, 257] width 1568 height 1091
click at [1187, 447] on li "Acknowledged" at bounding box center [1199, 442] width 62 height 17
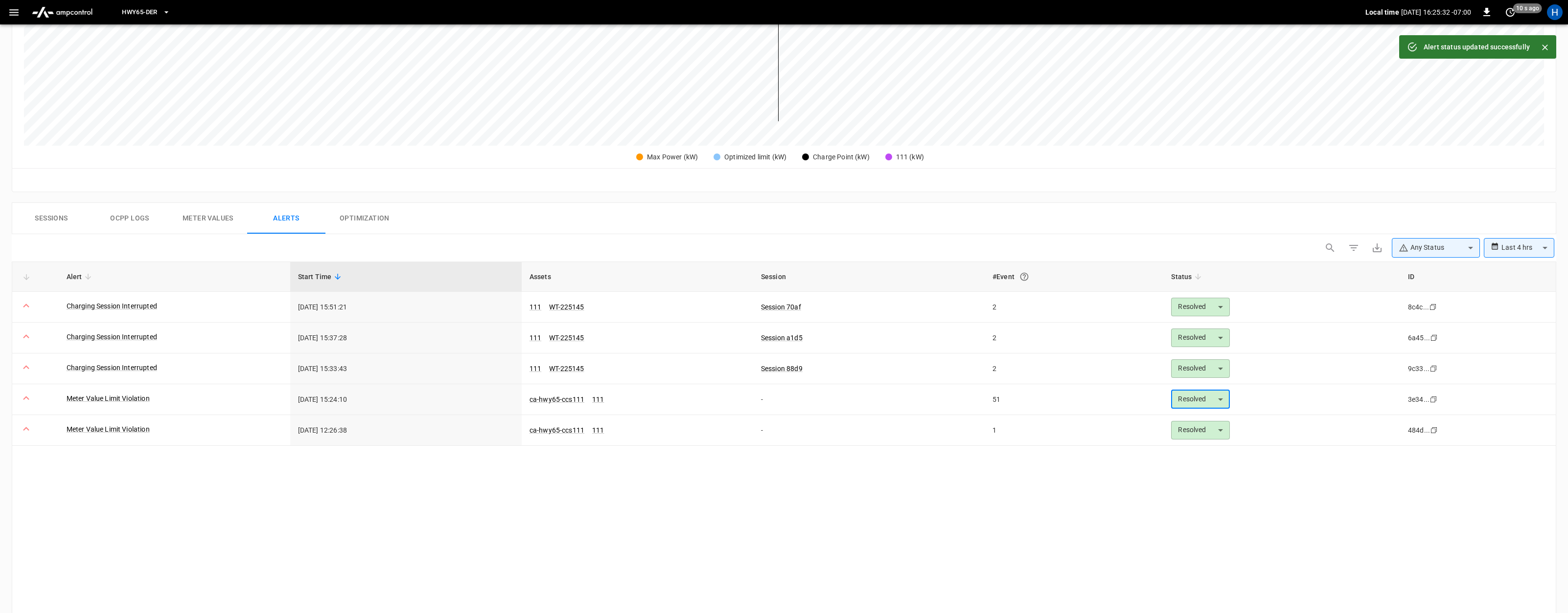
type input "**********"
click at [1195, 433] on body "**********" at bounding box center [784, 257] width 1568 height 1091
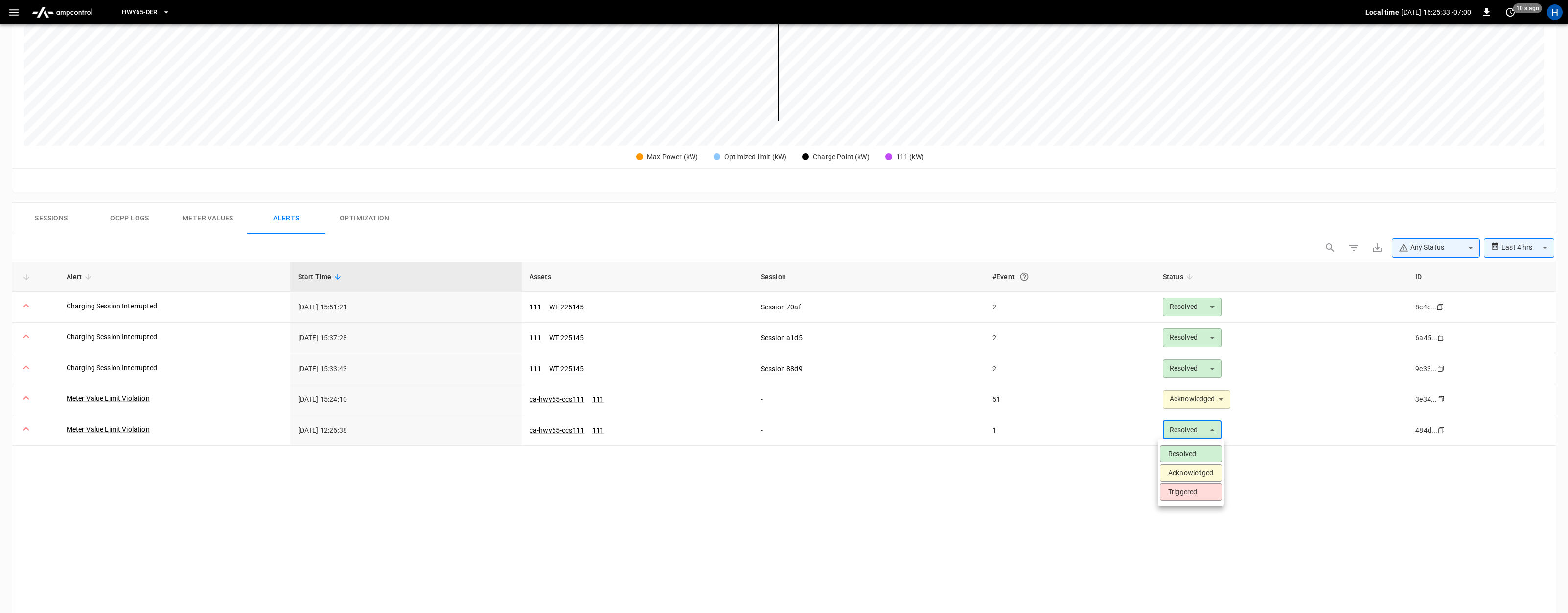
click at [1172, 475] on li "Acknowledged" at bounding box center [1191, 473] width 62 height 17
type input "**********"
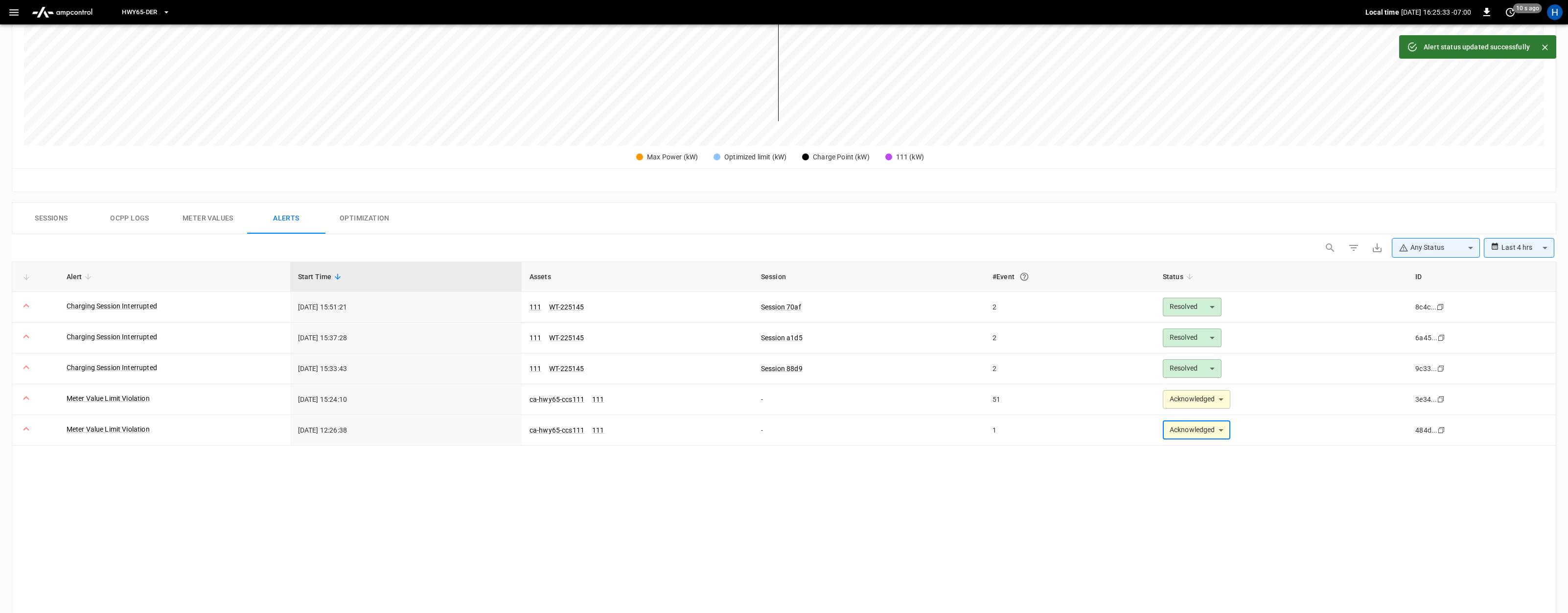
click at [1030, 483] on div "**********" at bounding box center [783, 509] width 1544 height 496
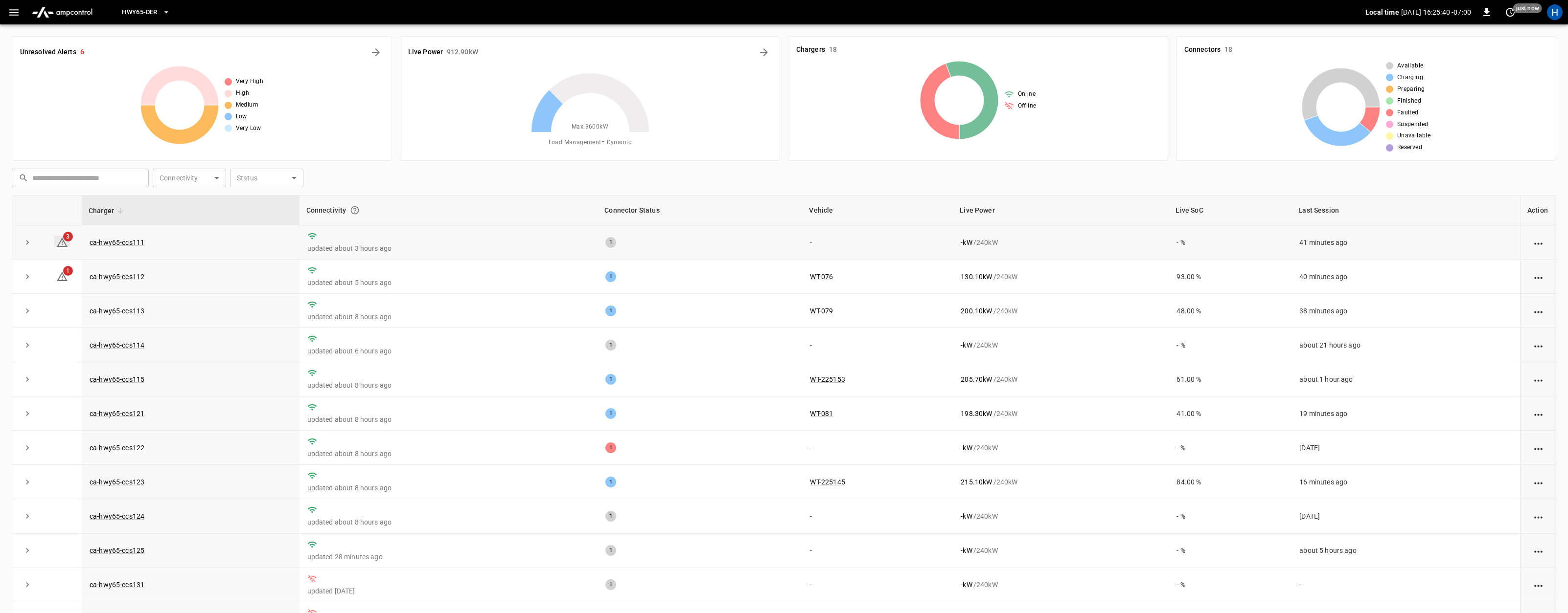
click at [60, 238] on icon at bounding box center [62, 242] width 12 height 12
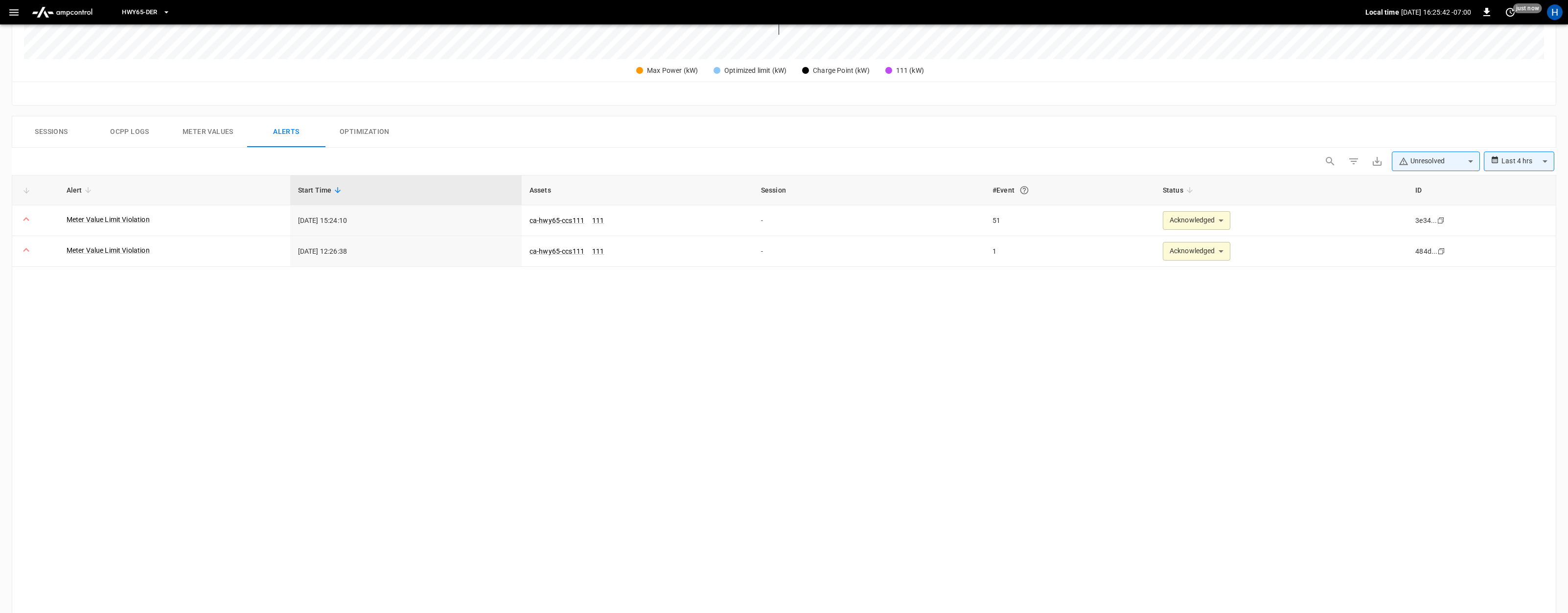
scroll to position [410, 0]
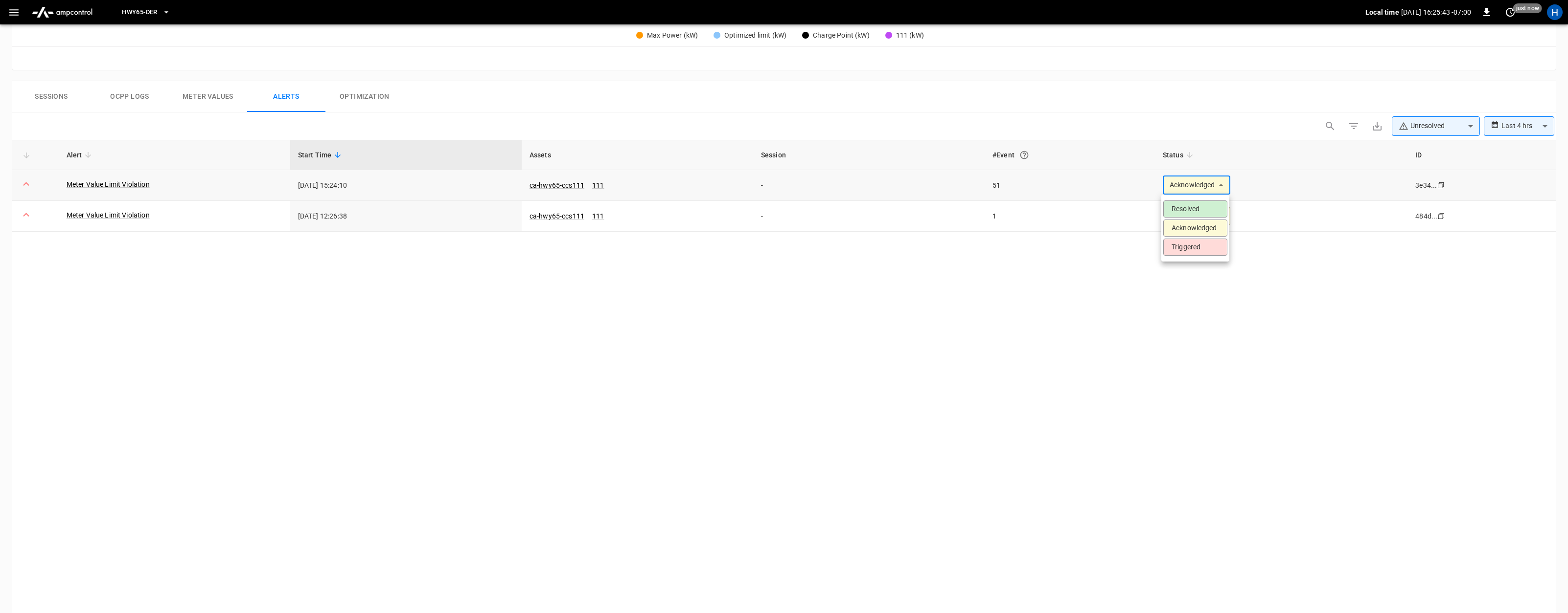
click at [1190, 190] on body "**********" at bounding box center [784, 136] width 1568 height 1091
click at [969, 297] on div at bounding box center [784, 306] width 1568 height 613
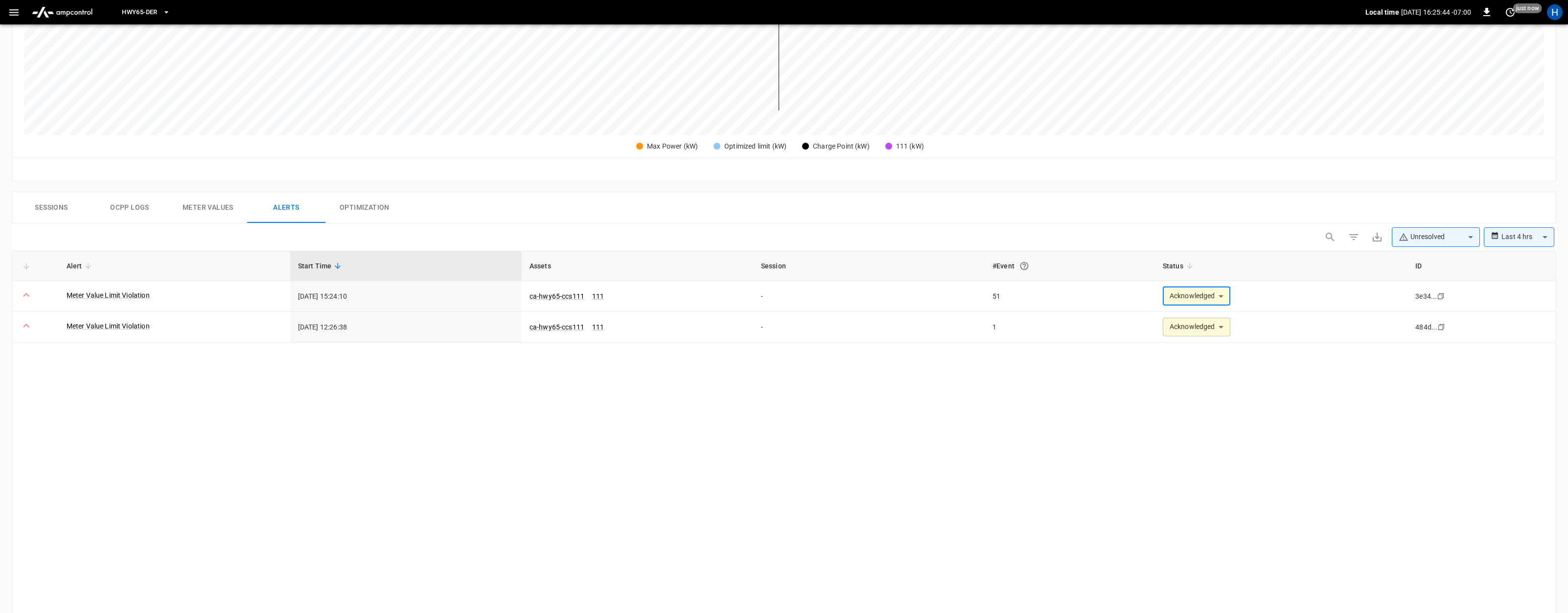
scroll to position [162, 0]
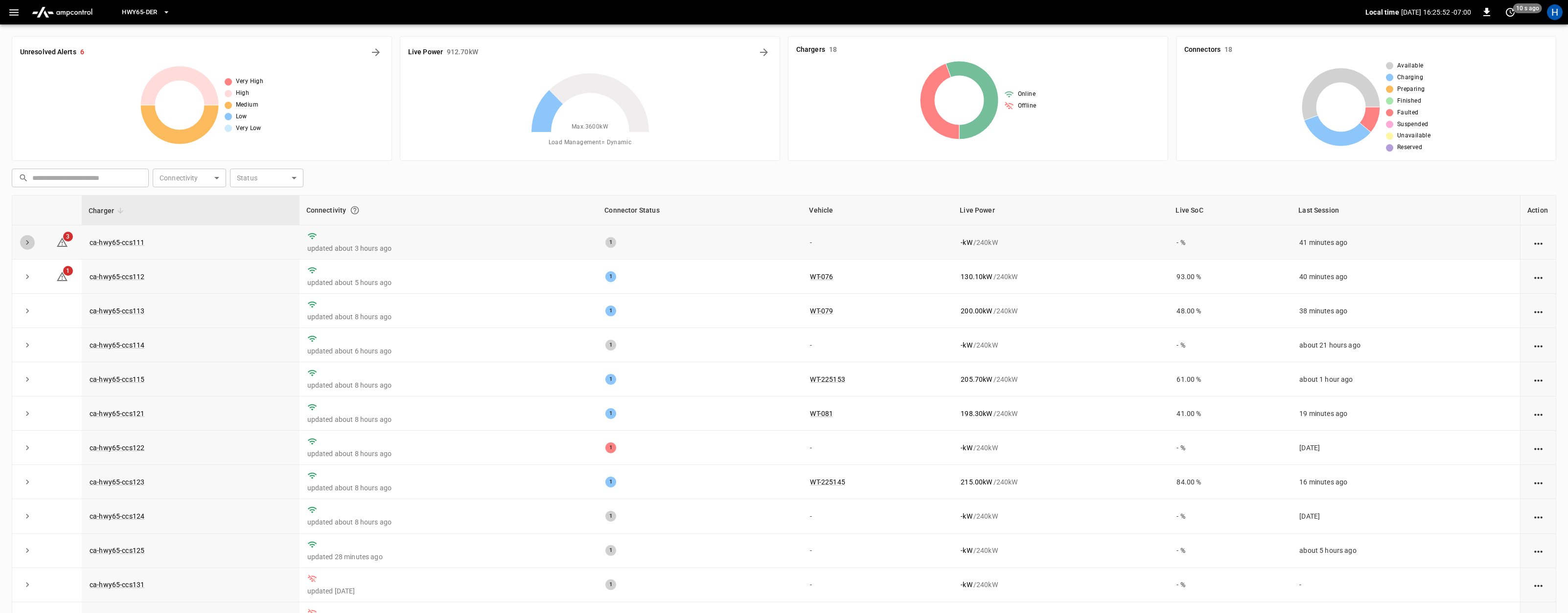
click at [27, 245] on icon "expand row" at bounding box center [27, 242] width 10 height 10
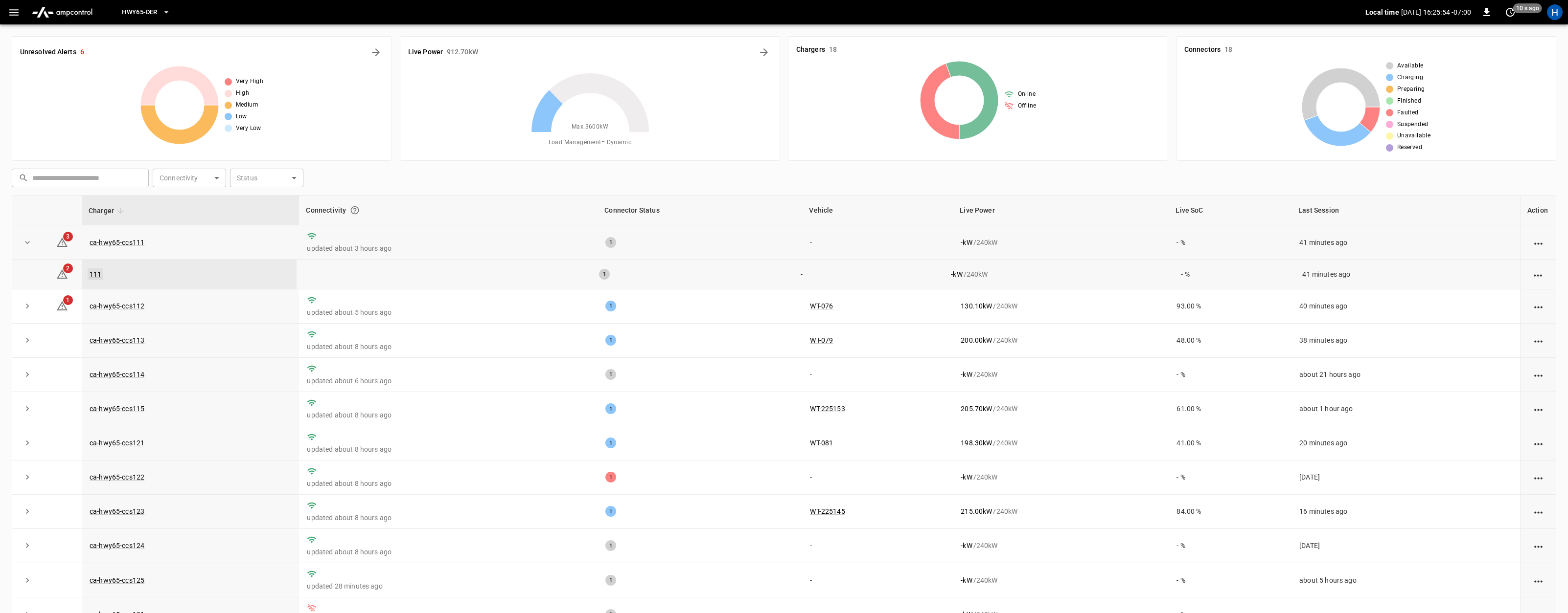
click at [96, 274] on link "111" at bounding box center [95, 274] width 16 height 12
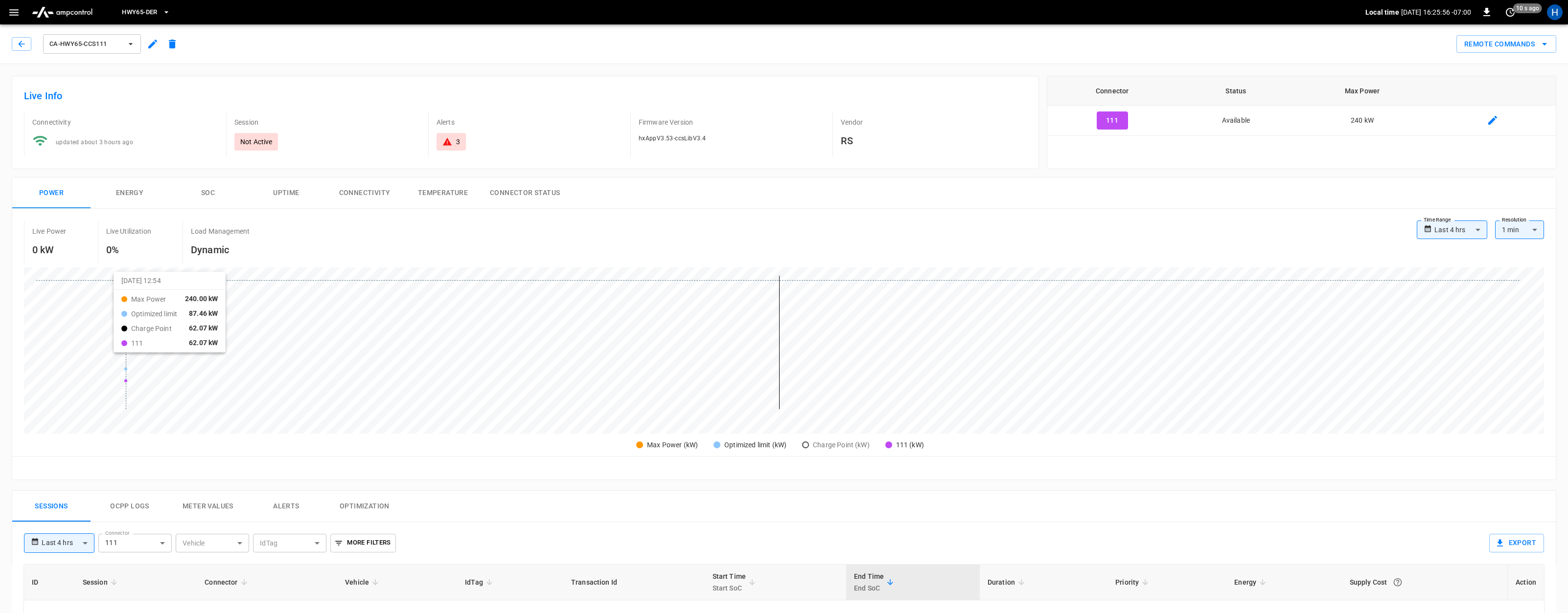
type input "**********"
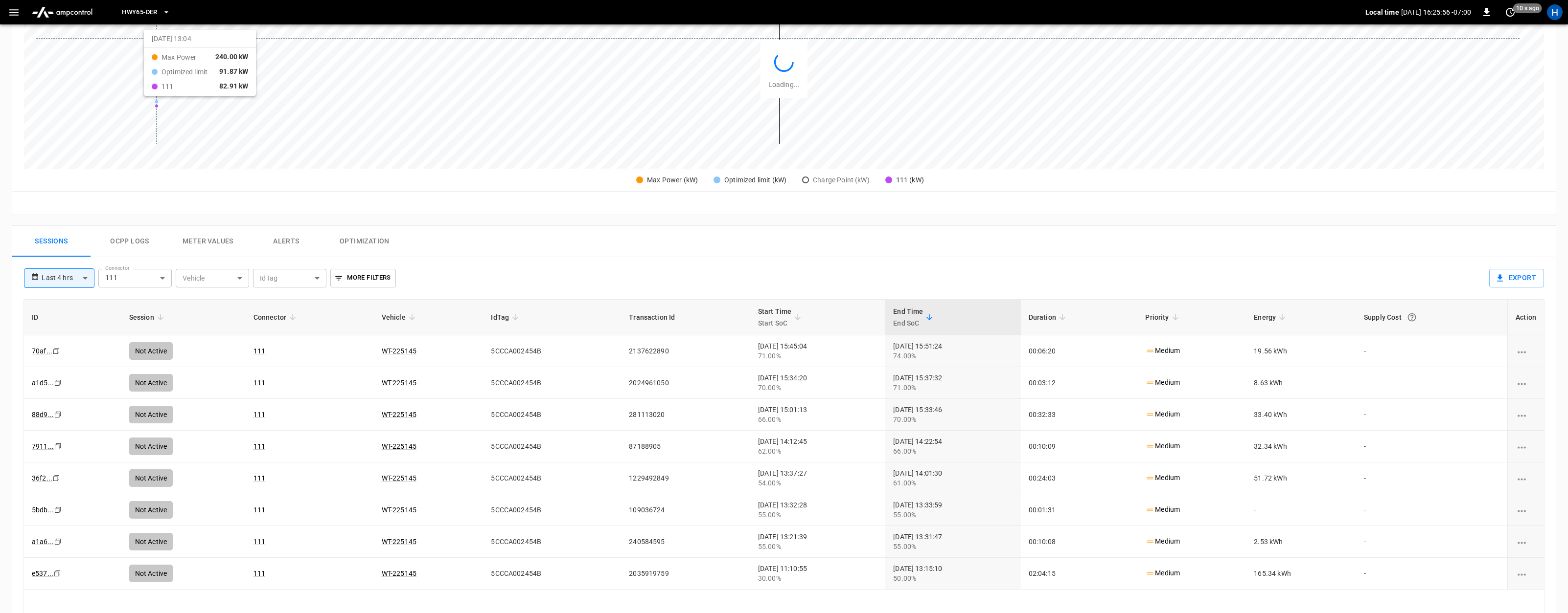
scroll to position [393, 0]
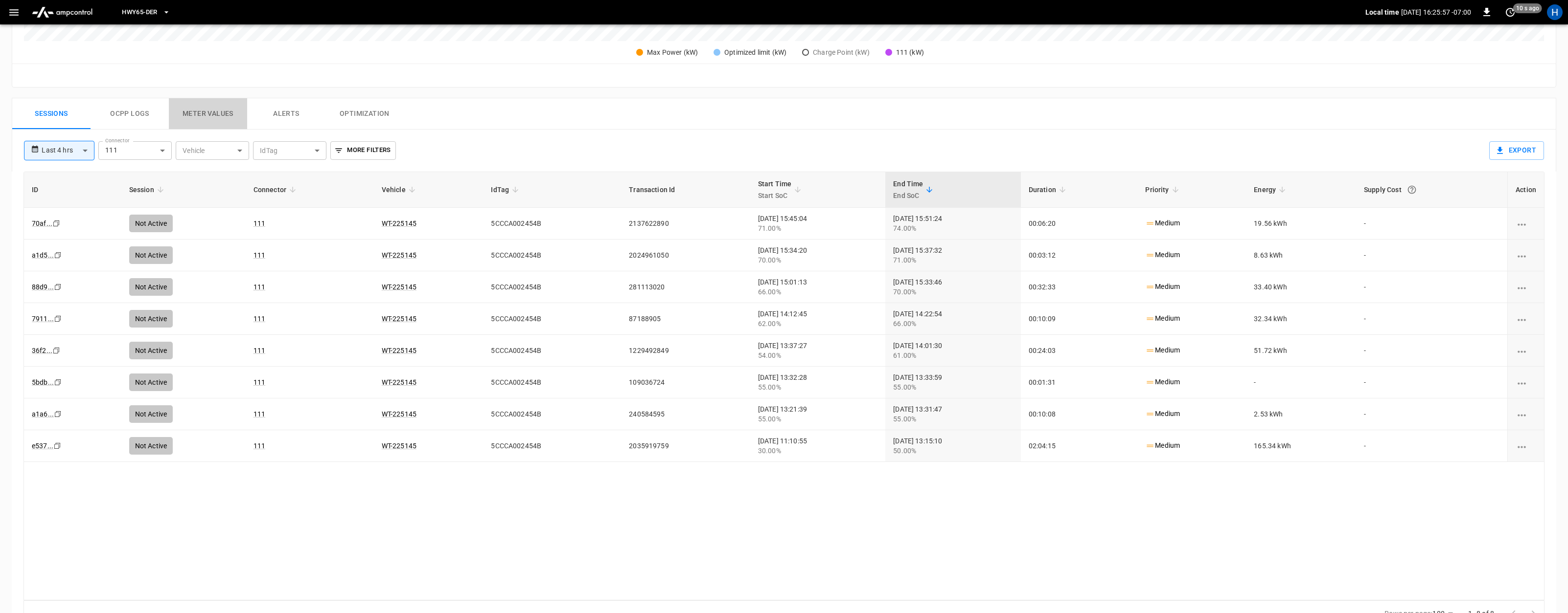
click at [211, 120] on button "Meter Values" at bounding box center [208, 114] width 78 height 31
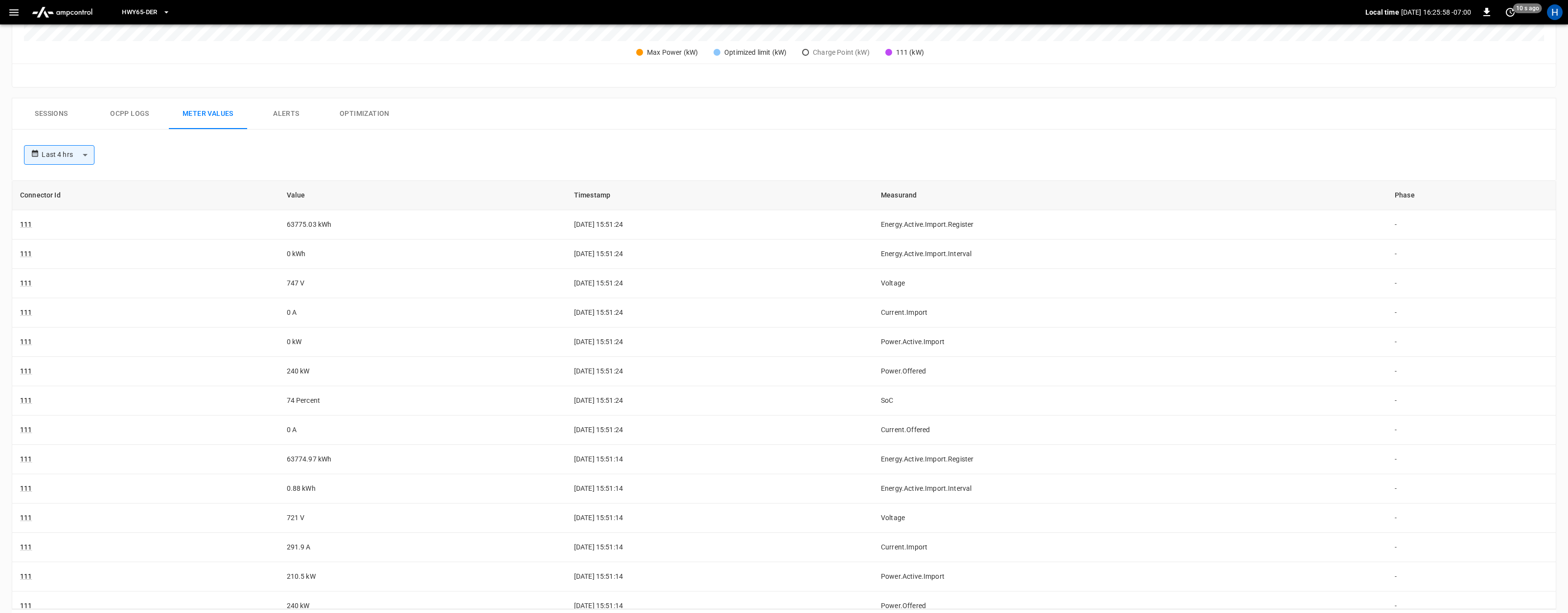
click at [277, 112] on button "Alerts" at bounding box center [286, 114] width 78 height 31
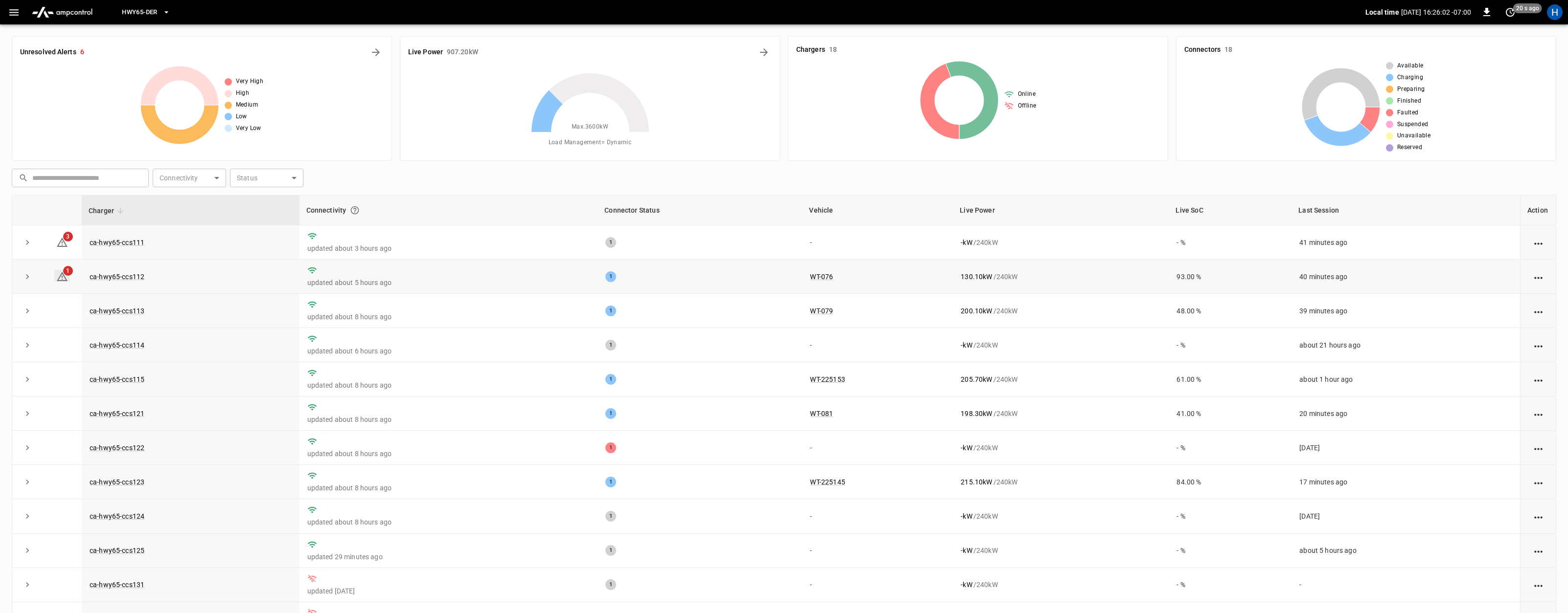
click at [63, 275] on icon at bounding box center [62, 277] width 11 height 9
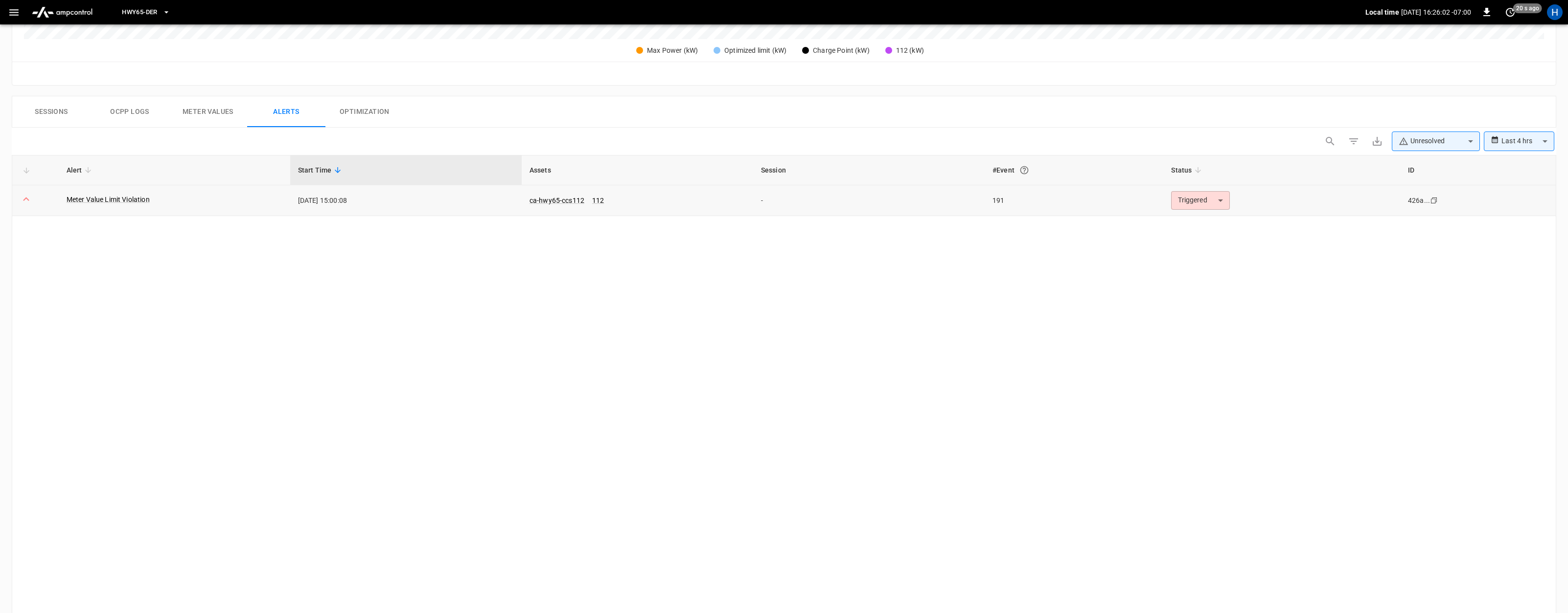
scroll to position [410, 0]
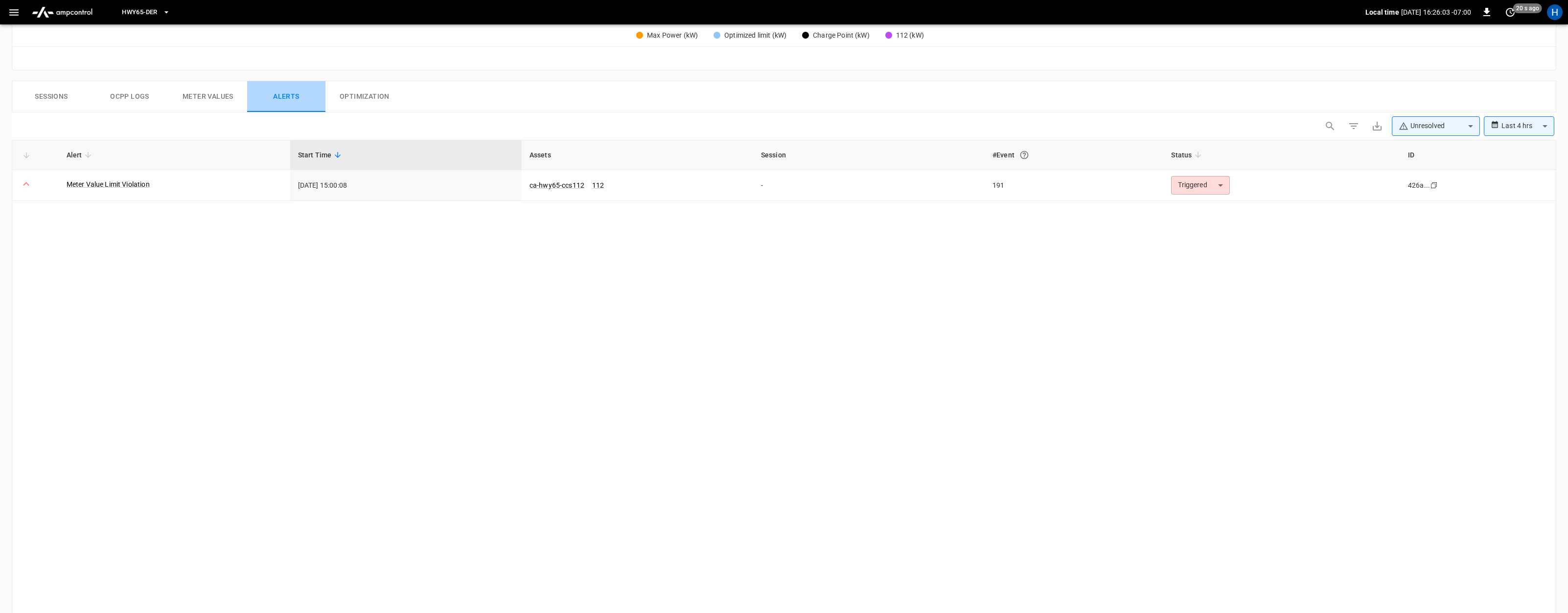
click at [286, 104] on button "Alerts" at bounding box center [286, 97] width 78 height 31
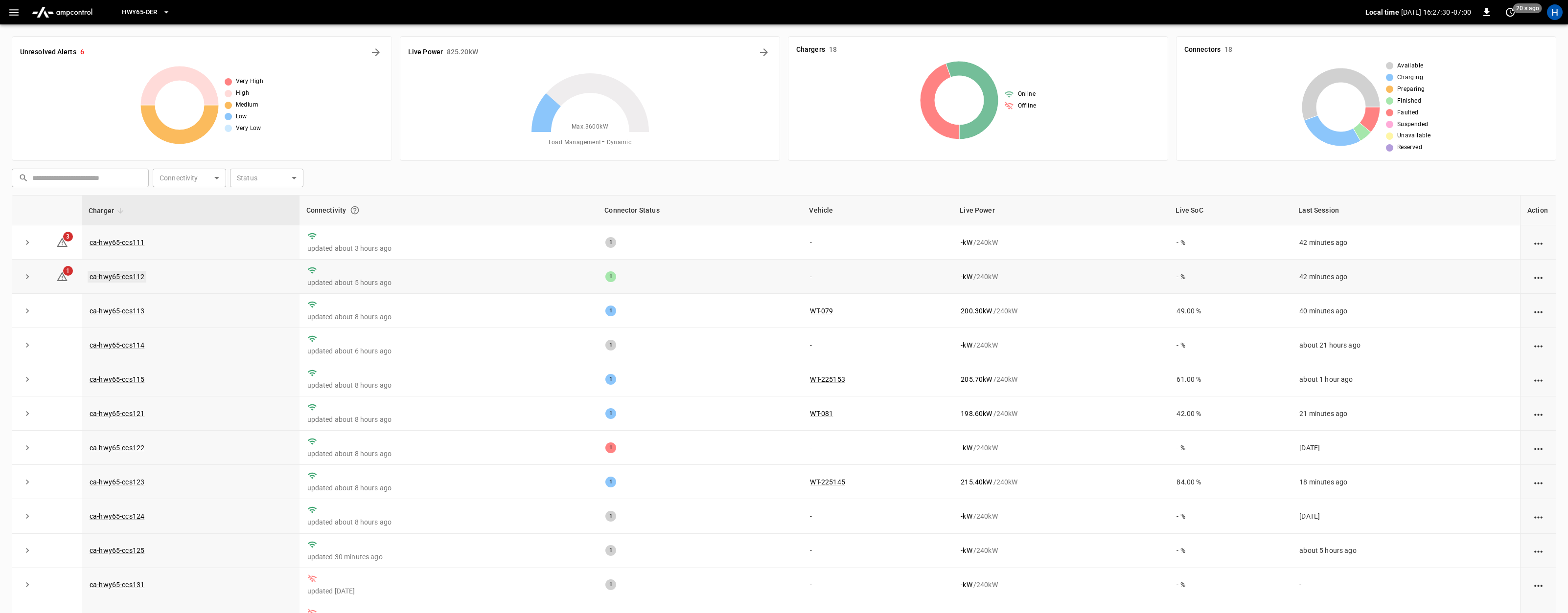
click at [127, 280] on link "ca-hwy65-ccs112" at bounding box center [116, 277] width 58 height 12
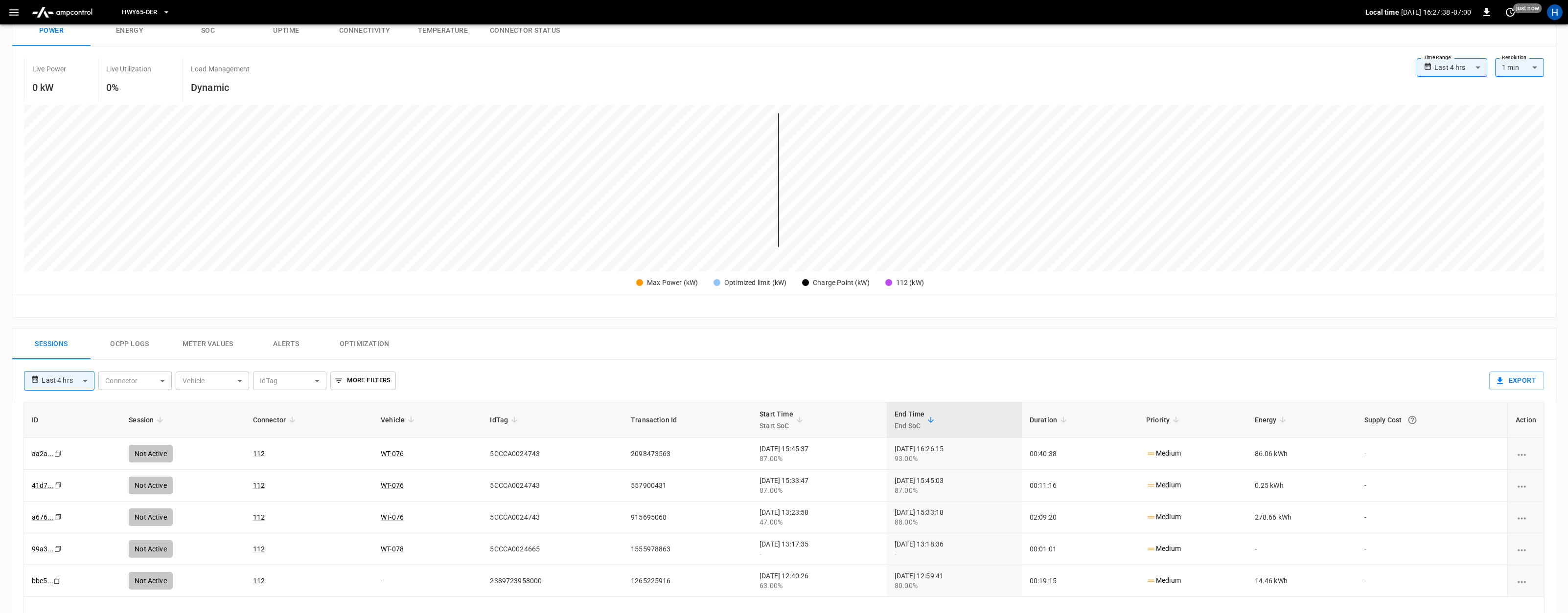
scroll to position [161, 0]
click at [166, 341] on button "Ocpp logs" at bounding box center [129, 346] width 78 height 31
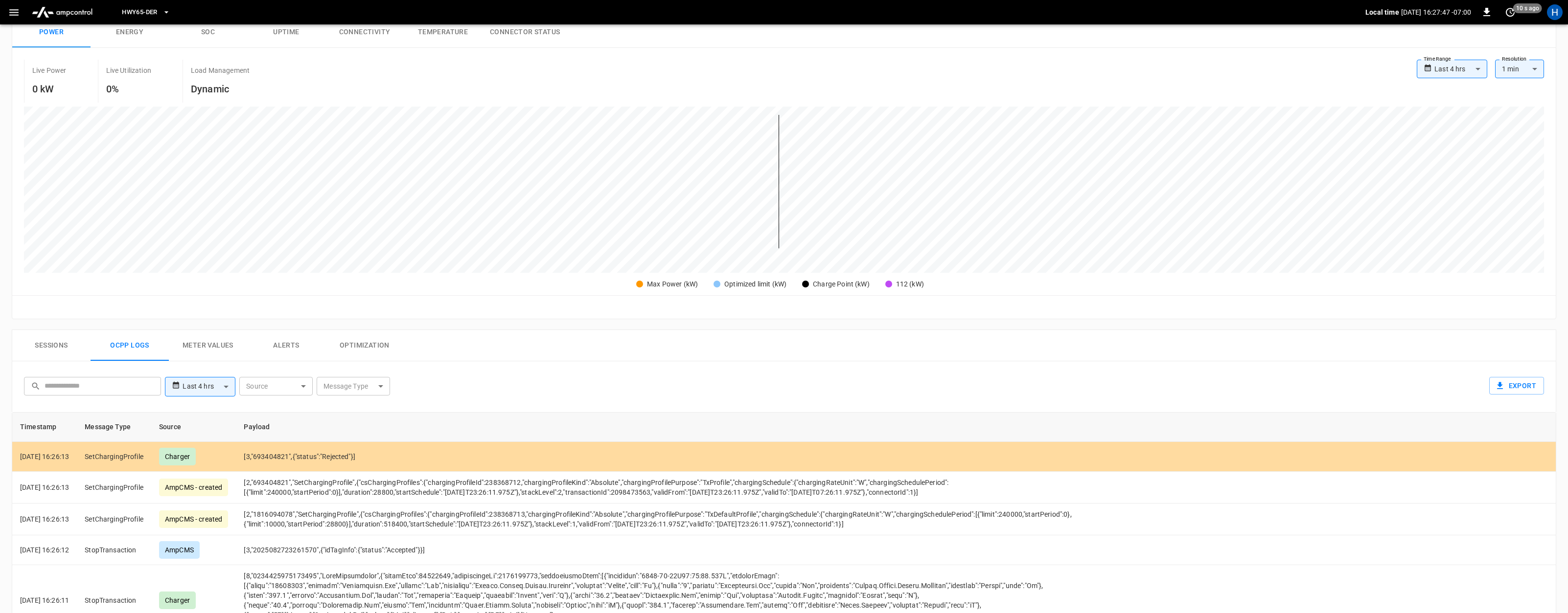
click at [47, 353] on button "Sessions" at bounding box center [51, 346] width 78 height 31
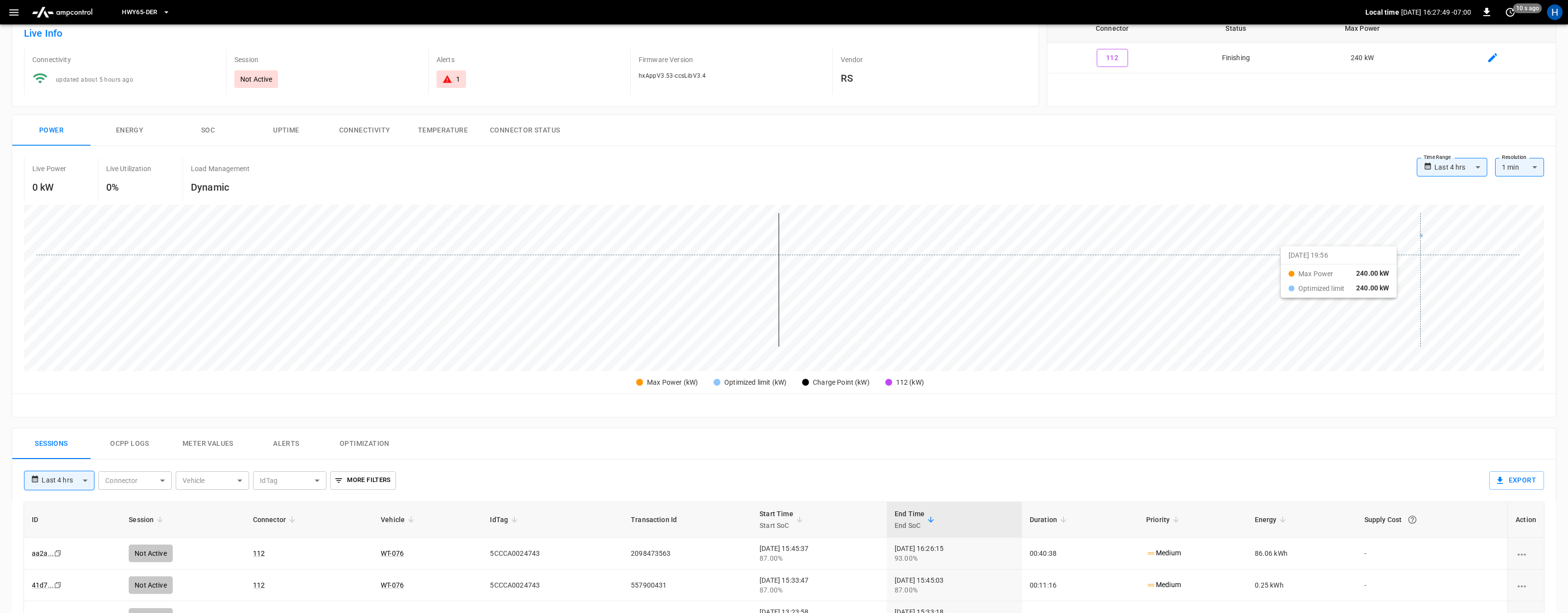
scroll to position [0, 0]
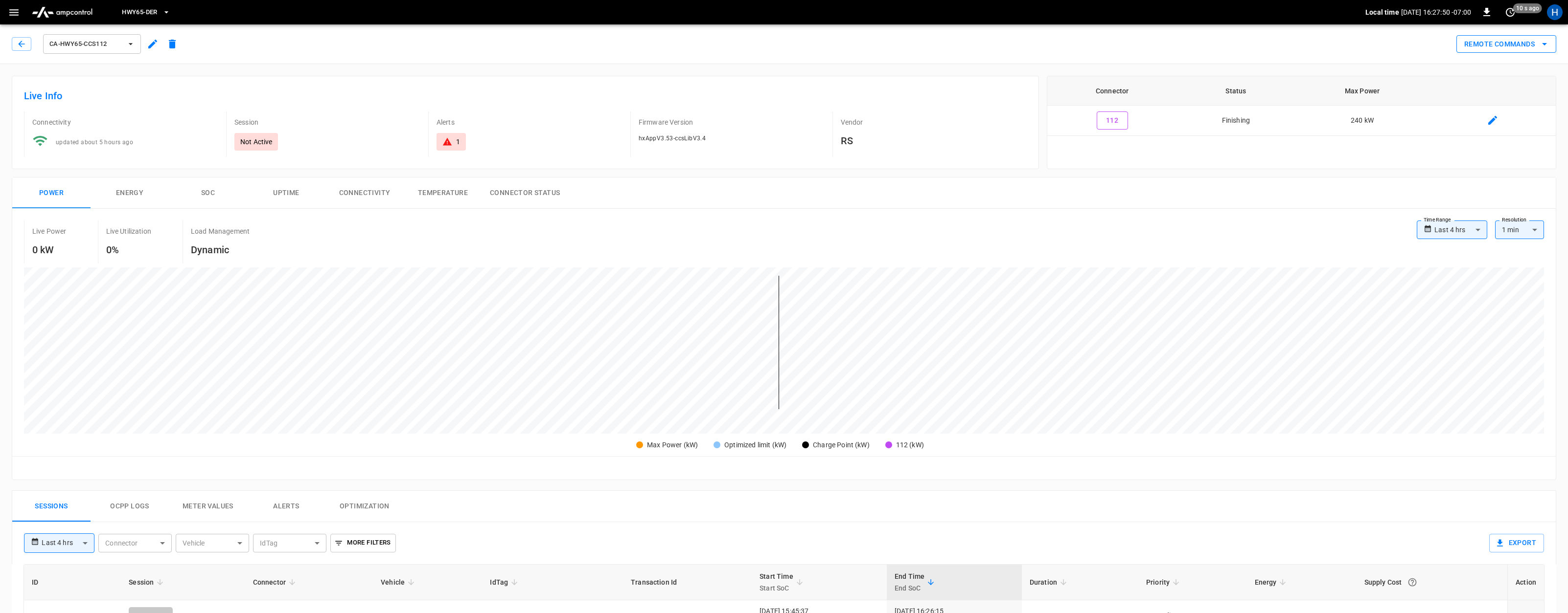
click at [1526, 46] on button "Remote Commands" at bounding box center [1506, 44] width 100 height 18
click at [1219, 144] on div at bounding box center [784, 306] width 1568 height 613
click at [1519, 46] on button "Remote Commands" at bounding box center [1506, 44] width 100 height 18
click at [1380, 150] on div at bounding box center [784, 306] width 1568 height 613
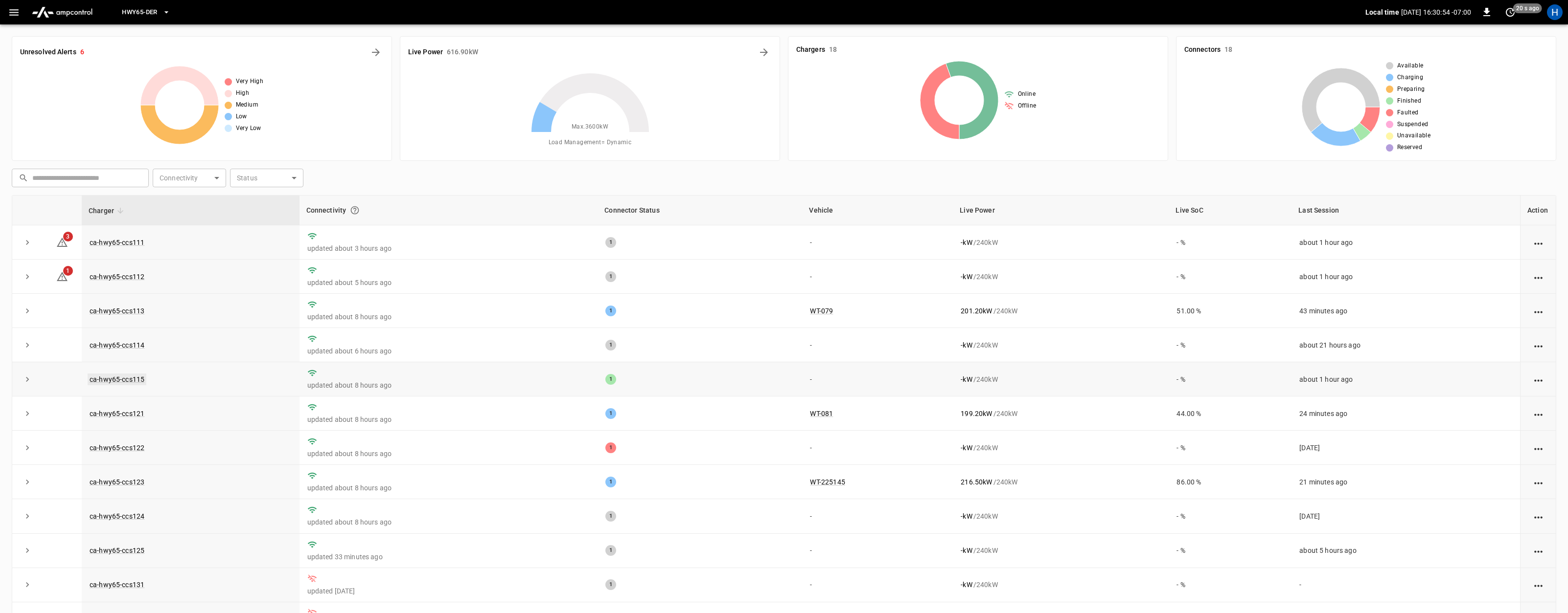
click at [122, 381] on link "ca-hwy65-ccs115" at bounding box center [116, 379] width 58 height 12
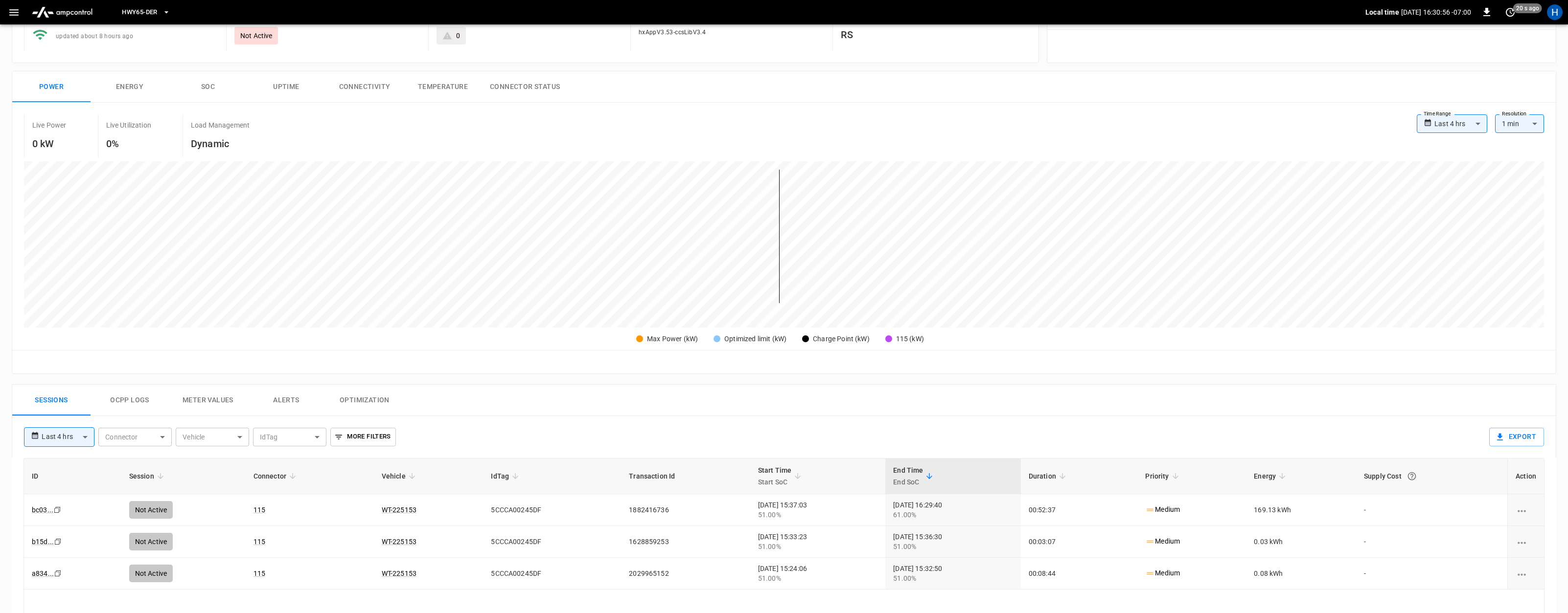
scroll to position [120, 0]
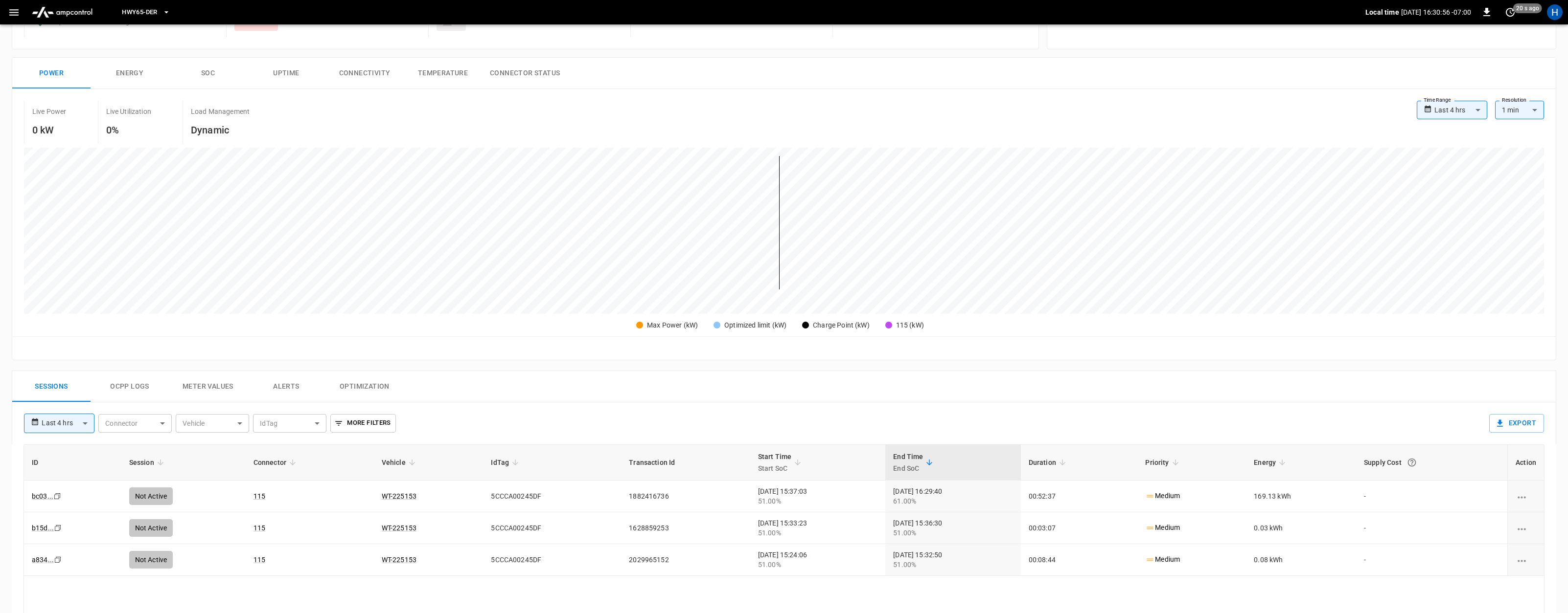
click at [131, 387] on button "Ocpp logs" at bounding box center [129, 387] width 78 height 31
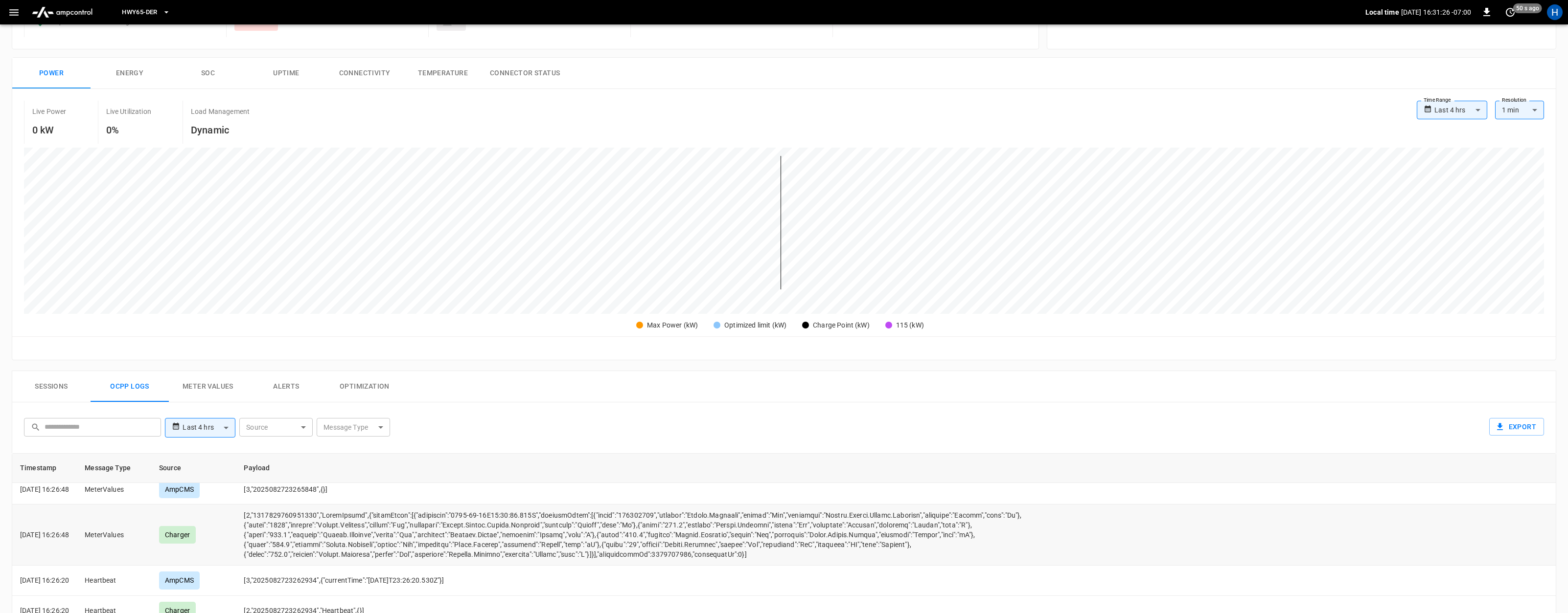
scroll to position [890, 0]
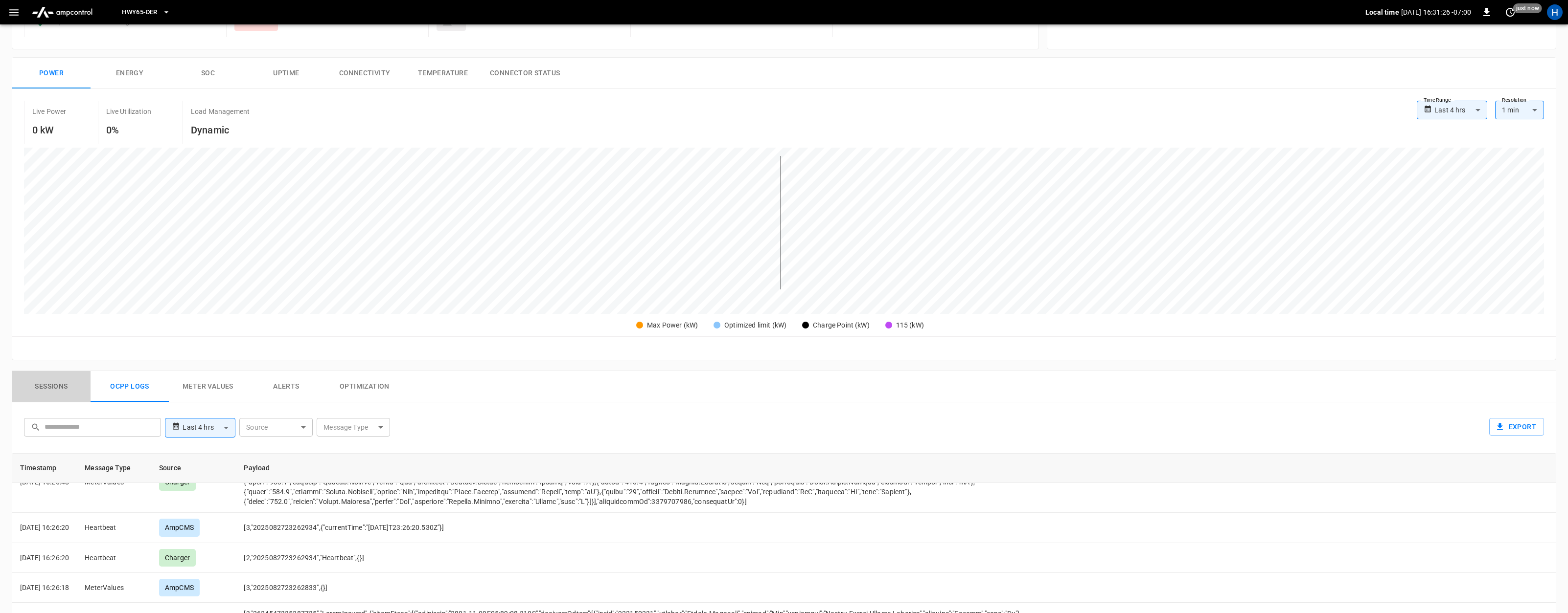
click at [44, 393] on button "Sessions" at bounding box center [51, 387] width 78 height 31
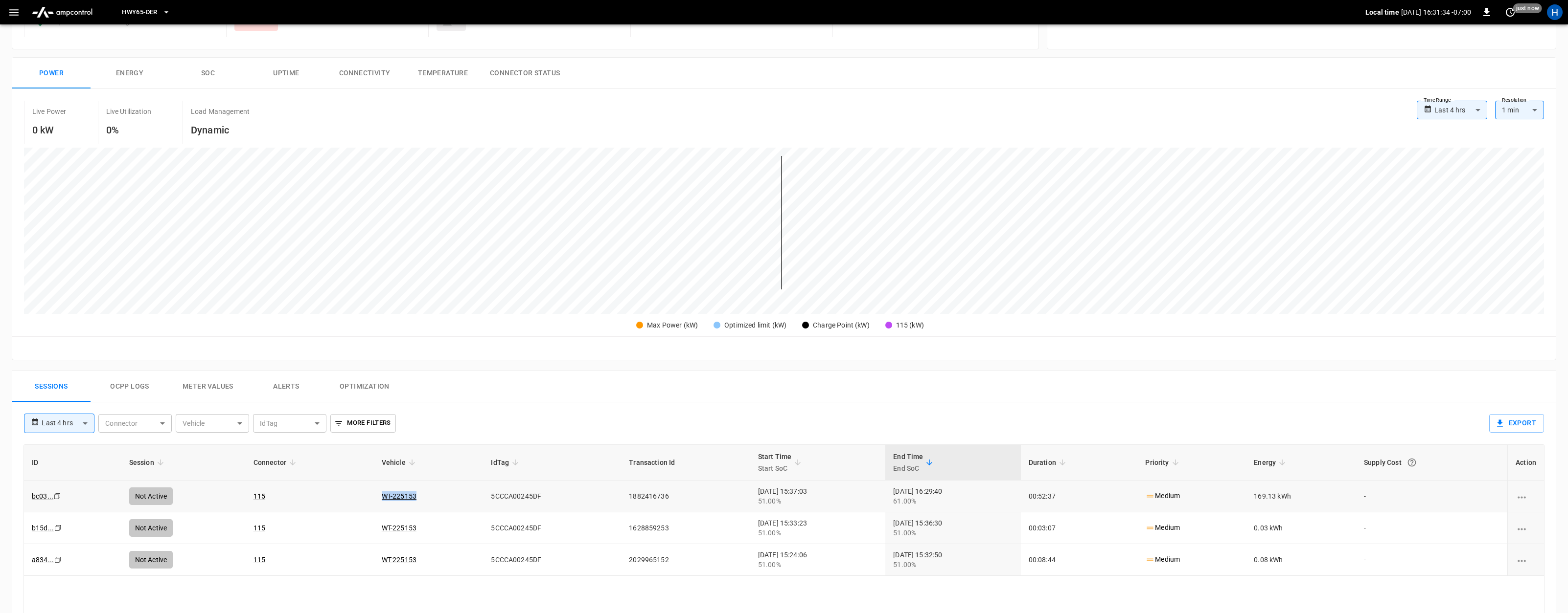
drag, startPoint x: 407, startPoint y: 495, endPoint x: 362, endPoint y: 501, distance: 45.4
click at [374, 501] on td "WT-225153" at bounding box center [429, 496] width 110 height 32
copy link "WT-225153"
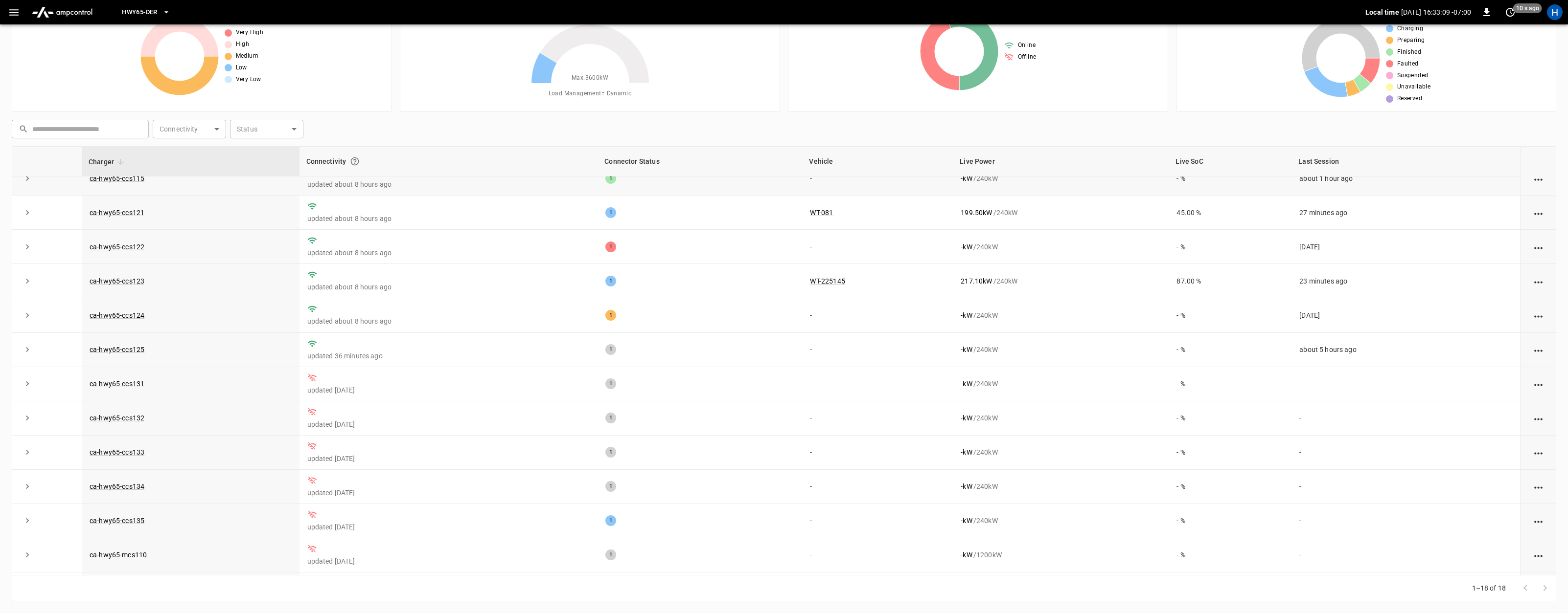
scroll to position [60, 0]
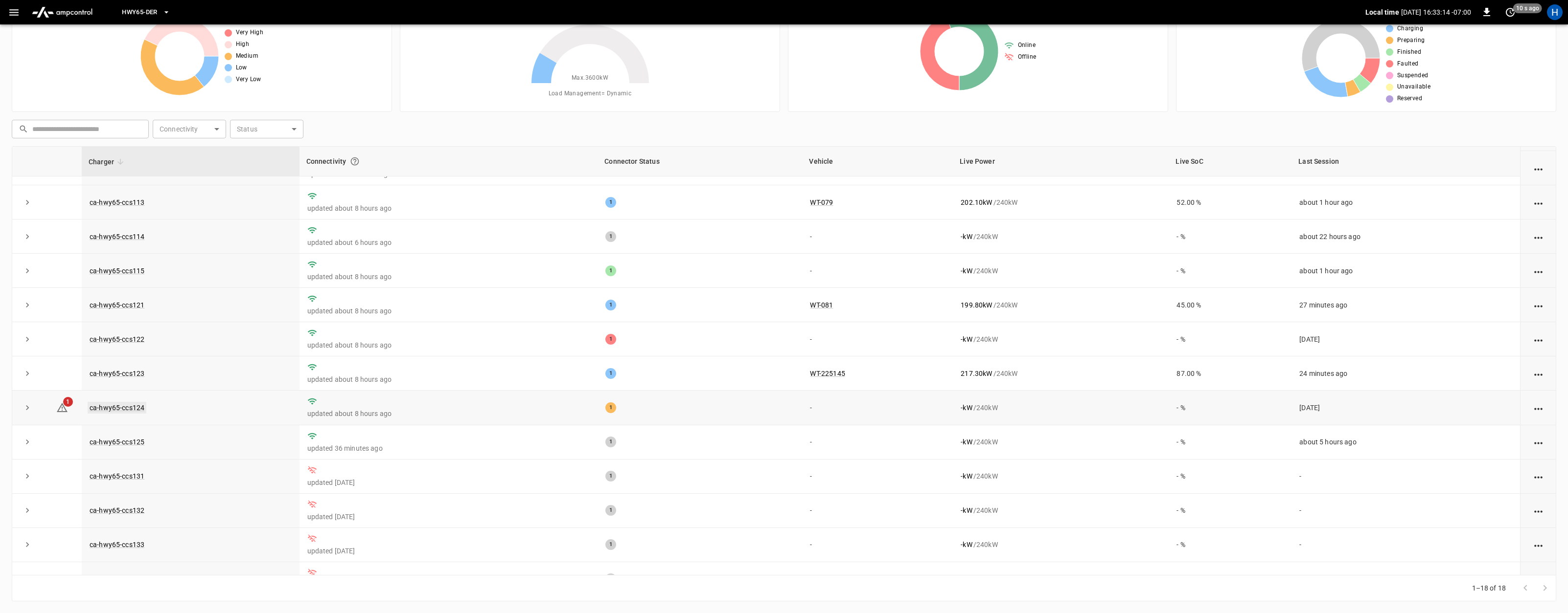
click at [137, 409] on link "ca-hwy65-ccs124" at bounding box center [116, 407] width 58 height 12
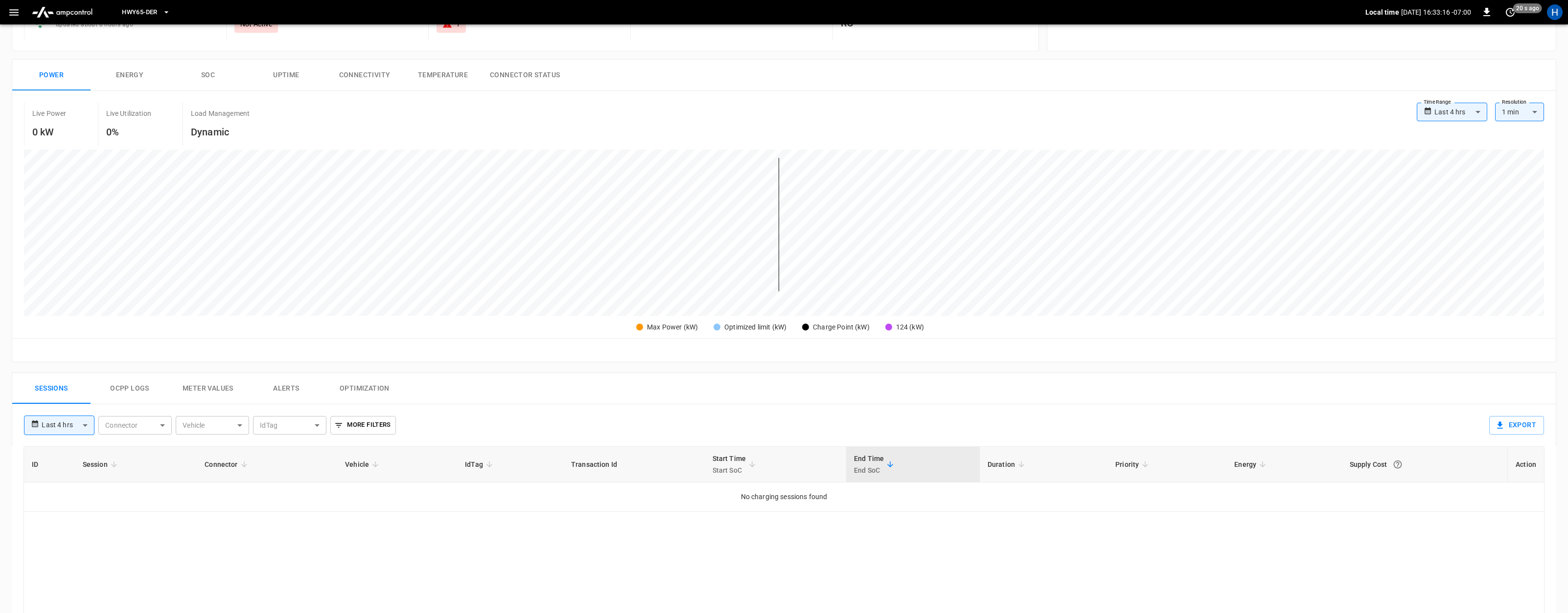
scroll to position [34, 0]
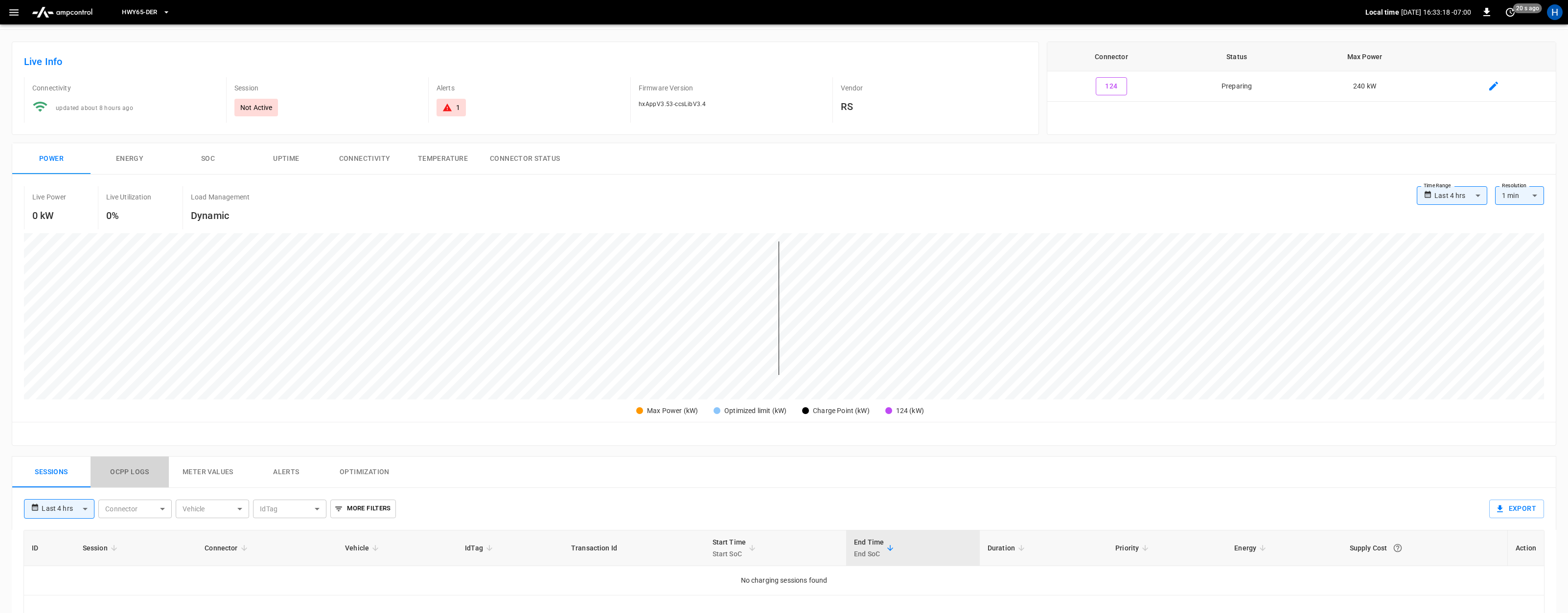
click at [143, 473] on button "Ocpp logs" at bounding box center [129, 472] width 78 height 31
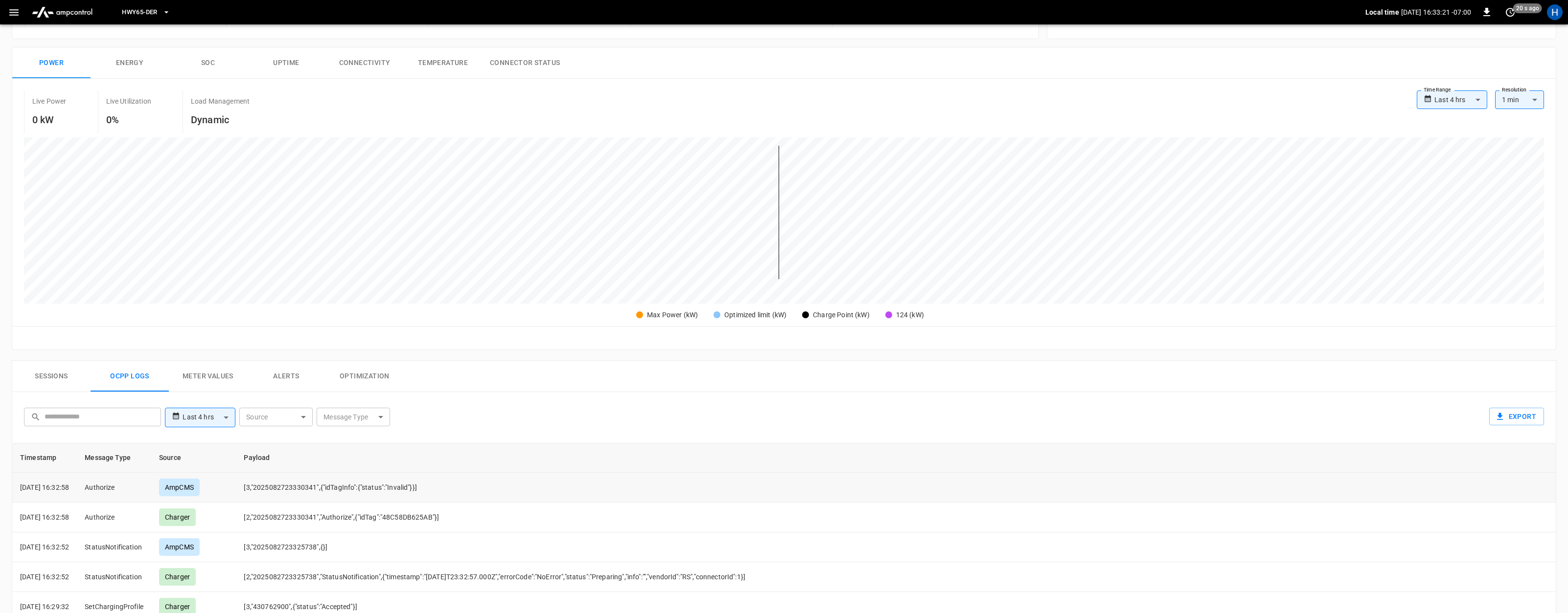
scroll to position [0, 0]
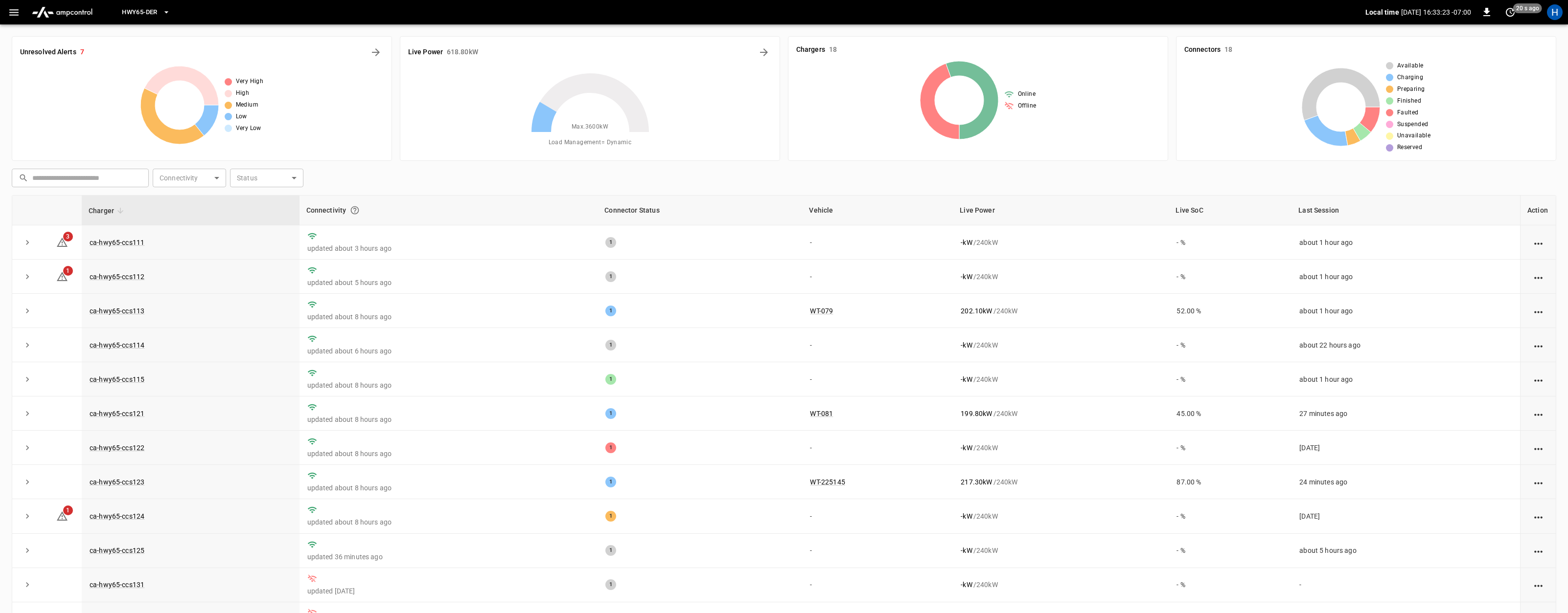
scroll to position [49, 0]
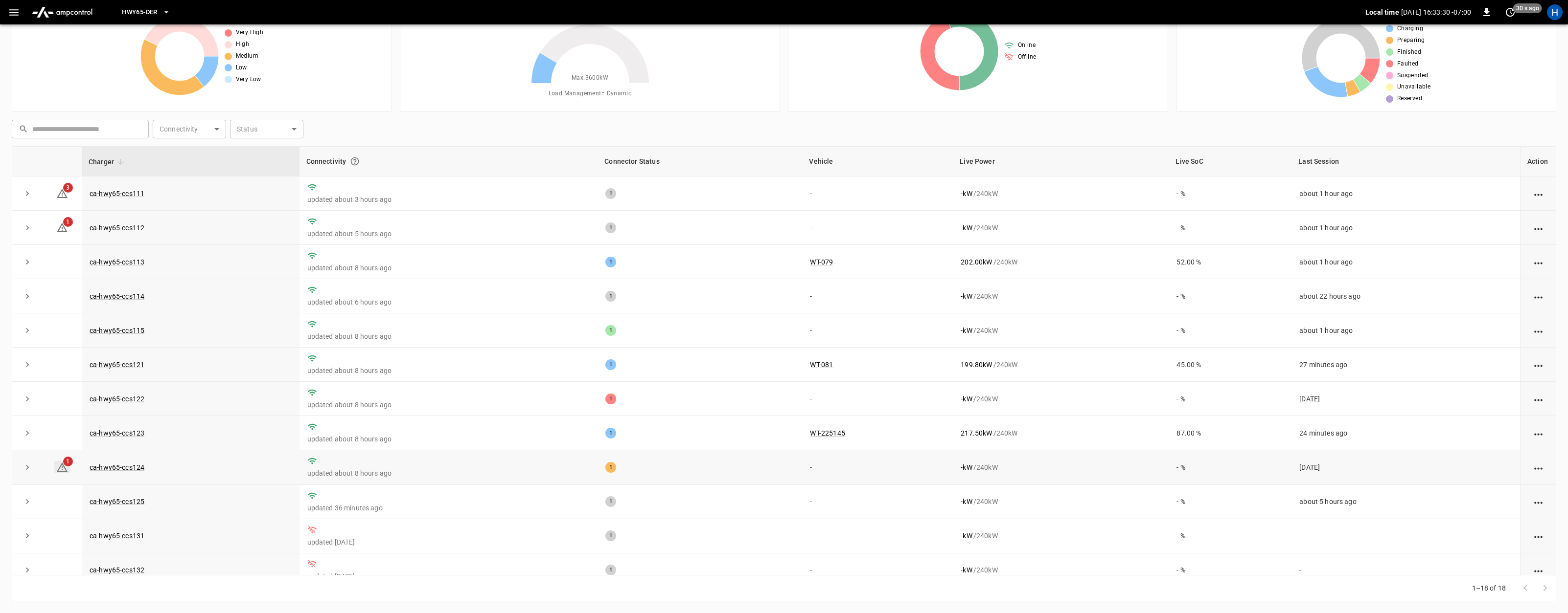
click at [69, 463] on span "1" at bounding box center [68, 461] width 10 height 10
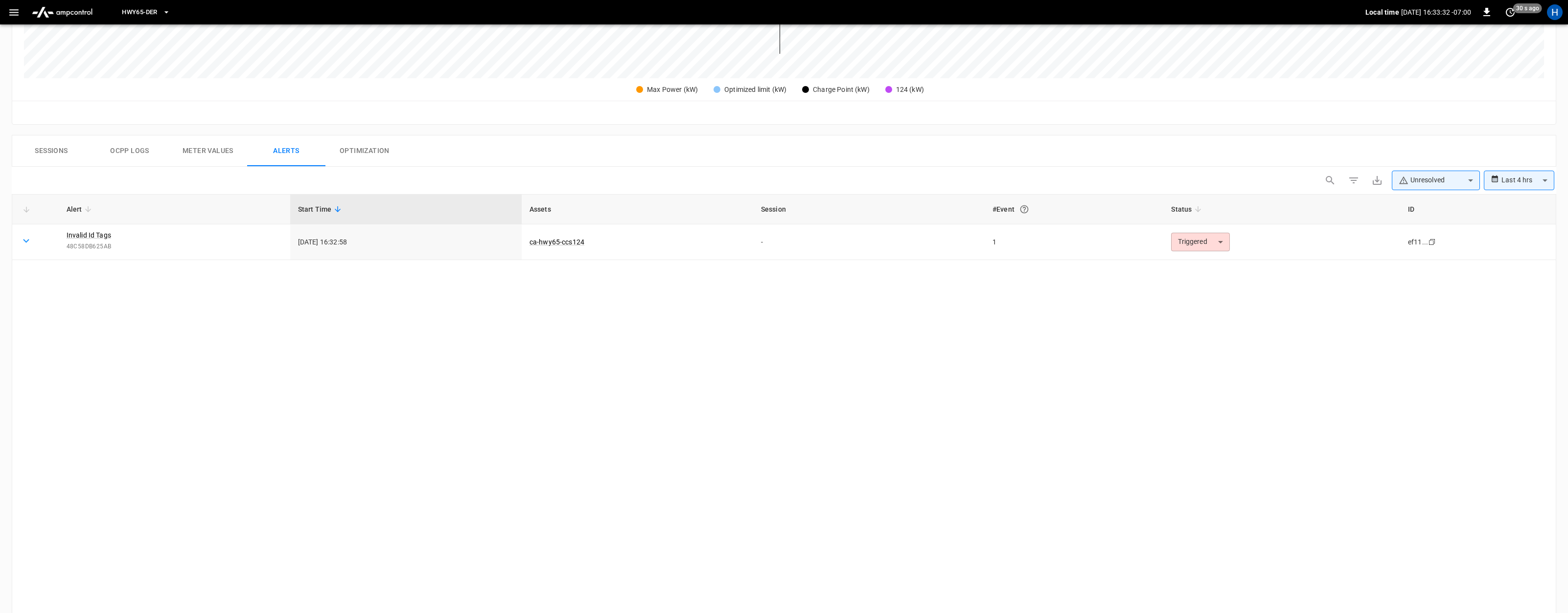
scroll to position [348, 0]
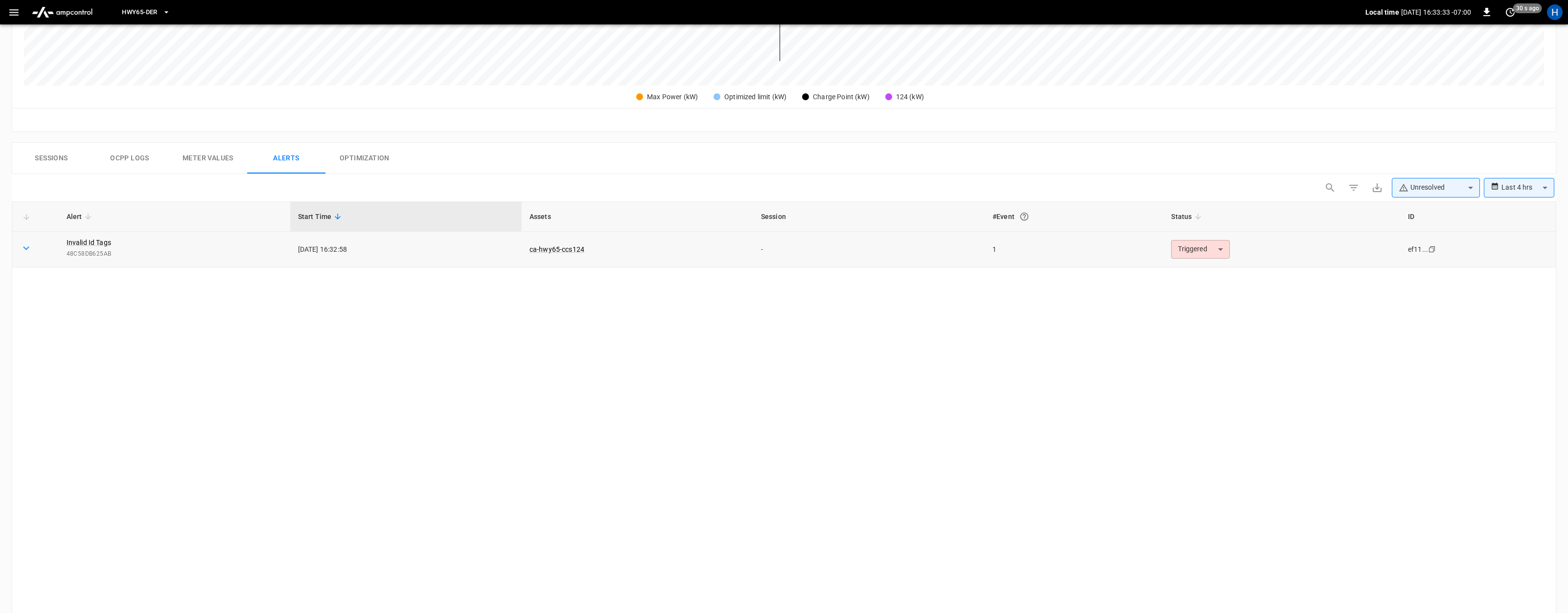
click at [1213, 250] on body "**********" at bounding box center [784, 197] width 1568 height 1091
click at [1117, 185] on div at bounding box center [784, 306] width 1568 height 613
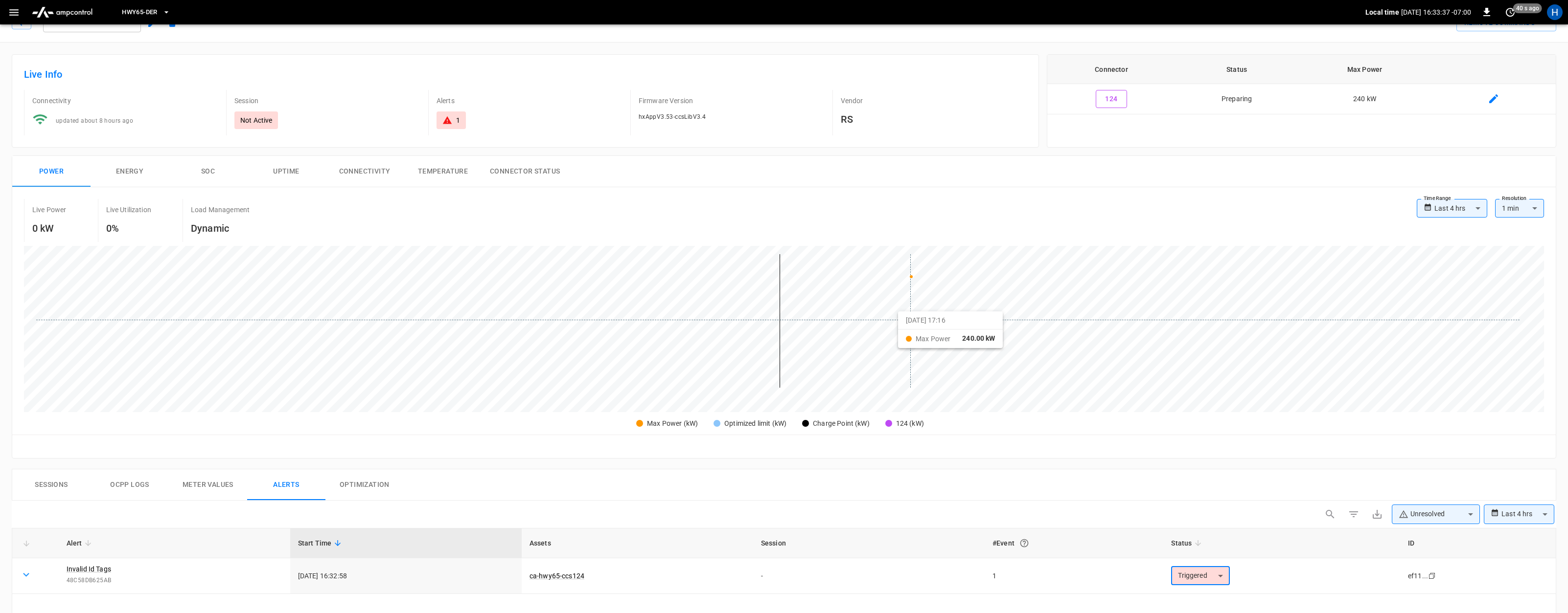
scroll to position [0, 0]
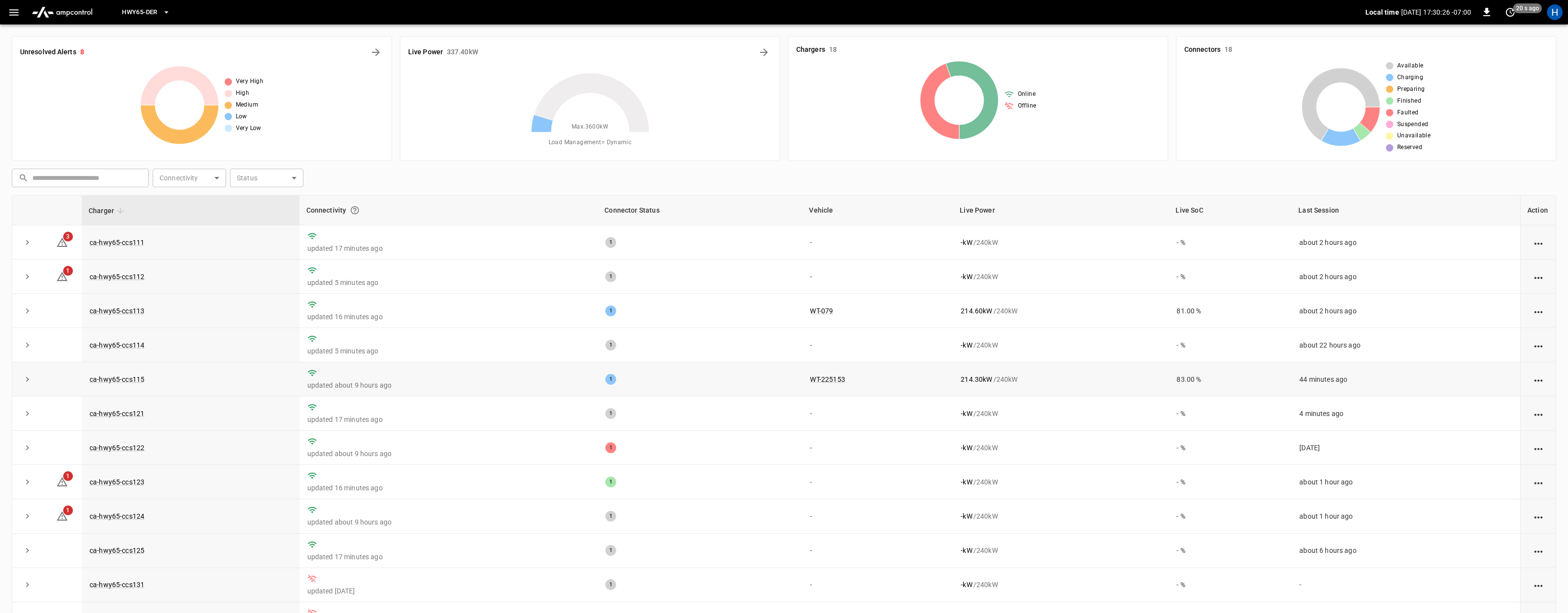
click at [841, 378] on td "WT-225153" at bounding box center [877, 379] width 150 height 34
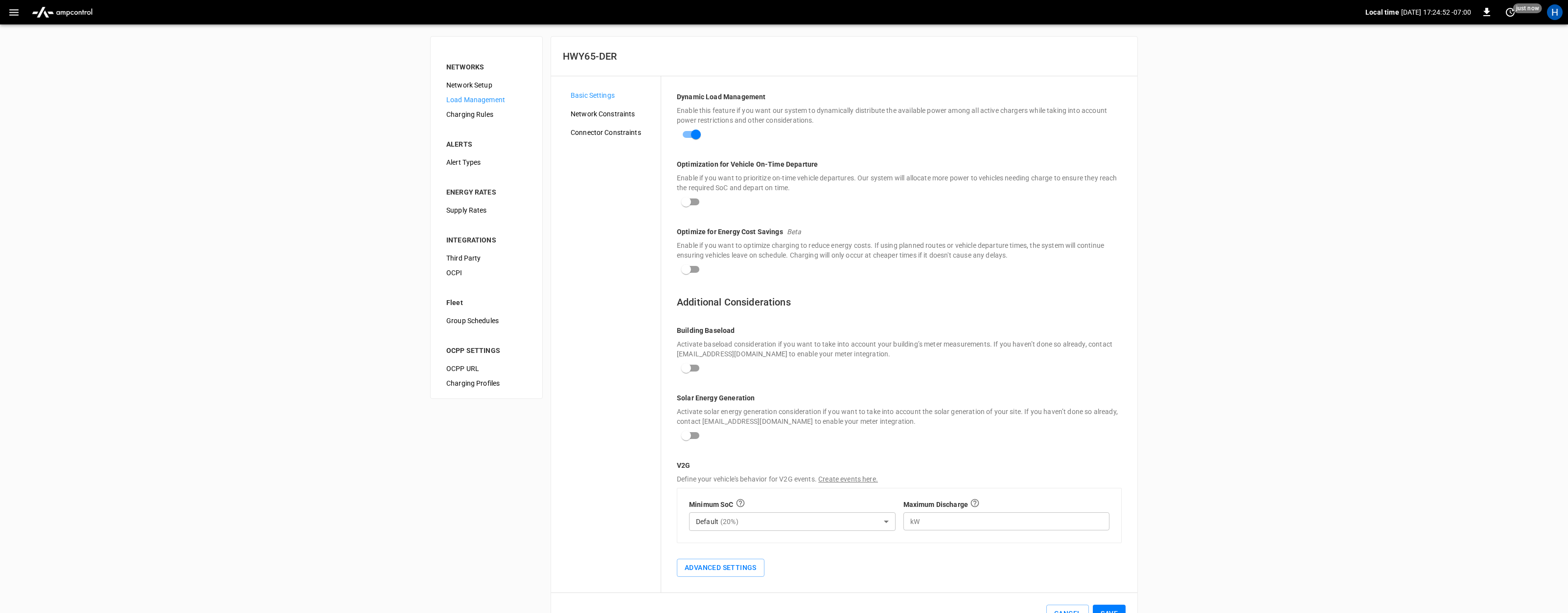
click at [594, 112] on span "Network Constraints" at bounding box center [611, 114] width 82 height 10
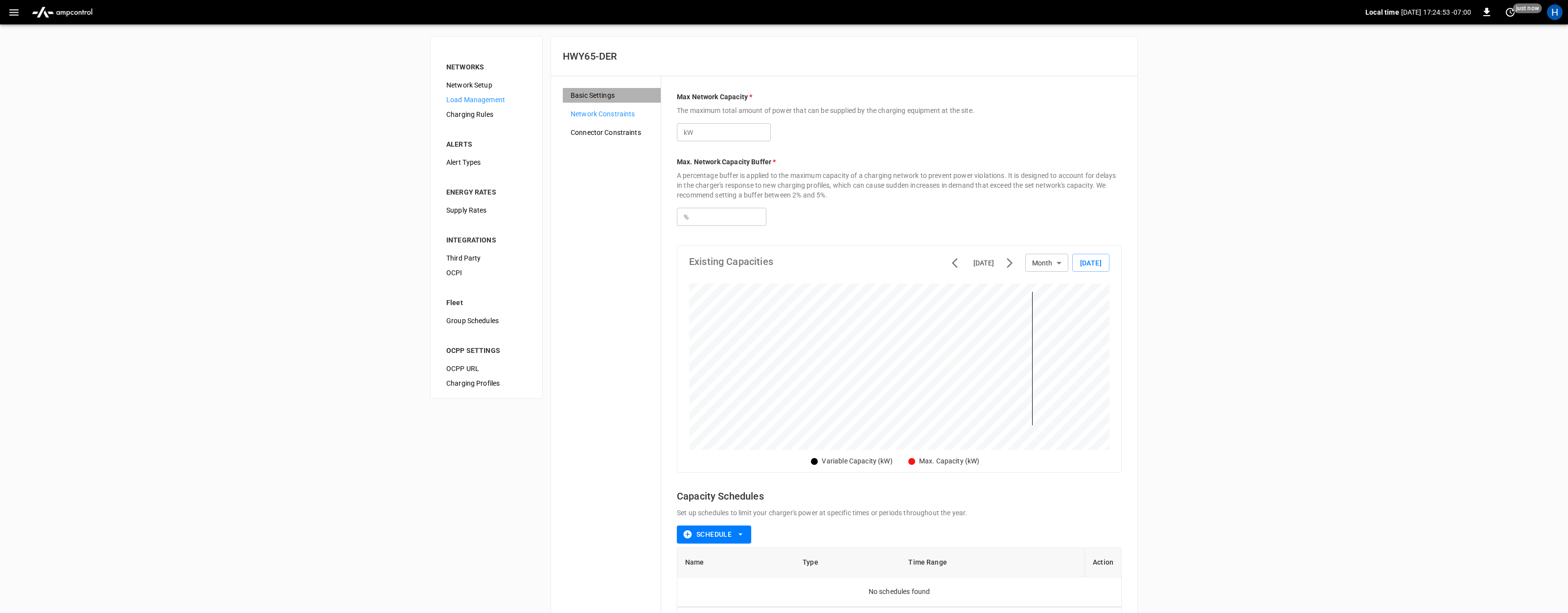
click at [584, 102] on div "Basic Settings" at bounding box center [612, 95] width 98 height 15
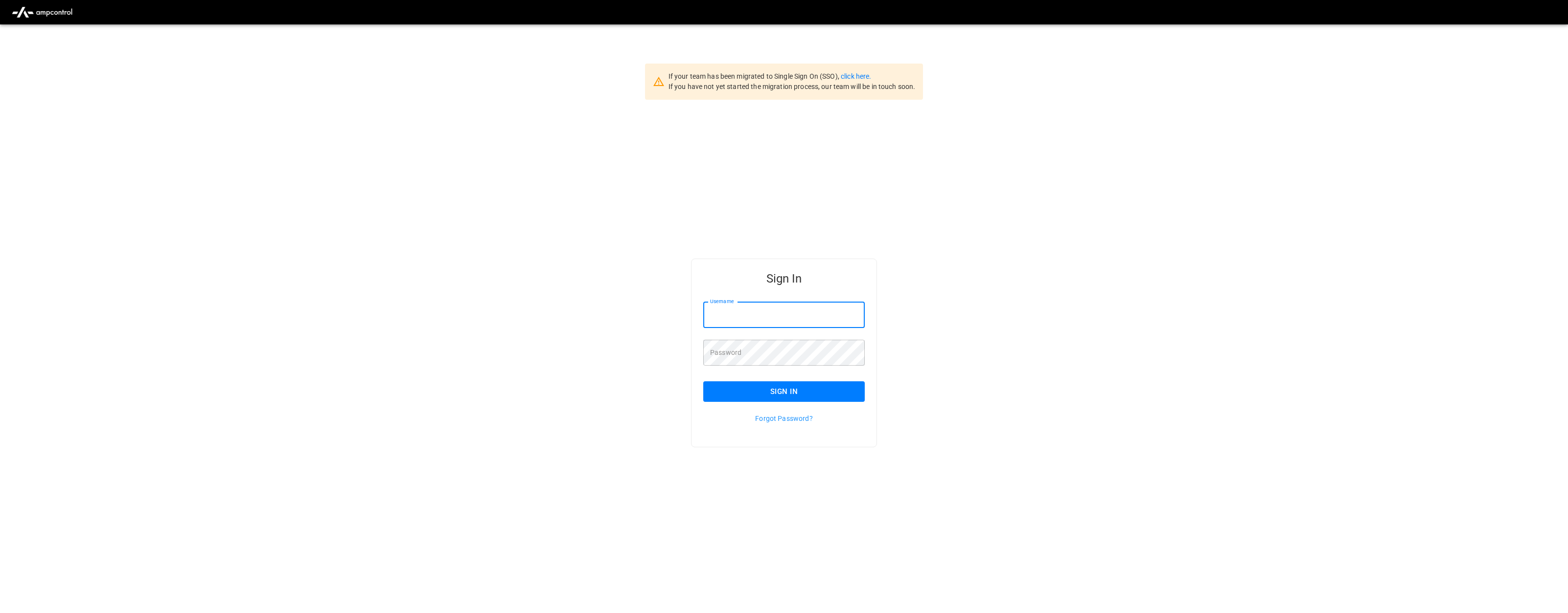
click at [725, 307] on div "Username Username" at bounding box center [783, 315] width 161 height 26
type input "**********"
click at [771, 316] on input "Username" at bounding box center [783, 315] width 161 height 26
type input "**********"
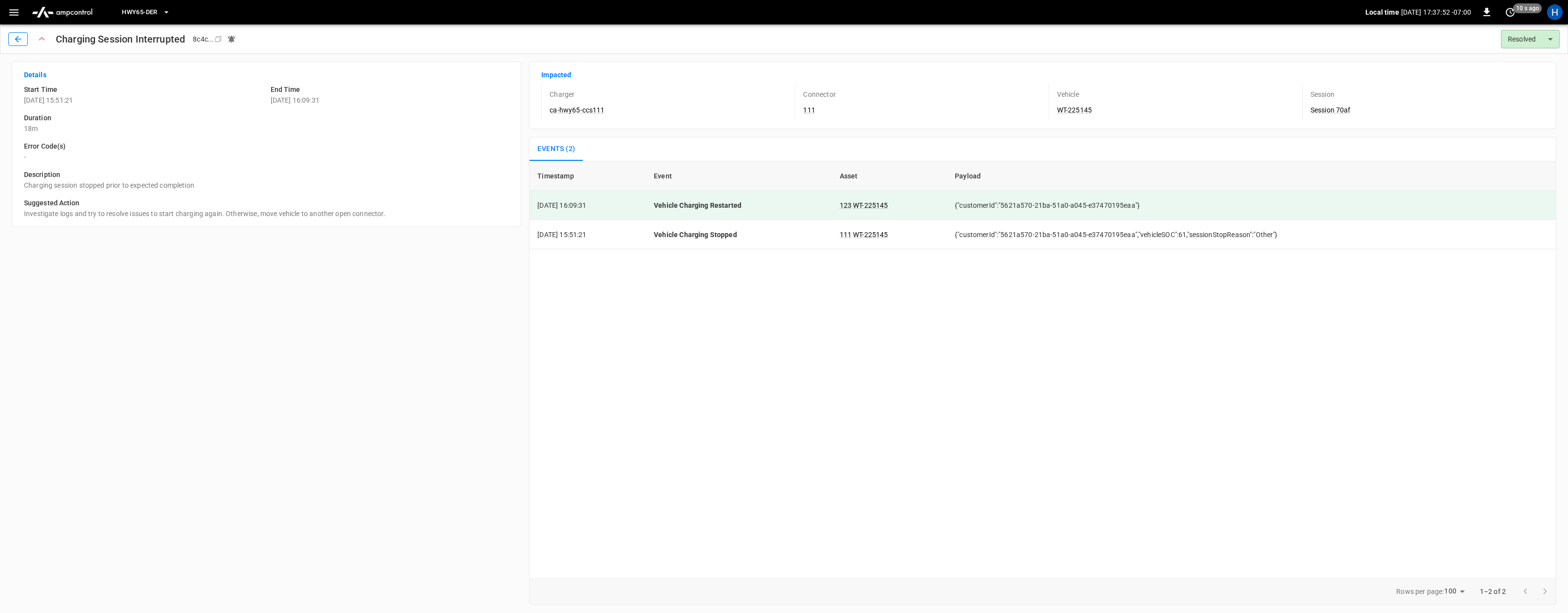
click at [17, 37] on icon "button" at bounding box center [18, 39] width 6 height 6
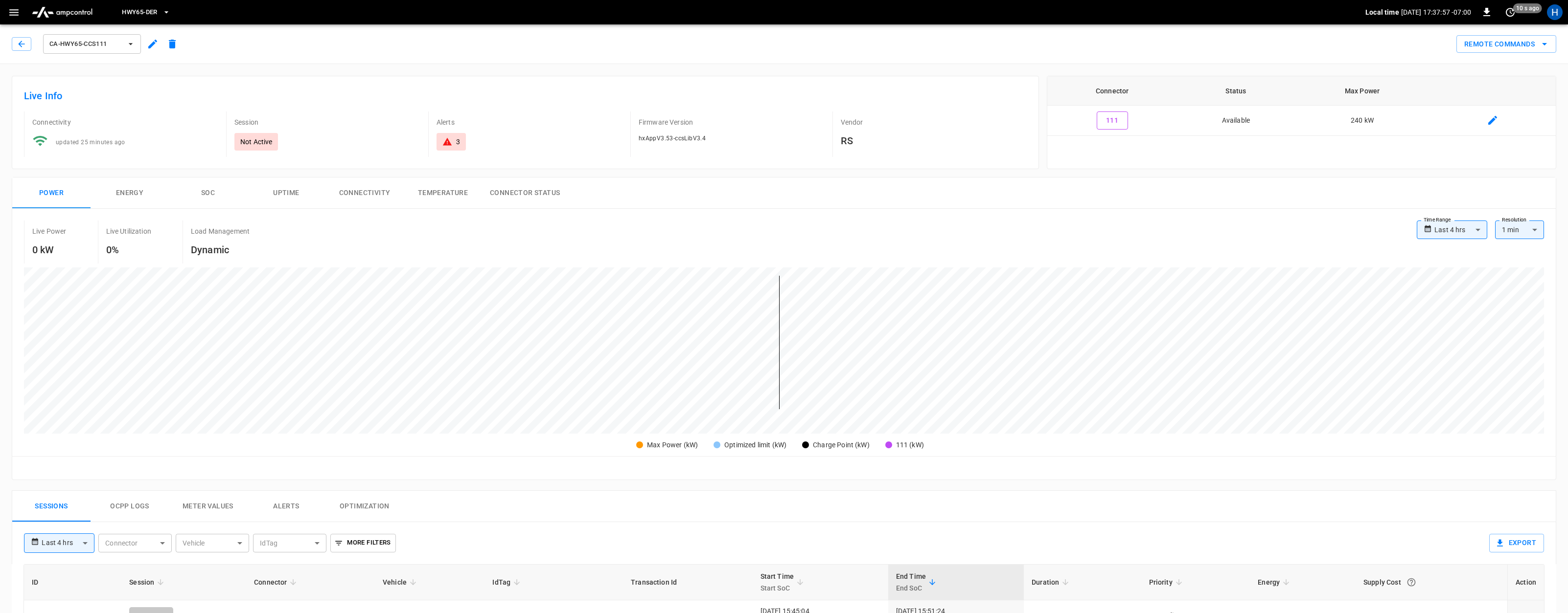
click at [134, 16] on span "HWY65-DER" at bounding box center [139, 12] width 35 height 11
click at [132, 63] on p "HWY65-DER" at bounding box center [144, 62] width 37 height 10
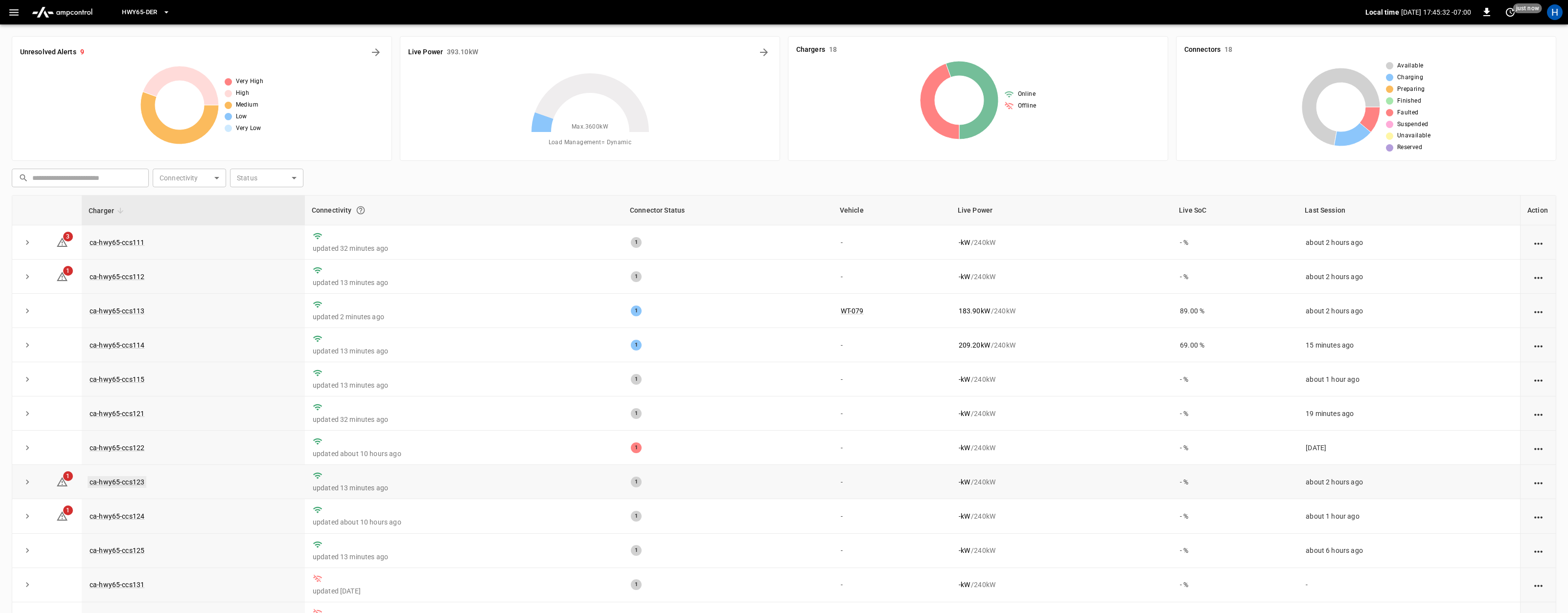
click at [132, 484] on link "ca-hwy65-ccs123" at bounding box center [116, 481] width 58 height 12
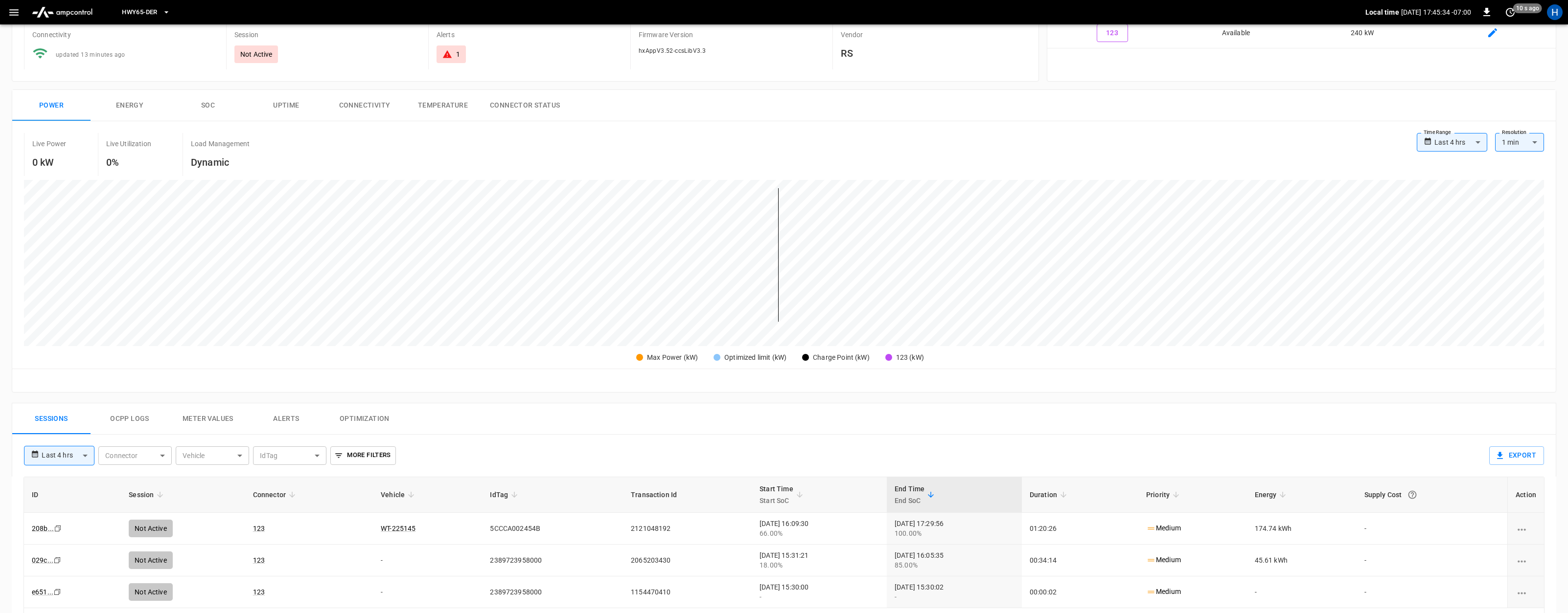
scroll to position [251, 0]
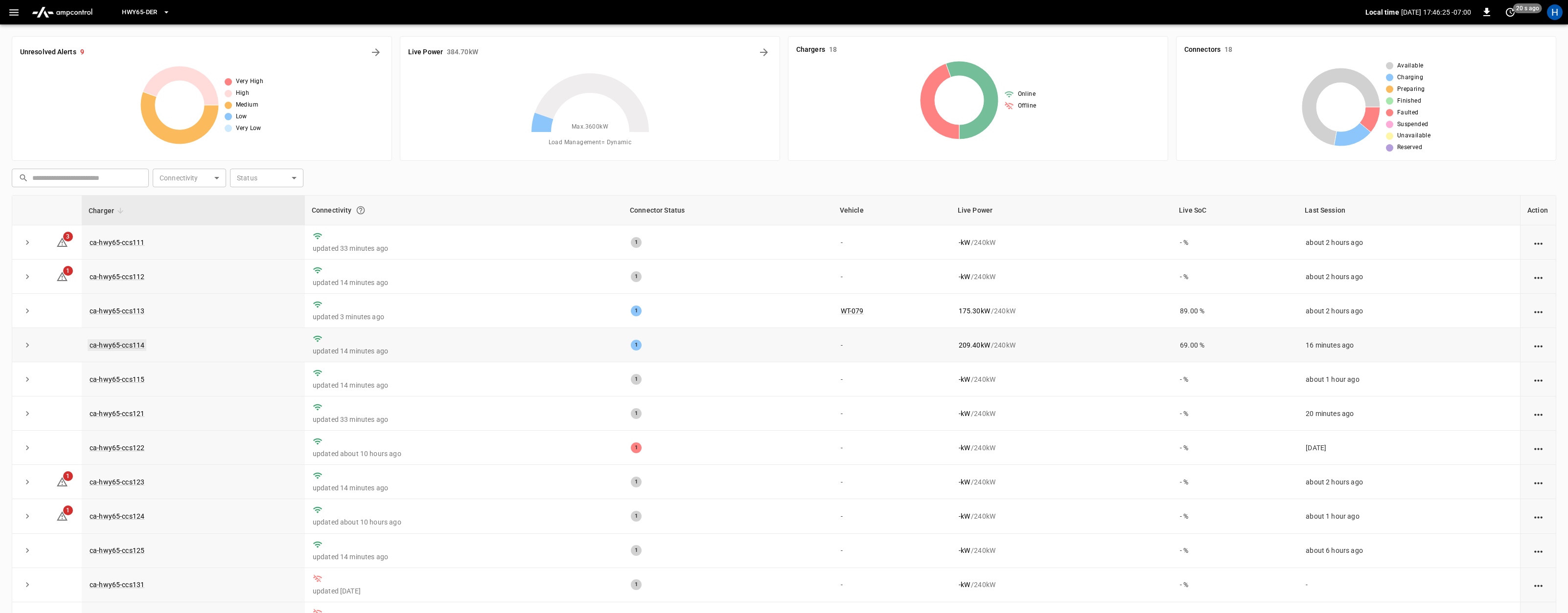
click at [133, 347] on link "ca-hwy65-ccs114" at bounding box center [116, 345] width 58 height 12
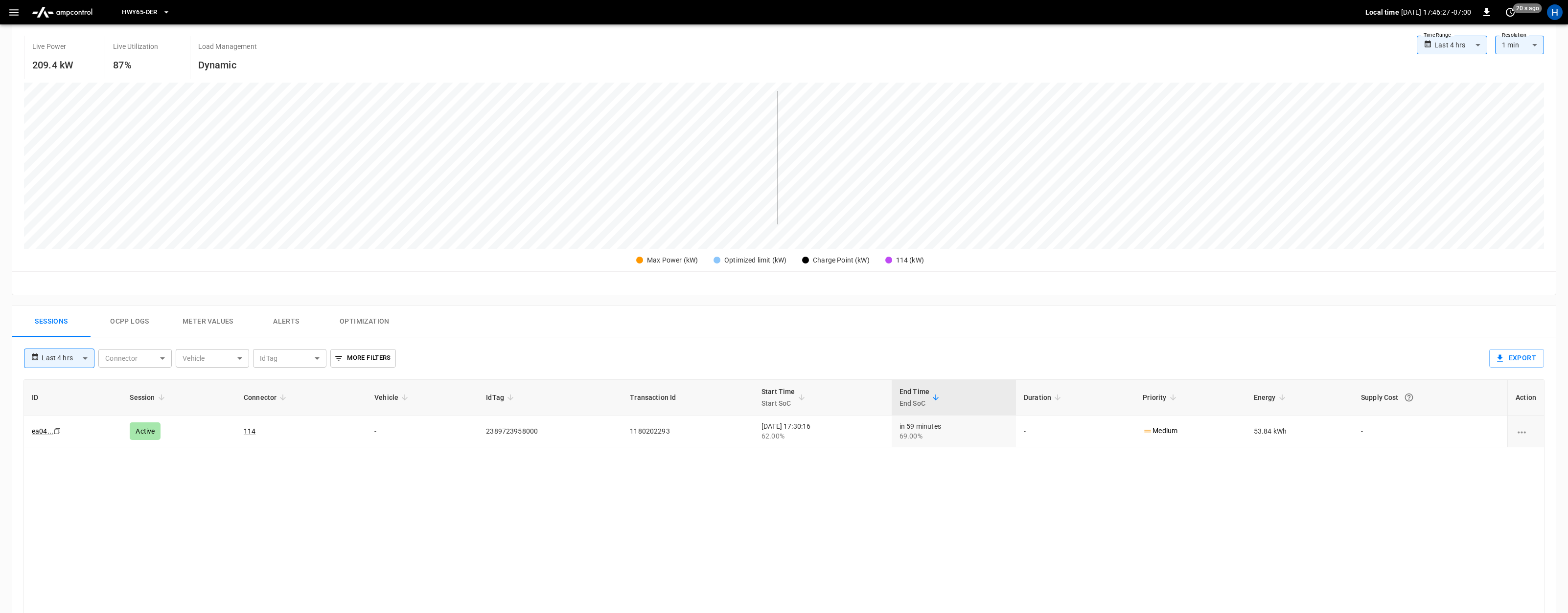
scroll to position [192, 0]
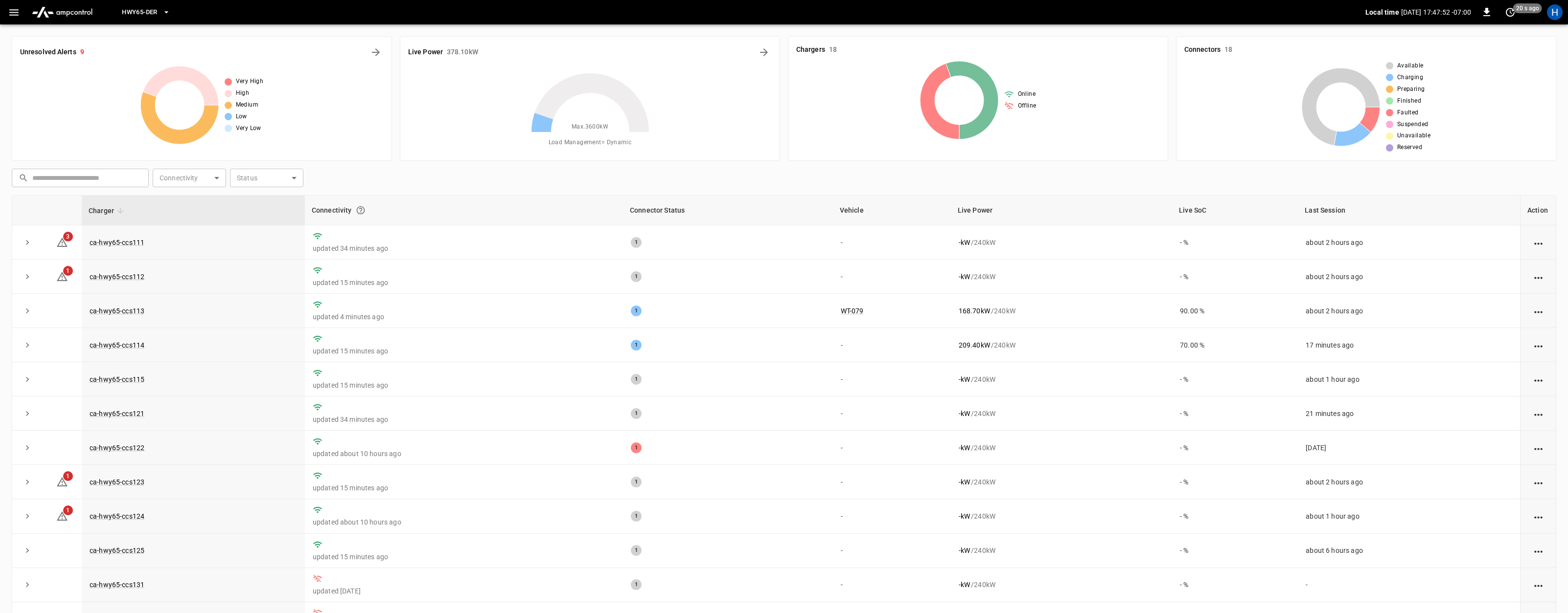
click at [686, 167] on div "​ ​ Connectivity ​ Connectivity Status ​ Status" at bounding box center [782, 176] width 1548 height 23
